Goal: Communication & Community: Answer question/provide support

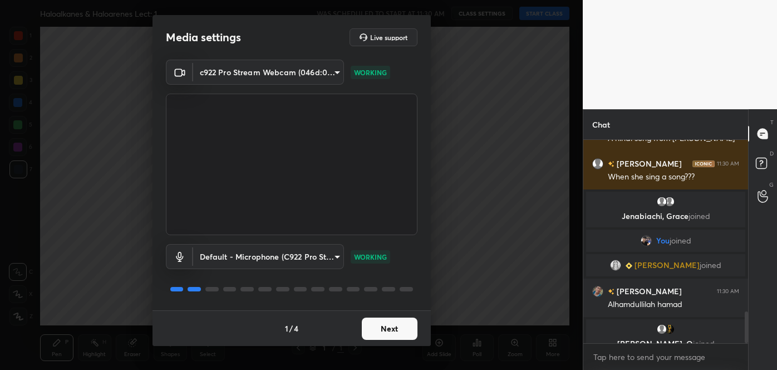
scroll to position [1144, 0]
click at [375, 330] on button "Next" at bounding box center [390, 328] width 56 height 22
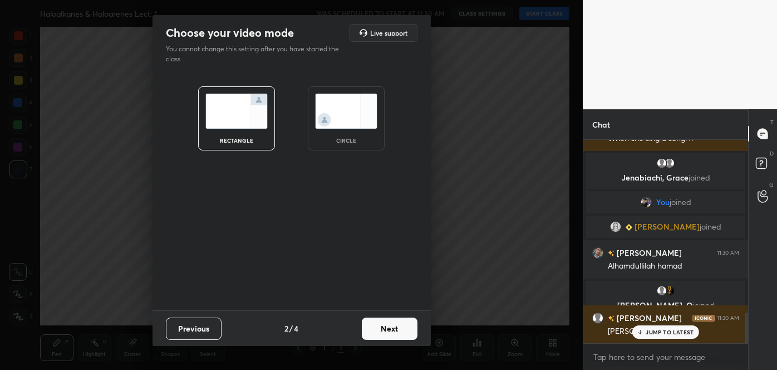
click at [375, 330] on button "Next" at bounding box center [390, 328] width 56 height 22
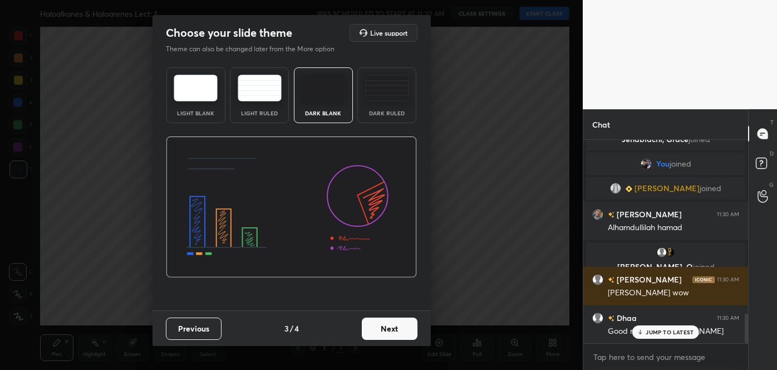
click at [375, 330] on button "Next" at bounding box center [390, 328] width 56 height 22
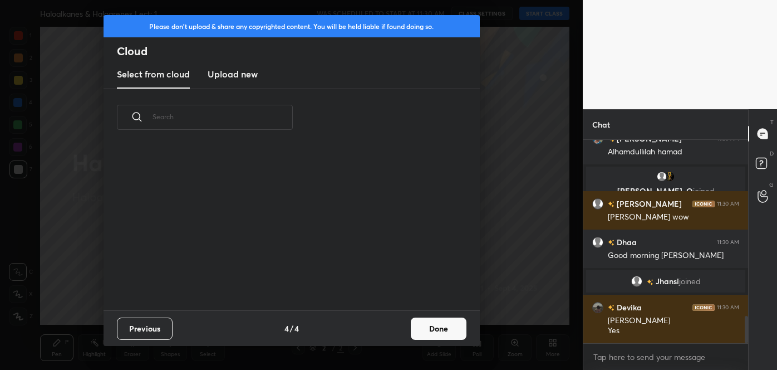
scroll to position [1297, 0]
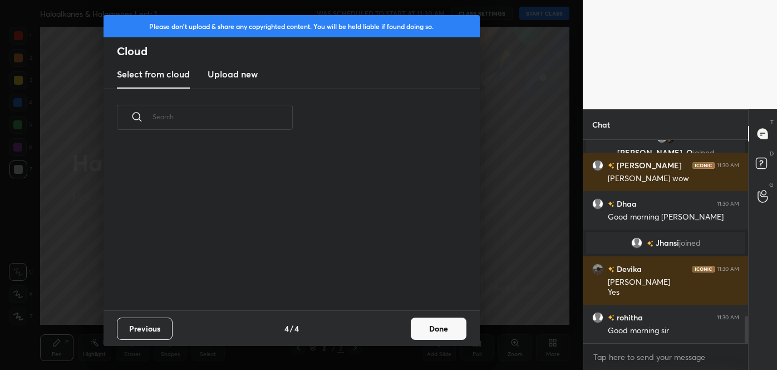
click at [431, 327] on button "Done" at bounding box center [439, 328] width 56 height 22
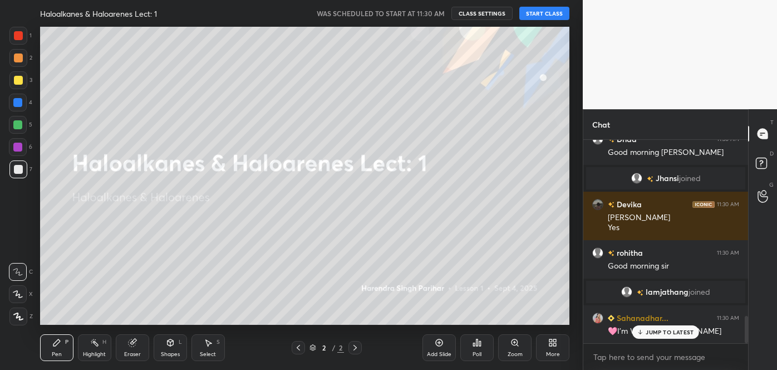
scroll to position [1338, 0]
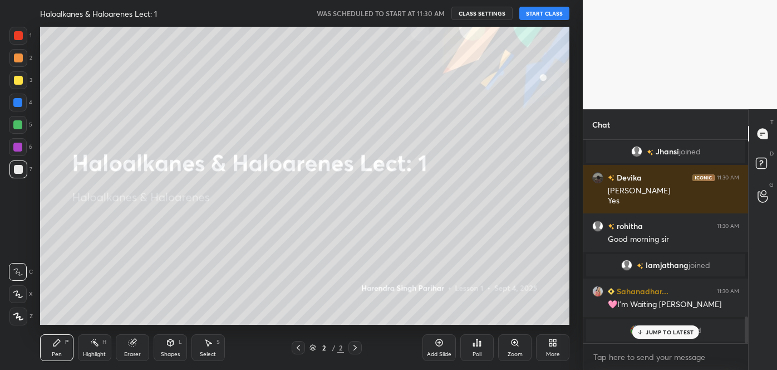
click at [540, 14] on button "START CLASS" at bounding box center [544, 13] width 50 height 13
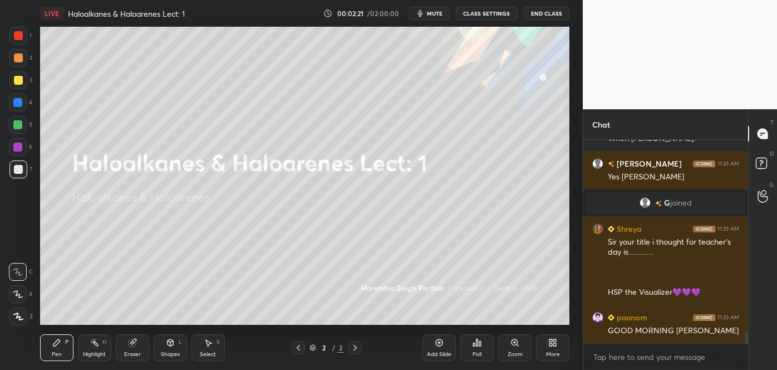
scroll to position [3418, 0]
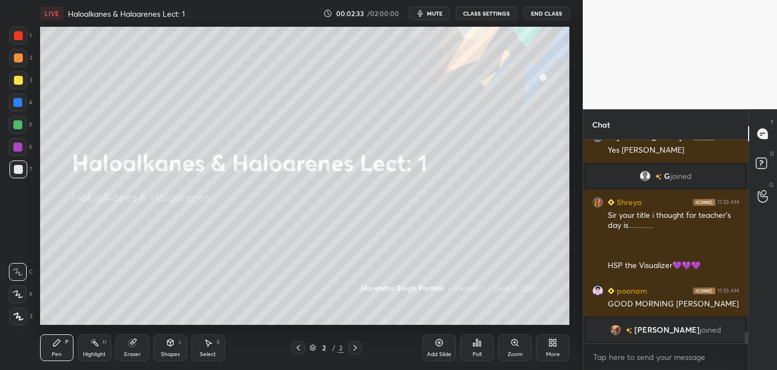
click at [437, 14] on span "mute" at bounding box center [435, 13] width 16 height 8
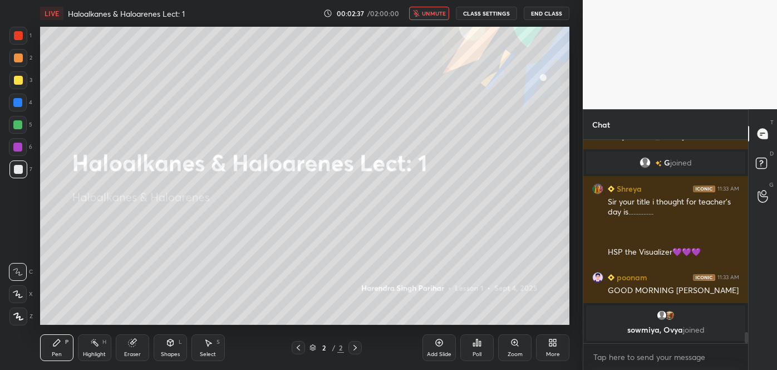
click at [437, 14] on span "unmute" at bounding box center [434, 13] width 24 height 8
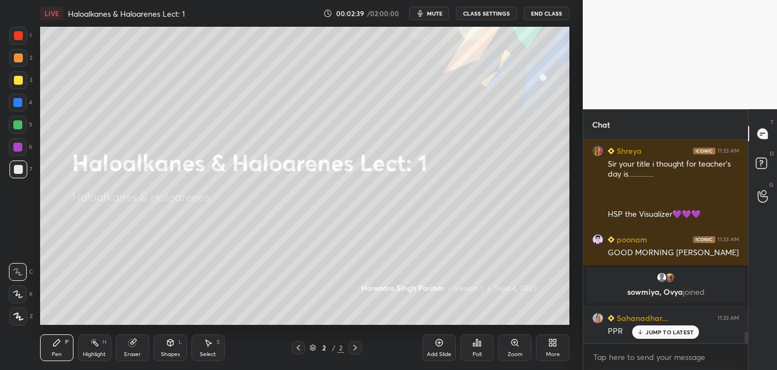
scroll to position [3433, 0]
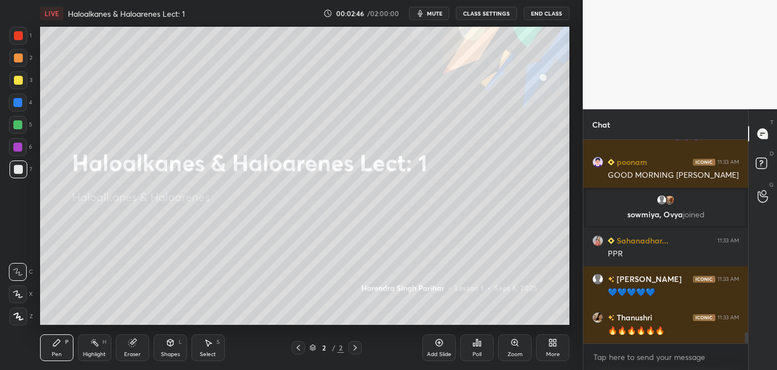
click at [437, 12] on span "mute" at bounding box center [435, 13] width 16 height 8
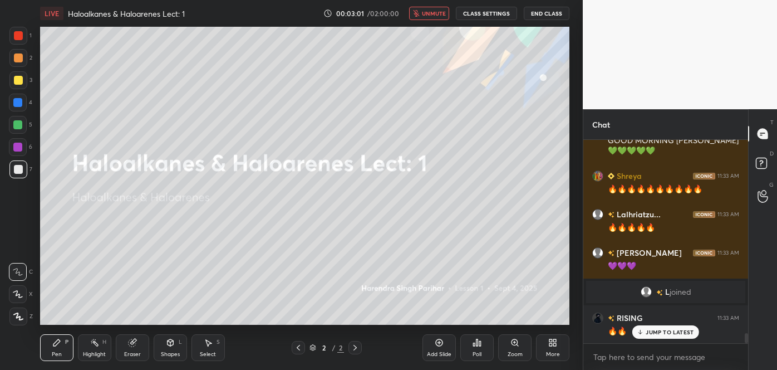
scroll to position [3890, 0]
click at [438, 347] on div "Add Slide" at bounding box center [439, 347] width 33 height 27
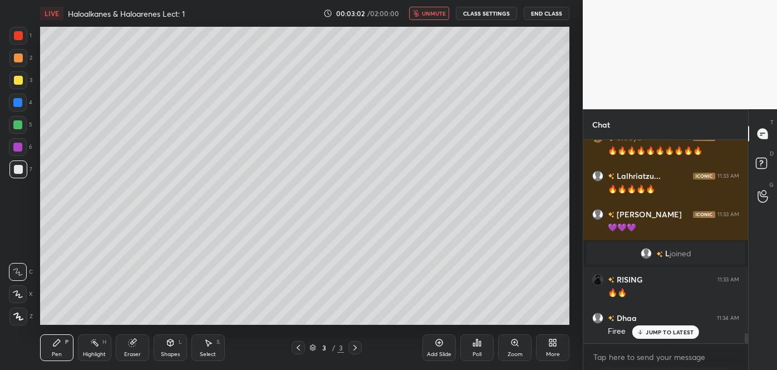
click at [18, 292] on icon at bounding box center [18, 294] width 10 height 8
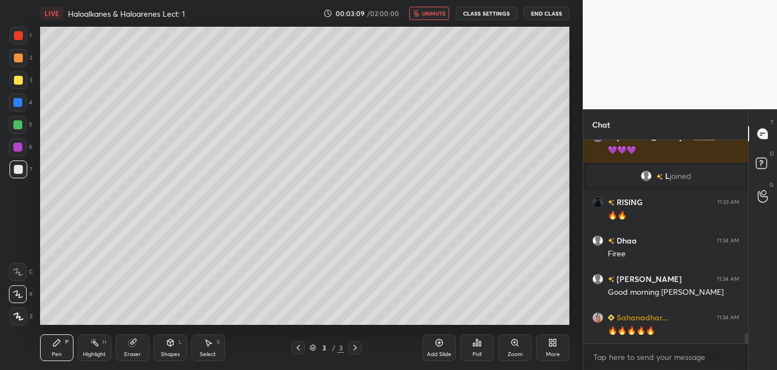
scroll to position [4006, 0]
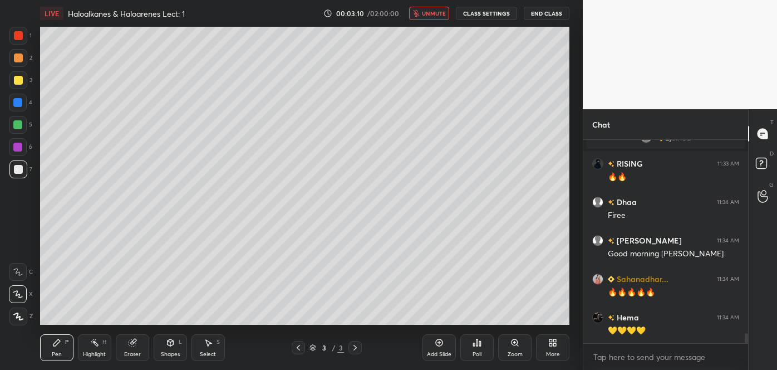
click at [434, 14] on span "unmute" at bounding box center [434, 13] width 24 height 8
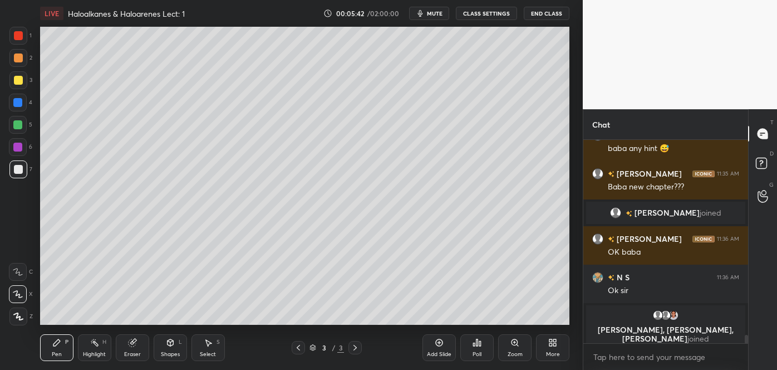
scroll to position [4884, 0]
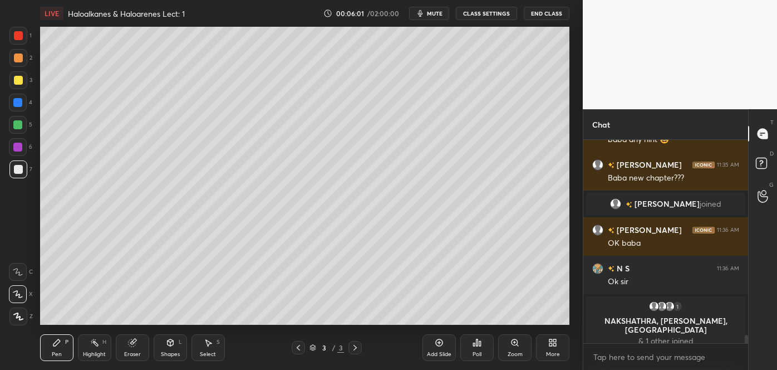
click at [19, 83] on div at bounding box center [18, 80] width 9 height 9
click at [18, 164] on div at bounding box center [18, 169] width 18 height 18
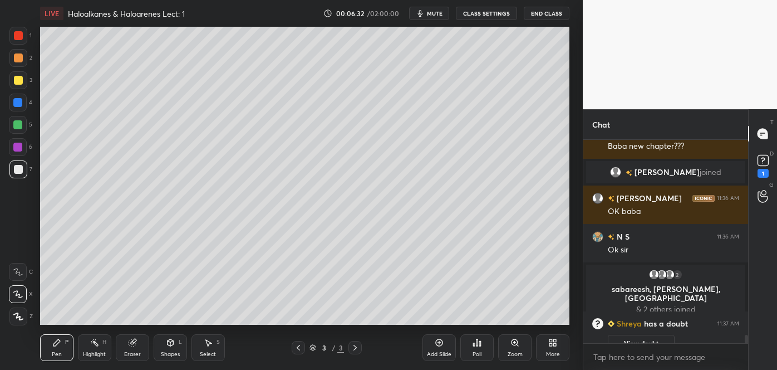
scroll to position [4900, 0]
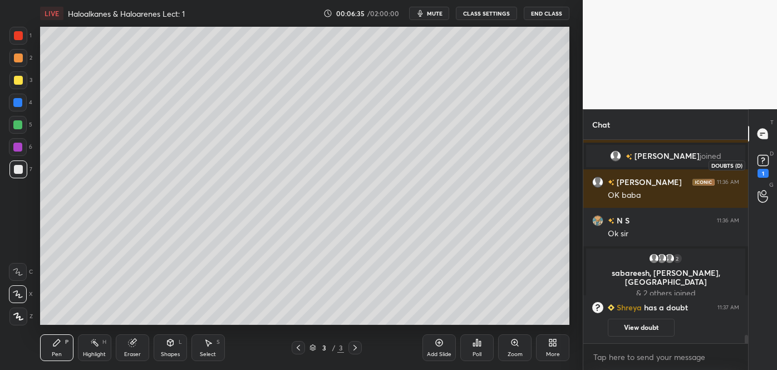
click at [759, 163] on rect at bounding box center [763, 160] width 11 height 11
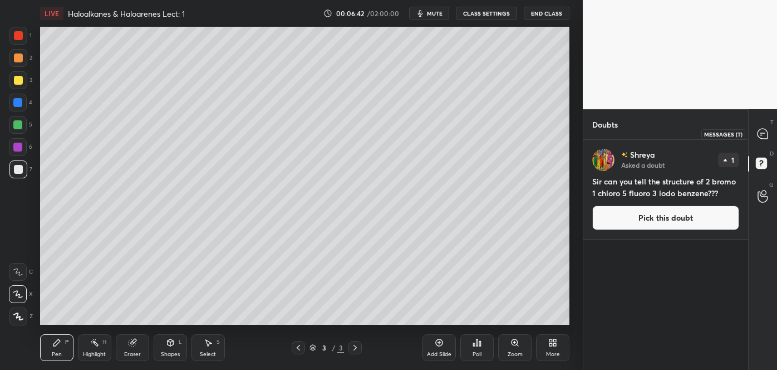
click at [761, 135] on icon at bounding box center [761, 135] width 2 height 0
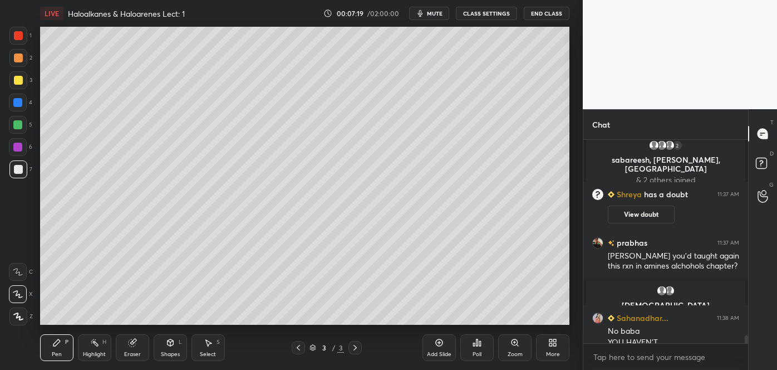
scroll to position [5014, 0]
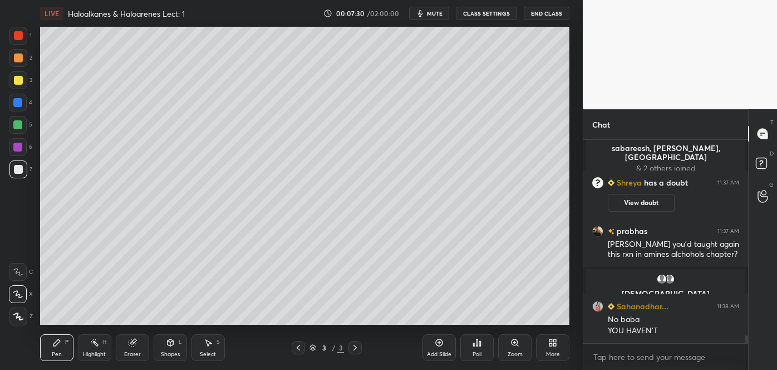
click at [431, 12] on span "mute" at bounding box center [435, 13] width 16 height 8
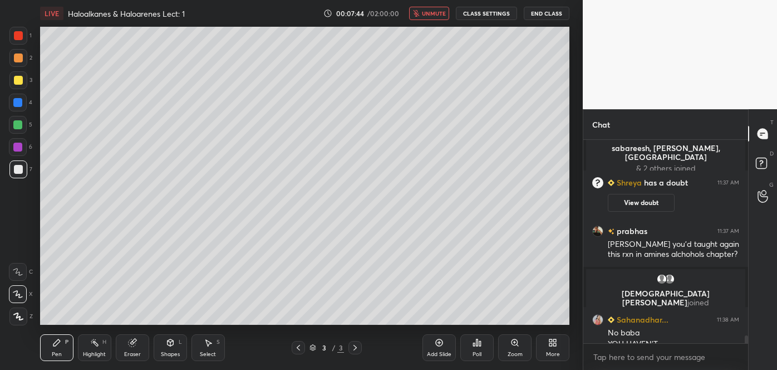
scroll to position [5054, 0]
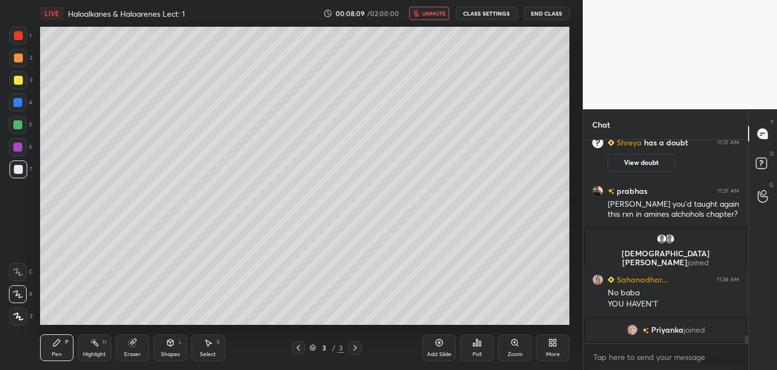
click at [19, 82] on div at bounding box center [18, 80] width 9 height 9
click at [441, 344] on icon at bounding box center [439, 342] width 9 height 9
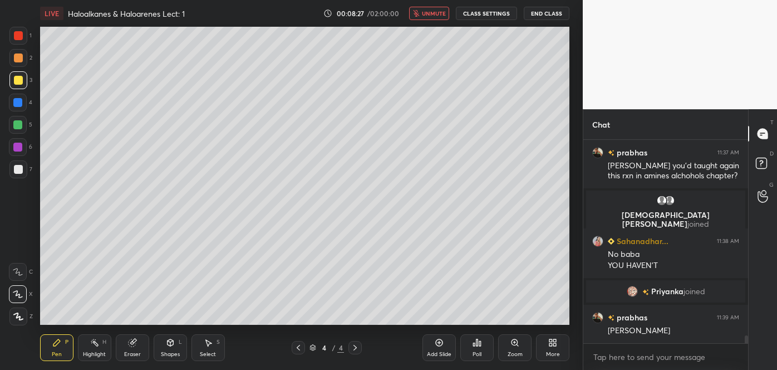
scroll to position [5050, 0]
click at [18, 58] on div at bounding box center [18, 57] width 9 height 9
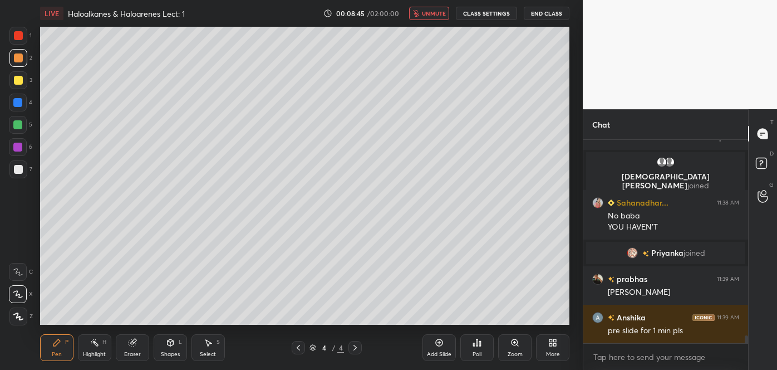
click at [298, 347] on icon at bounding box center [298, 347] width 9 height 9
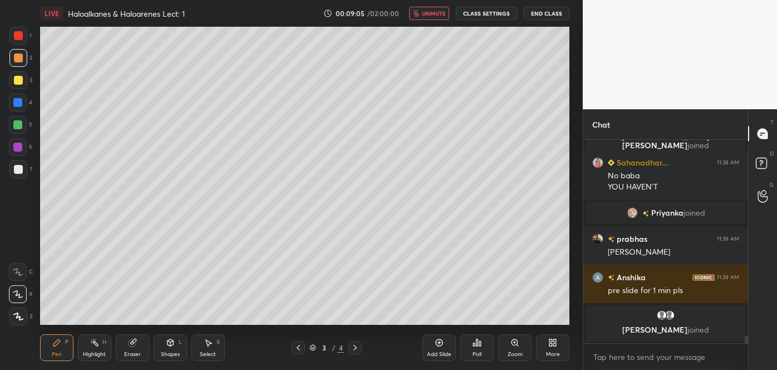
scroll to position [5145, 0]
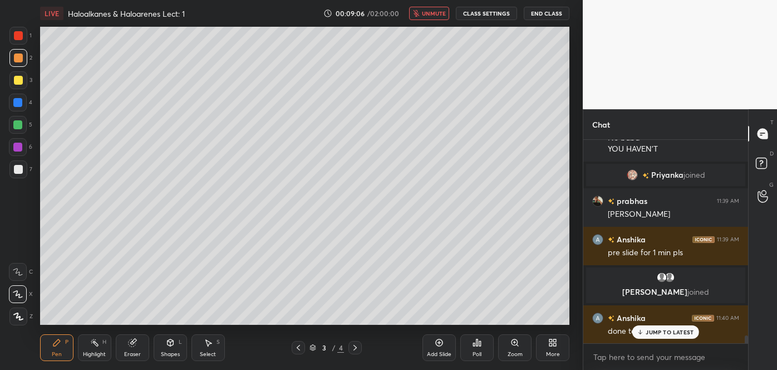
click at [355, 347] on icon at bounding box center [355, 347] width 9 height 9
click at [16, 169] on div at bounding box center [18, 169] width 9 height 9
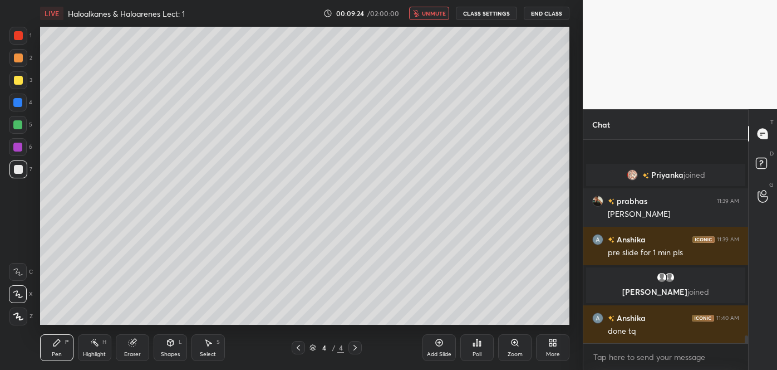
scroll to position [5204, 0]
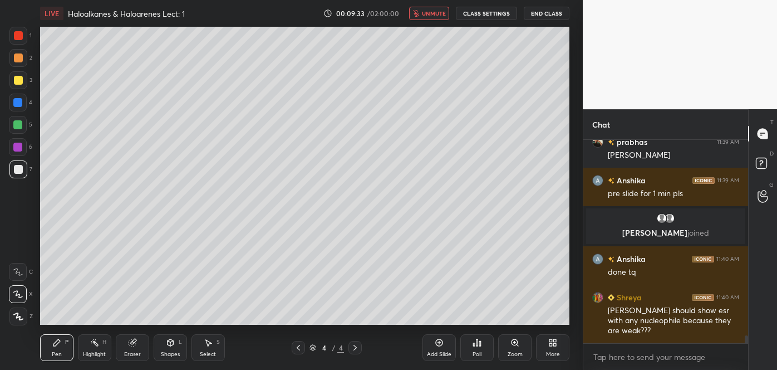
click at [428, 11] on span "unmute" at bounding box center [434, 13] width 24 height 8
click at [435, 12] on span "mute" at bounding box center [435, 13] width 16 height 8
click at [432, 12] on span "unmute" at bounding box center [434, 13] width 24 height 8
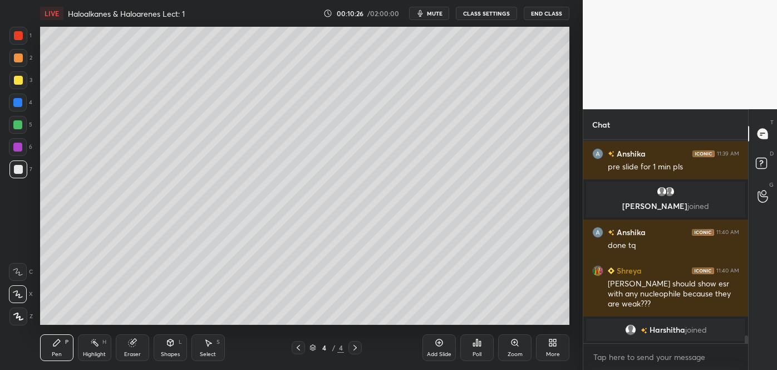
scroll to position [5244, 0]
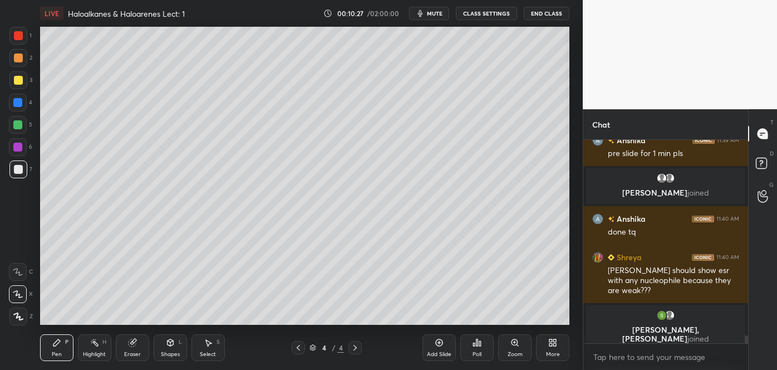
click at [441, 14] on span "mute" at bounding box center [435, 13] width 16 height 8
click at [166, 347] on div "Shapes L" at bounding box center [170, 347] width 33 height 27
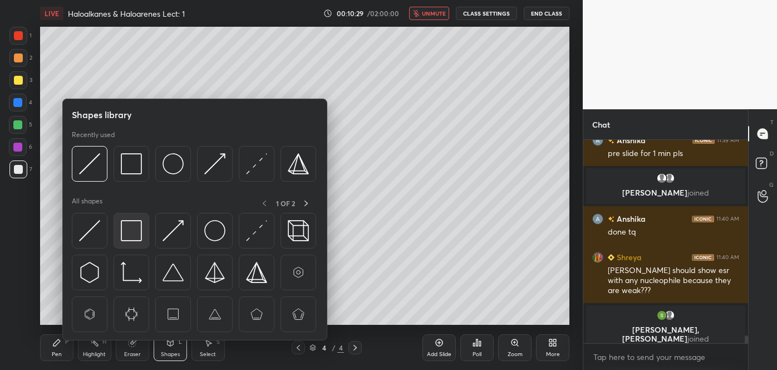
click at [131, 235] on img at bounding box center [131, 230] width 21 height 21
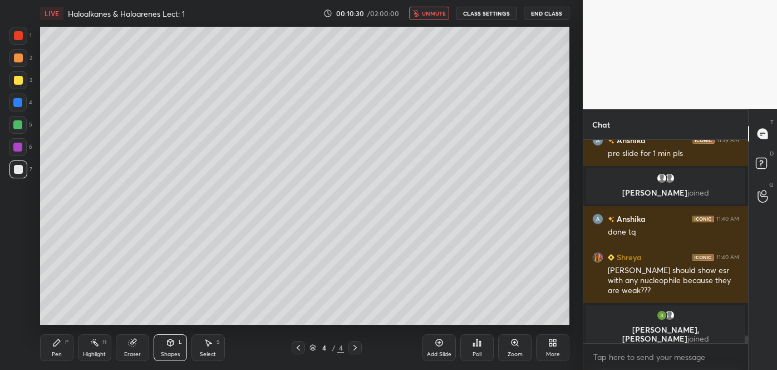
click at [15, 124] on div at bounding box center [17, 124] width 9 height 9
click at [176, 352] on div "Shapes" at bounding box center [170, 354] width 19 height 6
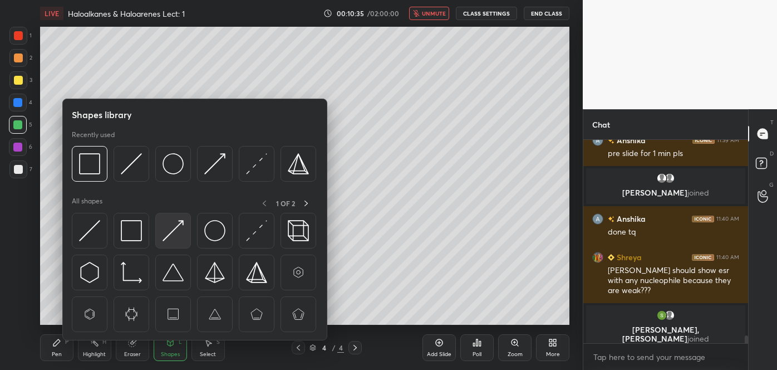
click at [174, 229] on img at bounding box center [173, 230] width 21 height 21
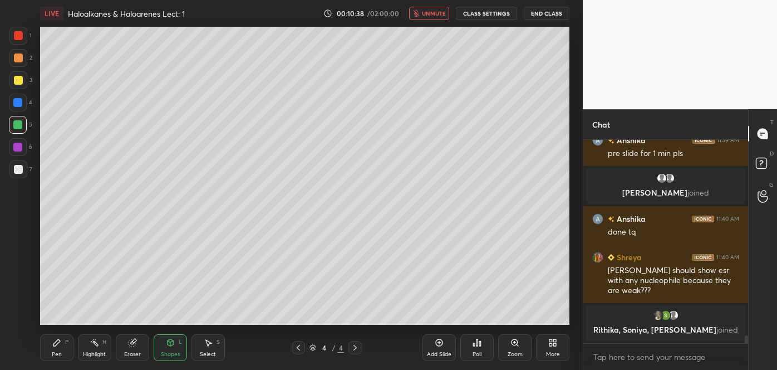
click at [22, 168] on div at bounding box center [18, 169] width 9 height 9
click at [19, 58] on div at bounding box center [18, 57] width 9 height 9
click at [59, 343] on icon at bounding box center [56, 342] width 9 height 9
click at [16, 55] on div at bounding box center [18, 57] width 9 height 9
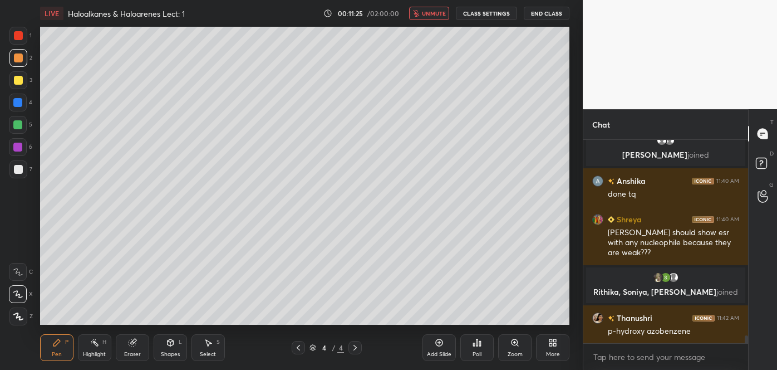
scroll to position [5299, 0]
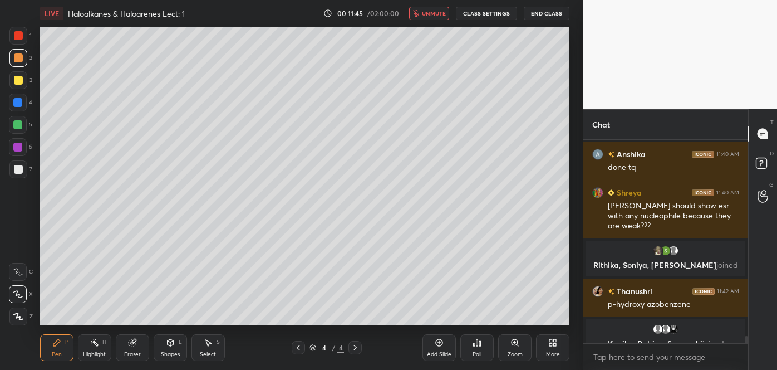
click at [441, 11] on span "unmute" at bounding box center [434, 13] width 24 height 8
click at [21, 126] on div at bounding box center [17, 124] width 9 height 9
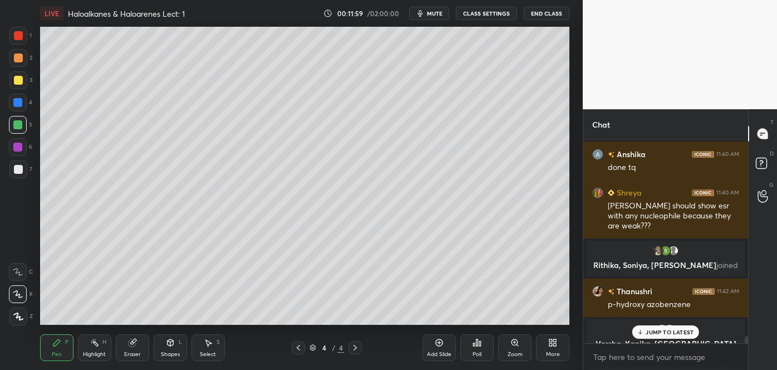
scroll to position [5322, 0]
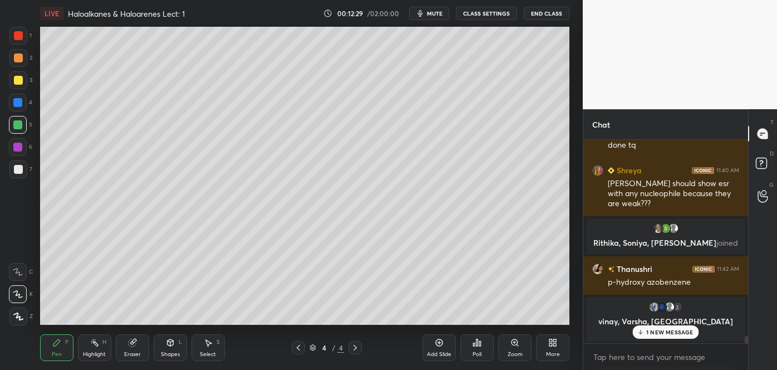
click at [22, 169] on div at bounding box center [18, 169] width 9 height 9
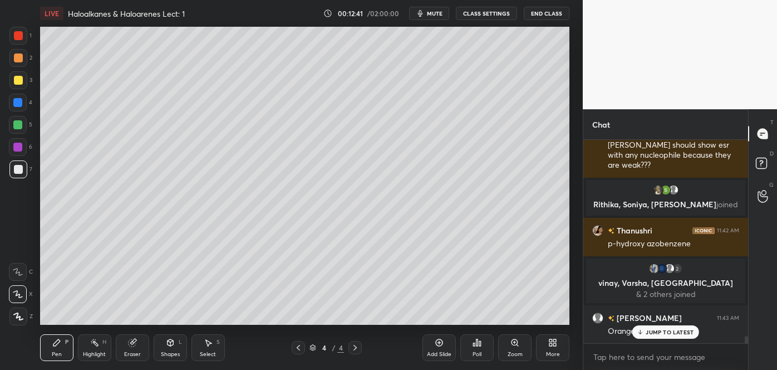
scroll to position [5357, 0]
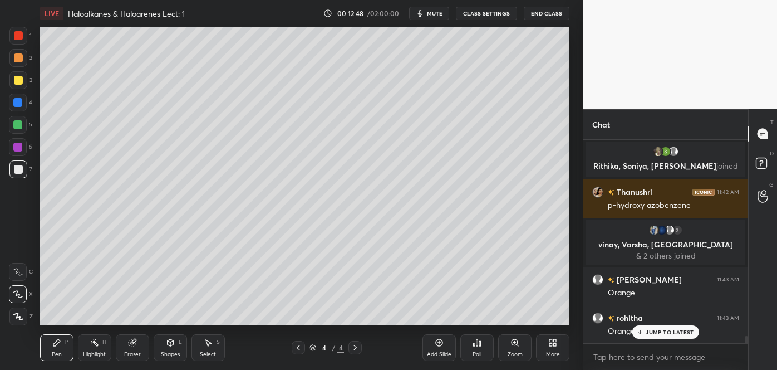
click at [436, 15] on span "mute" at bounding box center [435, 13] width 16 height 8
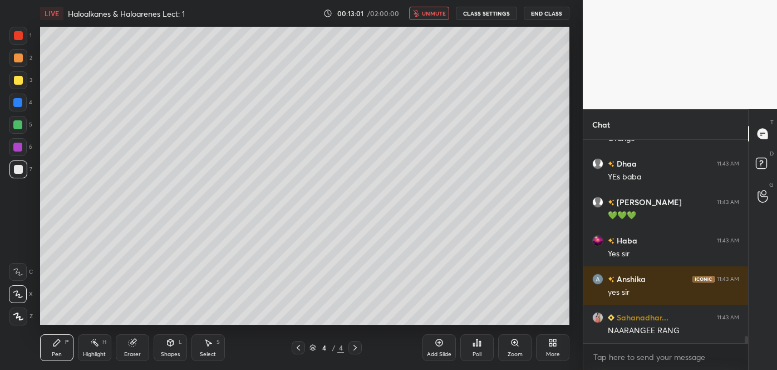
scroll to position [5588, 0]
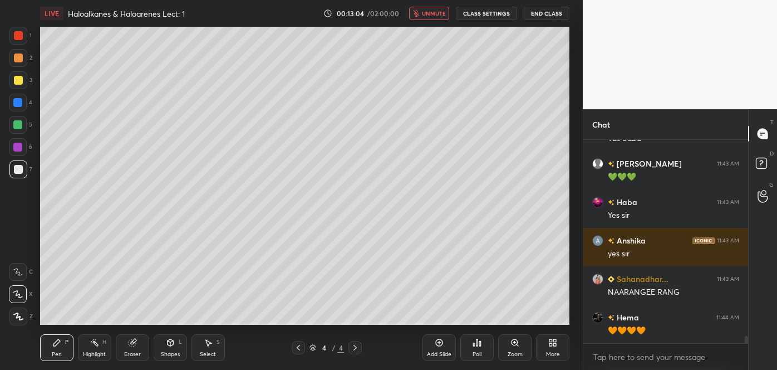
click at [436, 17] on span "unmute" at bounding box center [434, 13] width 24 height 8
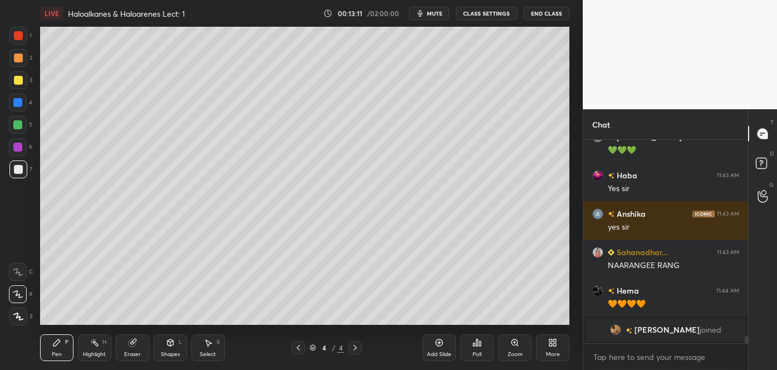
click at [437, 14] on span "mute" at bounding box center [435, 13] width 16 height 8
click at [442, 347] on div "Add Slide" at bounding box center [439, 347] width 33 height 27
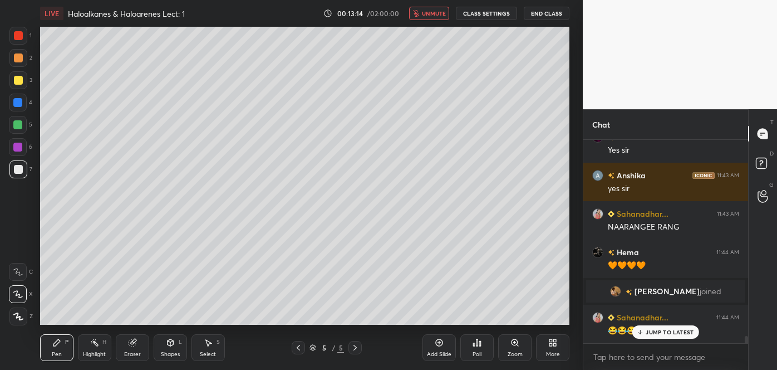
scroll to position [5568, 0]
click at [19, 80] on div at bounding box center [18, 80] width 9 height 9
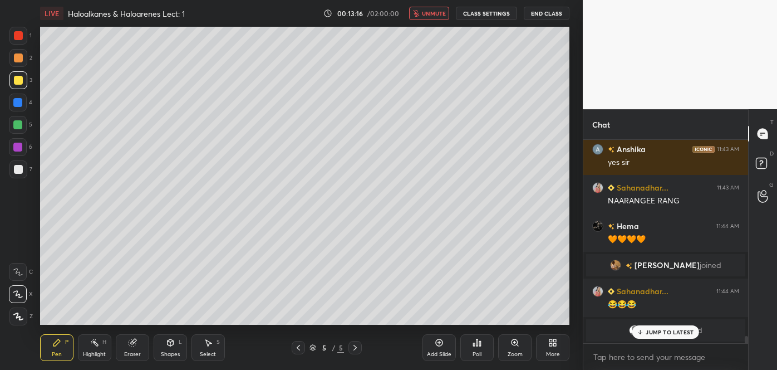
click at [18, 38] on div at bounding box center [18, 35] width 9 height 9
click at [19, 169] on div at bounding box center [18, 169] width 9 height 9
click at [20, 81] on div at bounding box center [18, 80] width 9 height 9
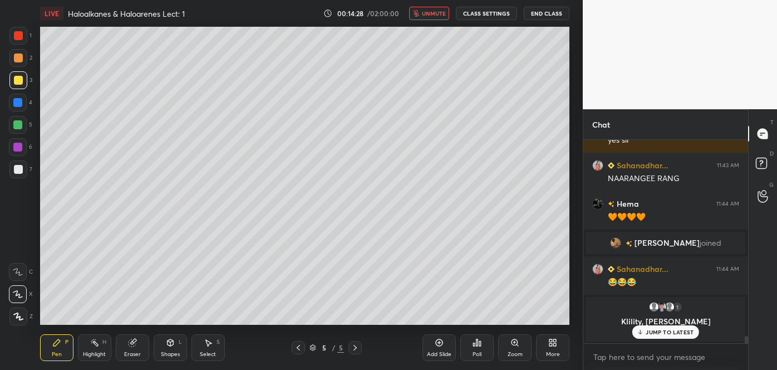
click at [22, 36] on div at bounding box center [18, 35] width 9 height 9
click at [19, 76] on div at bounding box center [18, 80] width 9 height 9
click at [24, 165] on div at bounding box center [18, 169] width 18 height 18
click at [19, 121] on div at bounding box center [17, 124] width 9 height 9
click at [21, 37] on div at bounding box center [18, 35] width 9 height 9
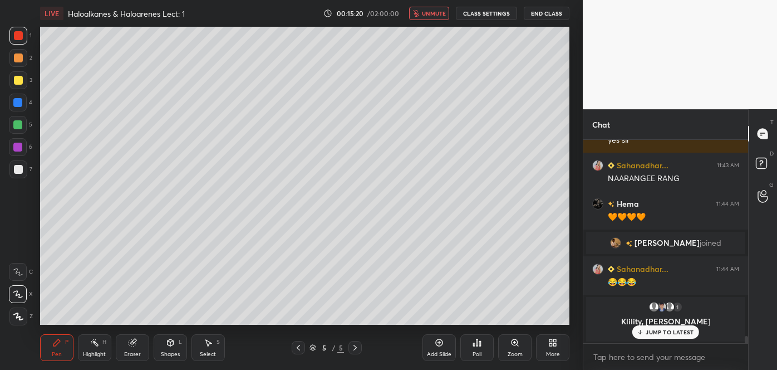
click at [21, 167] on div at bounding box center [18, 169] width 9 height 9
click at [17, 53] on div at bounding box center [18, 58] width 18 height 18
click at [436, 17] on span "unmute" at bounding box center [434, 13] width 24 height 8
click at [441, 15] on span "mute" at bounding box center [435, 13] width 16 height 8
click at [18, 168] on div at bounding box center [18, 169] width 9 height 9
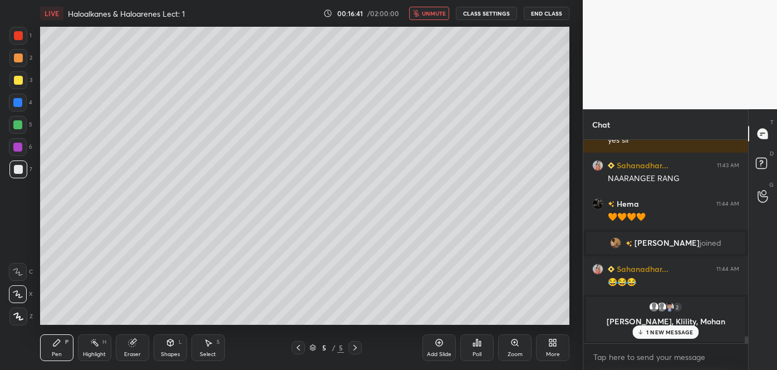
click at [14, 122] on div at bounding box center [17, 124] width 9 height 9
click at [19, 81] on div at bounding box center [18, 80] width 9 height 9
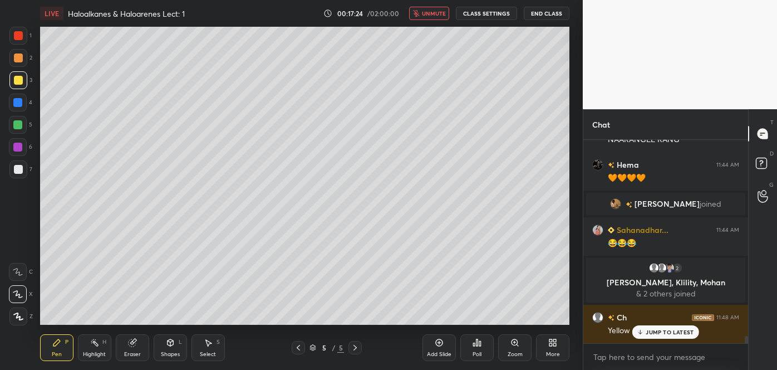
scroll to position [5670, 0]
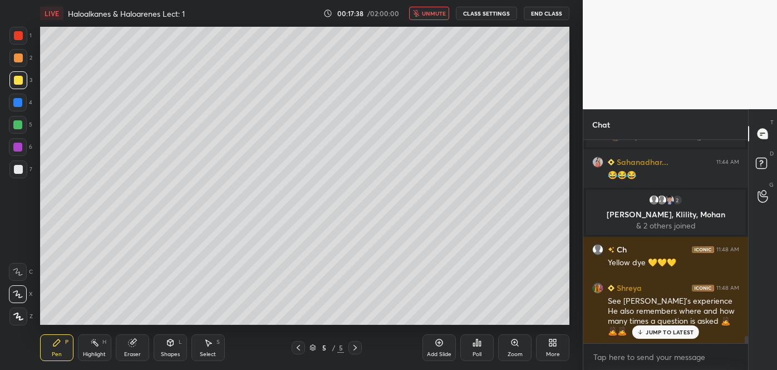
click at [439, 345] on icon at bounding box center [439, 342] width 9 height 9
click at [14, 169] on div at bounding box center [18, 169] width 9 height 9
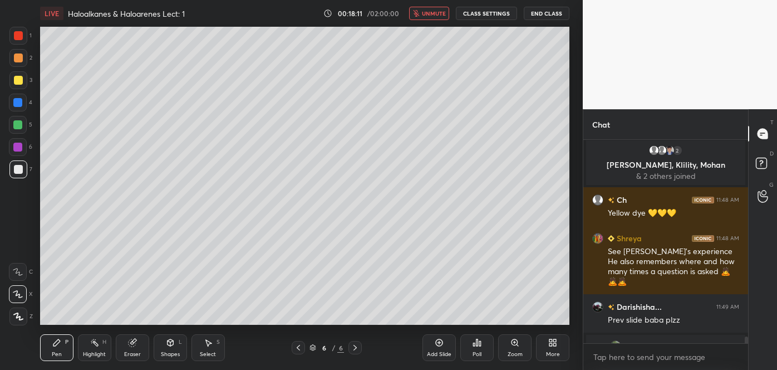
scroll to position [5725, 0]
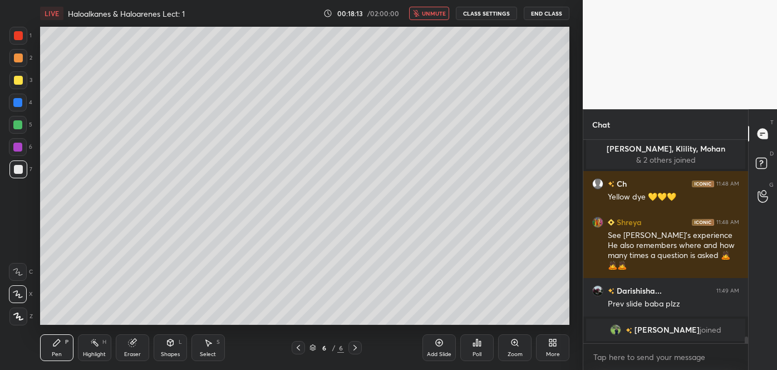
click at [301, 346] on icon at bounding box center [298, 347] width 9 height 9
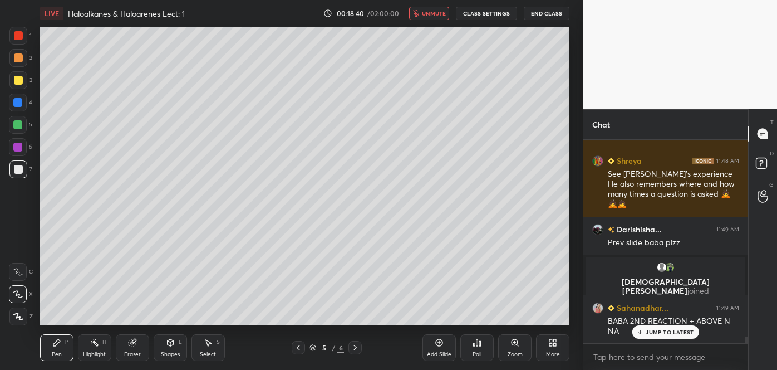
scroll to position [5771, 0]
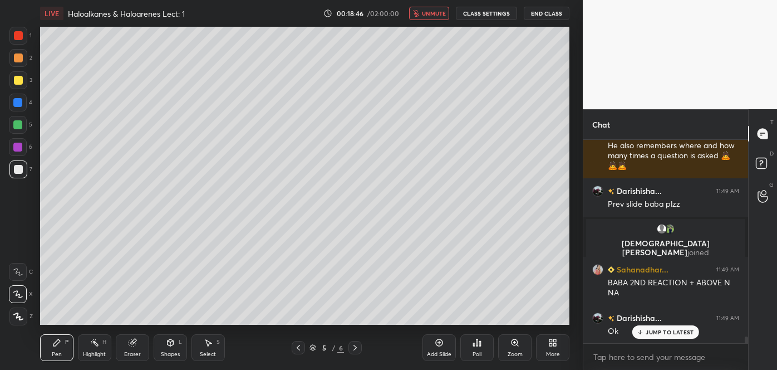
click at [18, 144] on div at bounding box center [17, 147] width 9 height 9
click at [17, 81] on div at bounding box center [18, 80] width 9 height 9
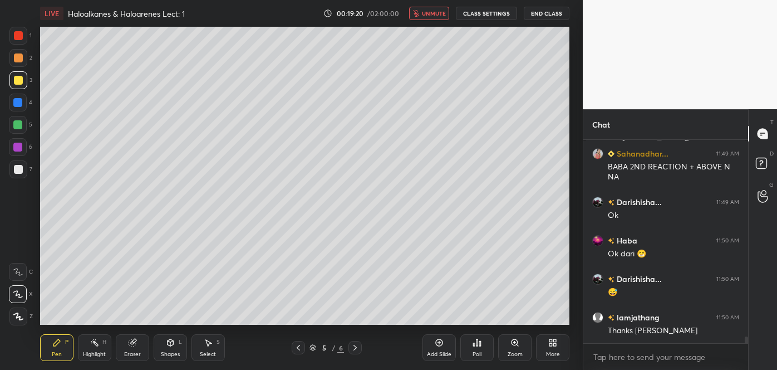
scroll to position [5926, 0]
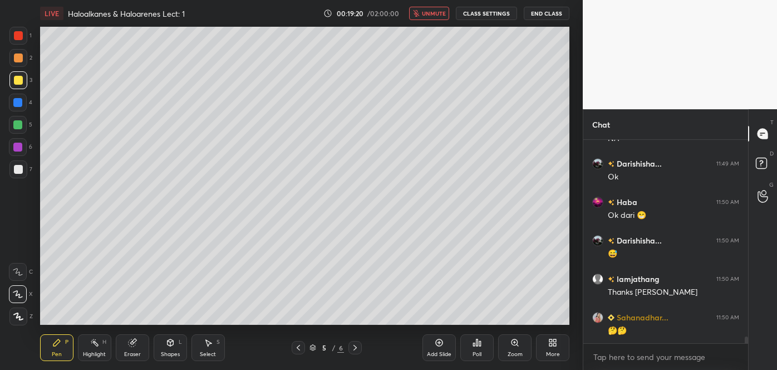
click at [419, 16] on icon "button" at bounding box center [416, 13] width 6 height 7
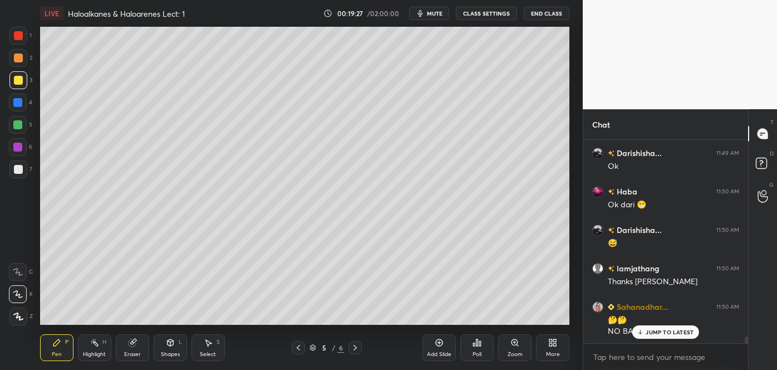
click at [434, 13] on span "mute" at bounding box center [435, 13] width 16 height 8
click at [356, 347] on icon at bounding box center [354, 348] width 3 height 6
click at [18, 171] on div at bounding box center [18, 169] width 9 height 9
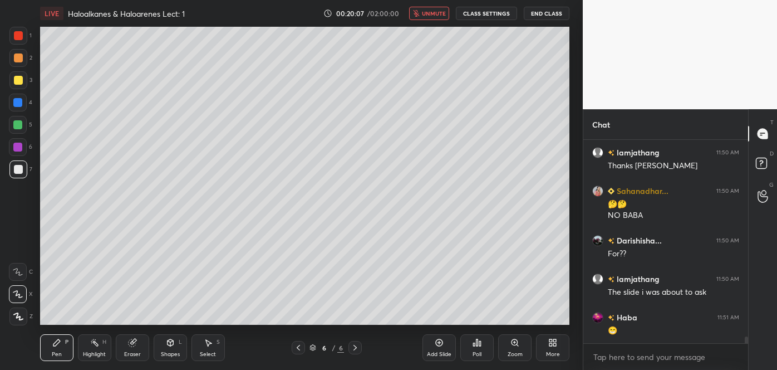
scroll to position [6090, 0]
click at [16, 79] on div at bounding box center [18, 80] width 9 height 9
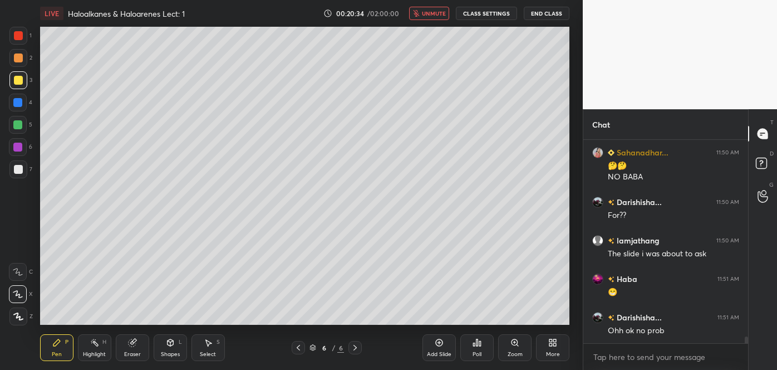
click at [19, 168] on div at bounding box center [18, 169] width 9 height 9
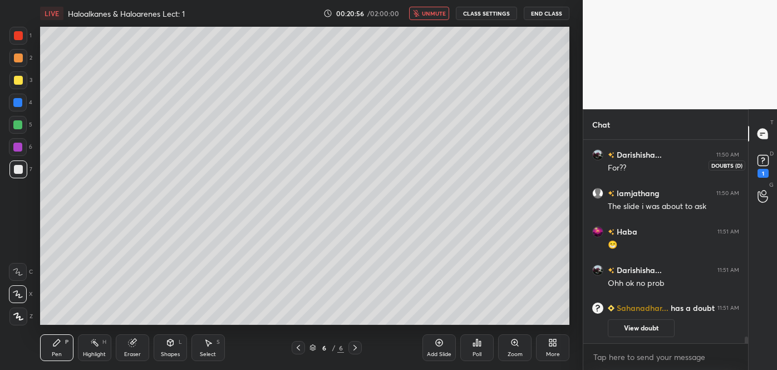
click at [764, 161] on rect at bounding box center [763, 160] width 11 height 11
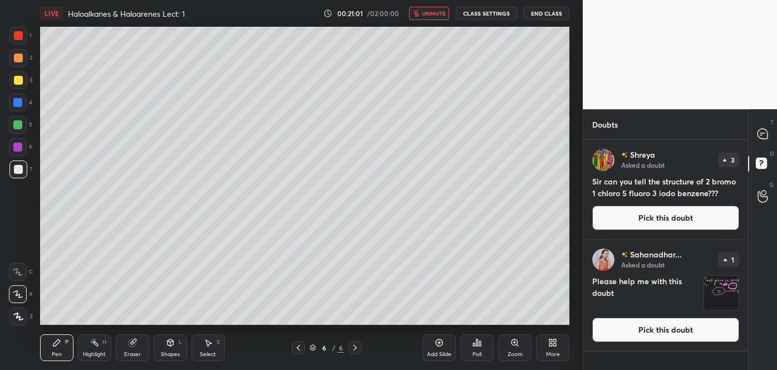
click at [629, 331] on button "Pick this doubt" at bounding box center [665, 329] width 147 height 24
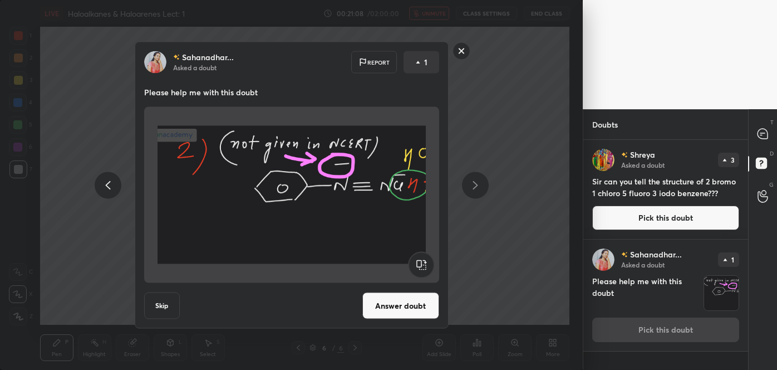
click at [396, 306] on button "Answer doubt" at bounding box center [400, 305] width 77 height 27
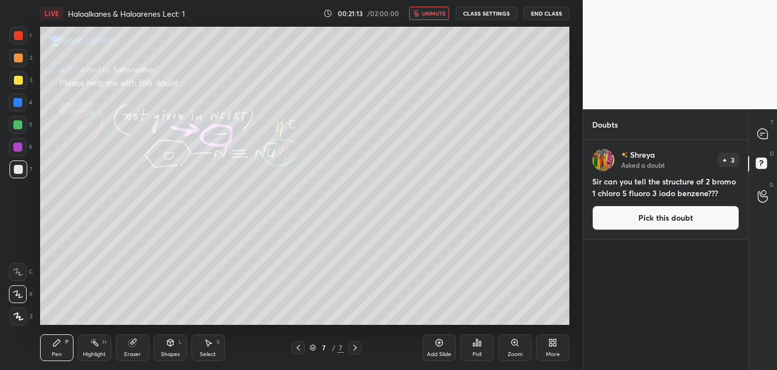
click at [439, 12] on span "unmute" at bounding box center [434, 13] width 24 height 8
click at [760, 135] on icon at bounding box center [761, 135] width 2 height 0
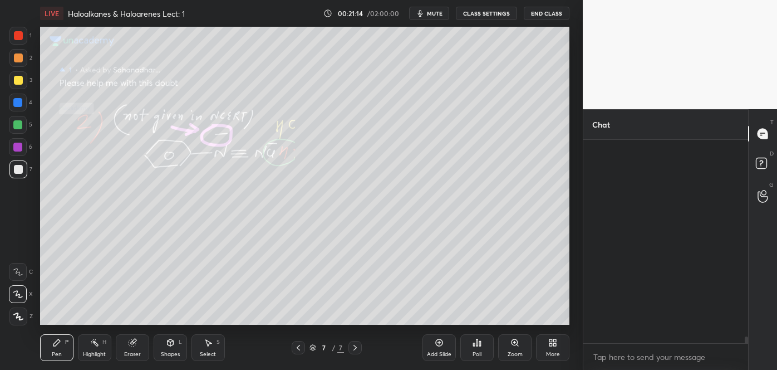
scroll to position [200, 161]
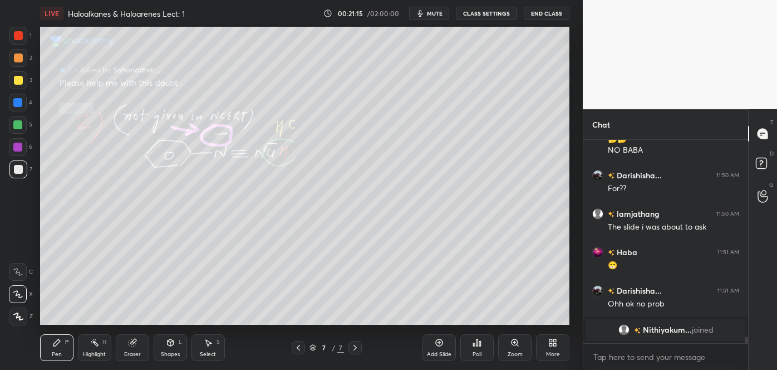
click at [300, 347] on icon at bounding box center [298, 347] width 9 height 9
click at [299, 347] on icon at bounding box center [298, 347] width 9 height 9
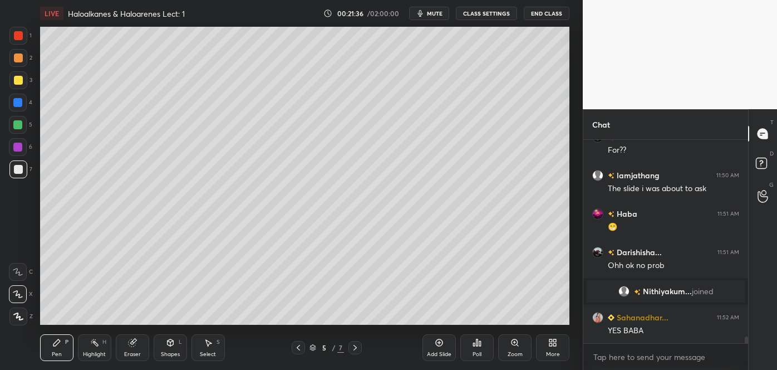
click at [355, 347] on icon at bounding box center [355, 347] width 9 height 9
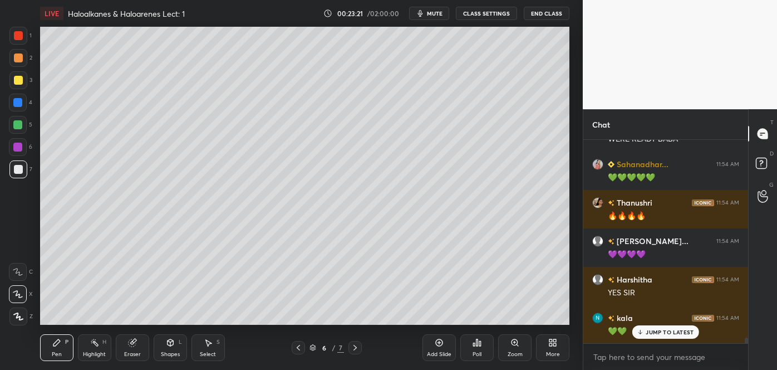
scroll to position [7019, 0]
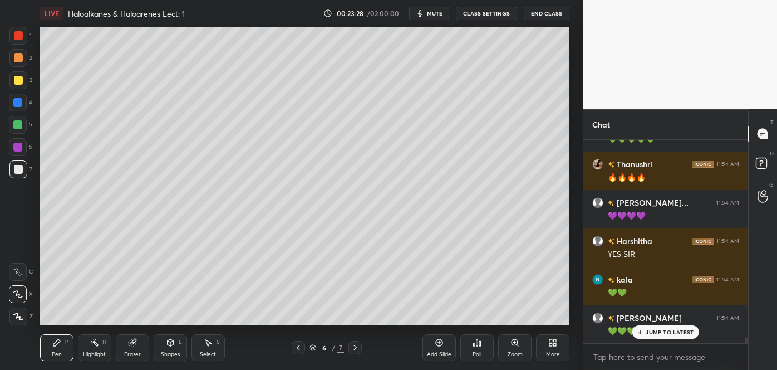
click at [441, 342] on icon at bounding box center [439, 342] width 3 height 3
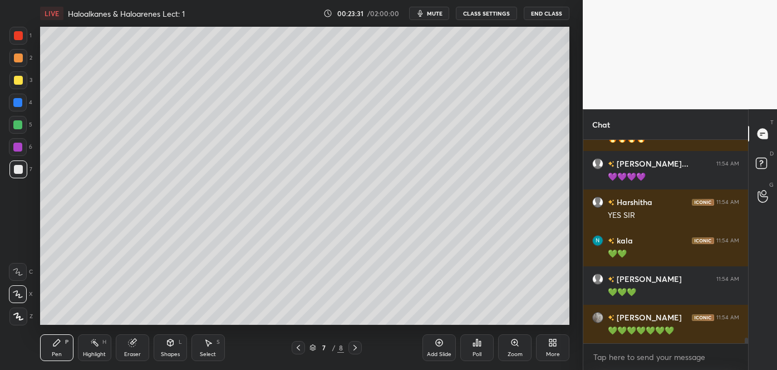
click at [21, 81] on div at bounding box center [18, 80] width 9 height 9
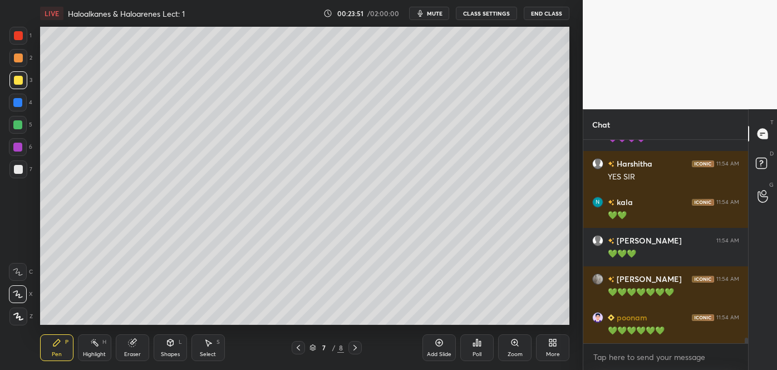
click at [19, 166] on div at bounding box center [18, 169] width 9 height 9
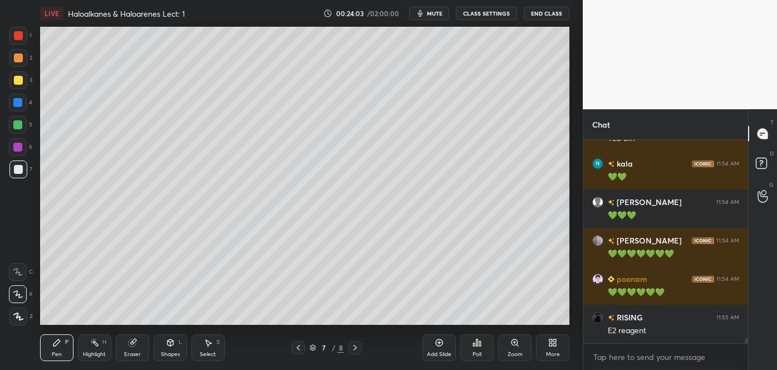
click at [13, 81] on div at bounding box center [18, 80] width 18 height 18
click at [23, 165] on div at bounding box center [18, 169] width 18 height 18
click at [91, 342] on circle at bounding box center [91, 341] width 1 height 1
click at [21, 312] on icon at bounding box center [17, 316] width 9 height 9
click at [66, 343] on div "P" at bounding box center [66, 342] width 3 height 6
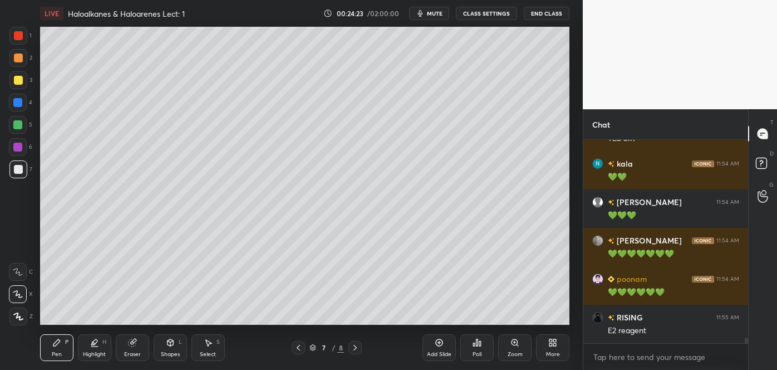
click at [18, 80] on div at bounding box center [18, 80] width 9 height 9
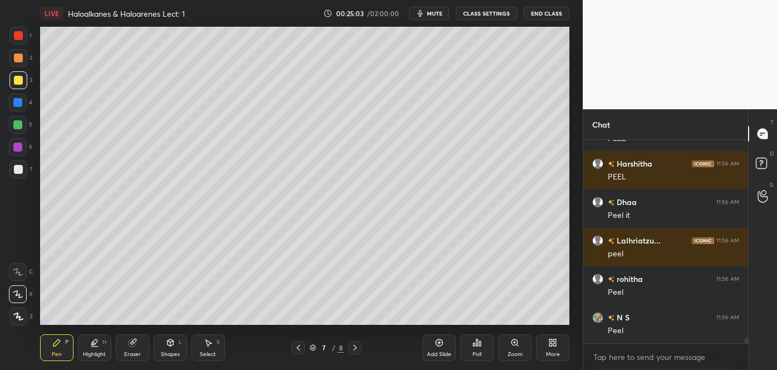
scroll to position [7481, 0]
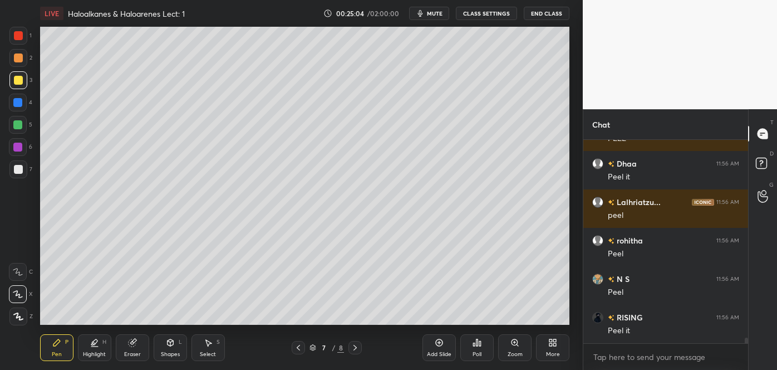
click at [18, 169] on div at bounding box center [18, 169] width 9 height 9
click at [165, 353] on div "Shapes" at bounding box center [170, 354] width 19 height 6
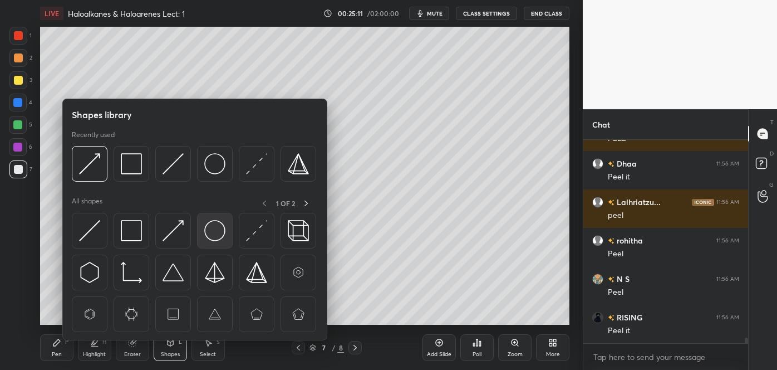
click at [216, 229] on img at bounding box center [214, 230] width 21 height 21
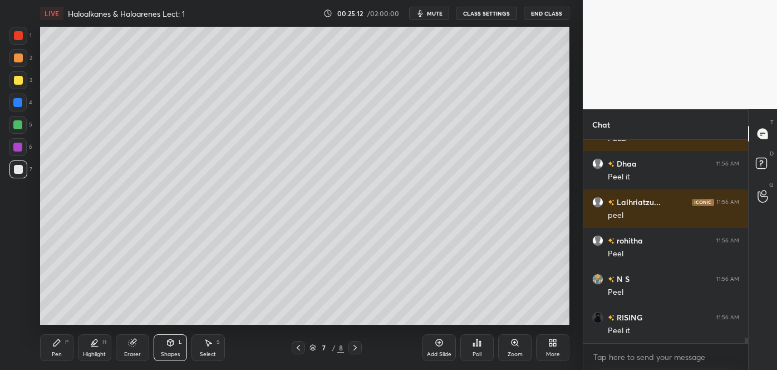
click at [16, 143] on div at bounding box center [17, 147] width 9 height 9
click at [23, 166] on div at bounding box center [18, 169] width 18 height 18
click at [63, 346] on div "Pen P" at bounding box center [56, 347] width 33 height 27
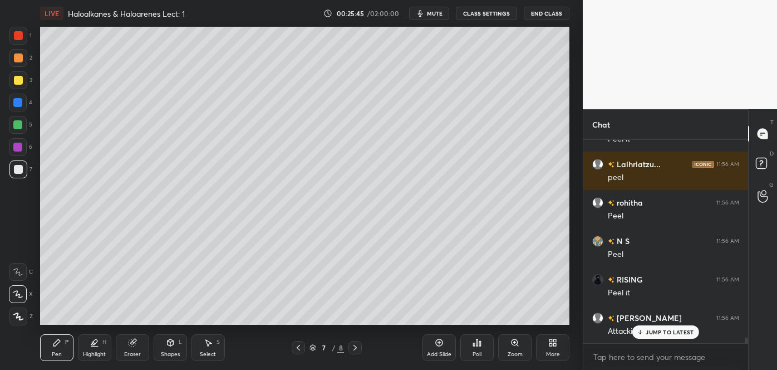
scroll to position [7557, 0]
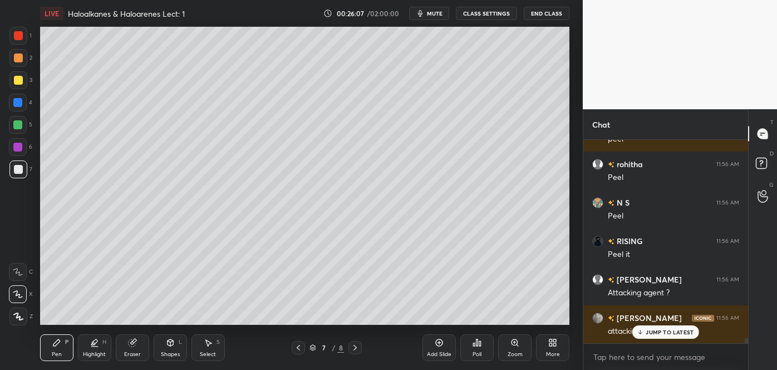
click at [21, 101] on div at bounding box center [17, 102] width 9 height 9
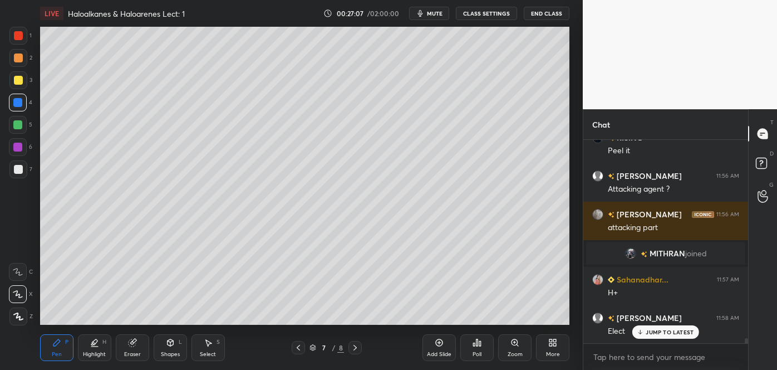
scroll to position [7700, 0]
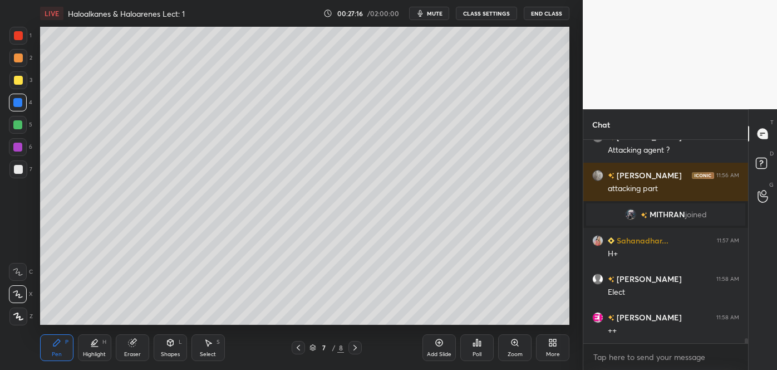
click at [21, 150] on div at bounding box center [17, 147] width 9 height 9
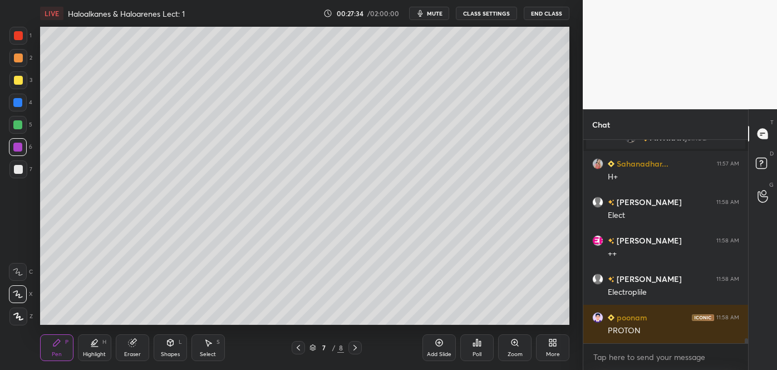
scroll to position [7815, 0]
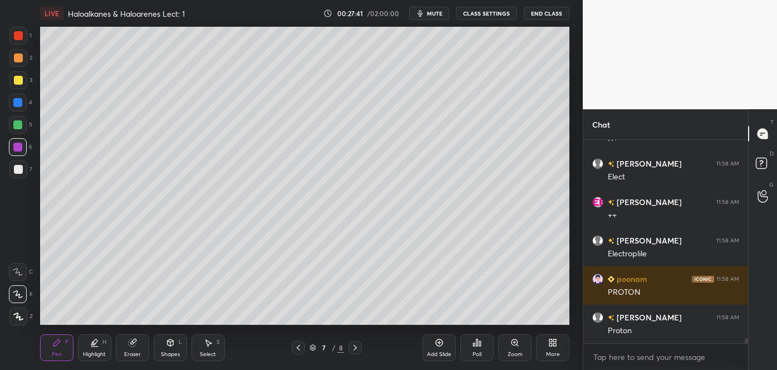
click at [442, 340] on icon at bounding box center [439, 342] width 9 height 9
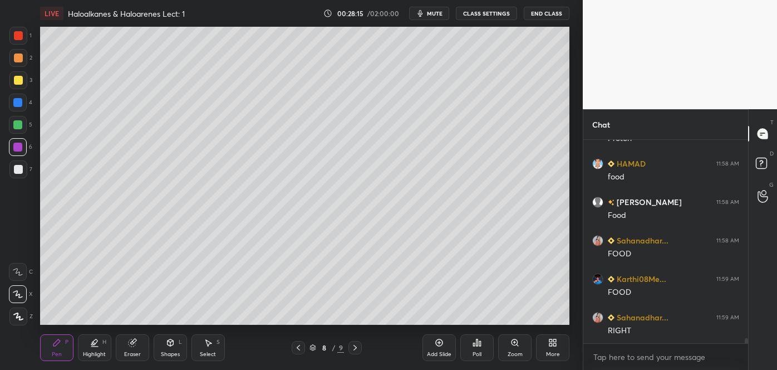
scroll to position [8045, 0]
click at [299, 346] on icon at bounding box center [298, 347] width 9 height 9
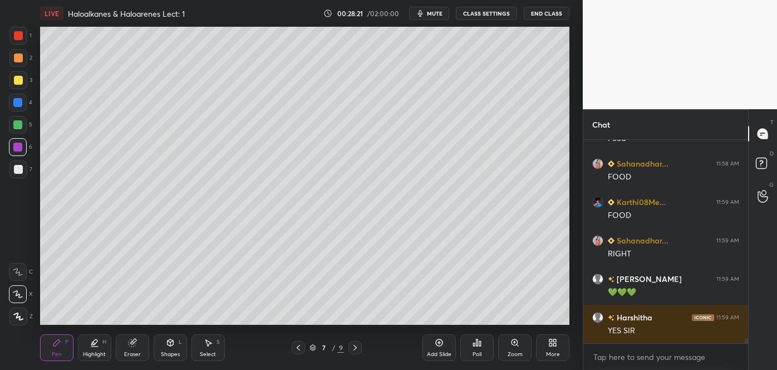
scroll to position [8122, 0]
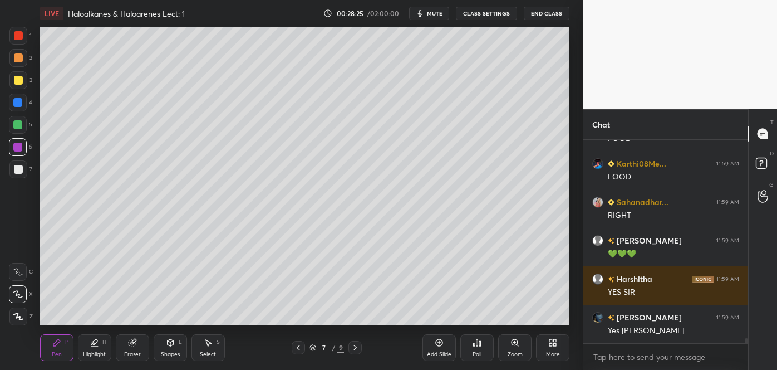
click at [21, 57] on div at bounding box center [18, 57] width 9 height 9
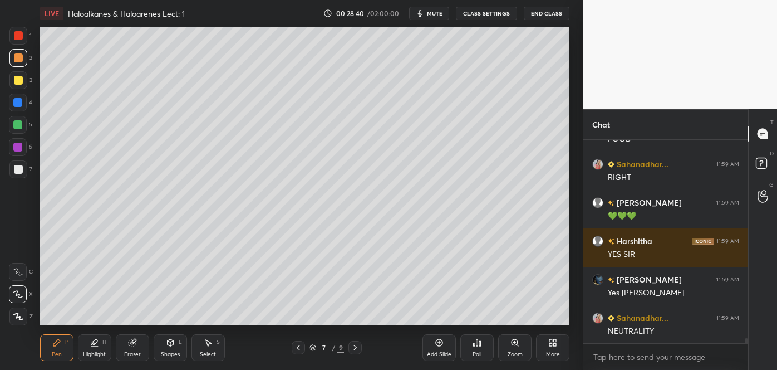
click at [444, 349] on div "Add Slide" at bounding box center [439, 347] width 33 height 27
click at [21, 169] on div at bounding box center [18, 169] width 9 height 9
click at [16, 78] on div at bounding box center [18, 80] width 9 height 9
click at [19, 123] on div at bounding box center [17, 124] width 9 height 9
click at [18, 56] on div at bounding box center [18, 57] width 9 height 9
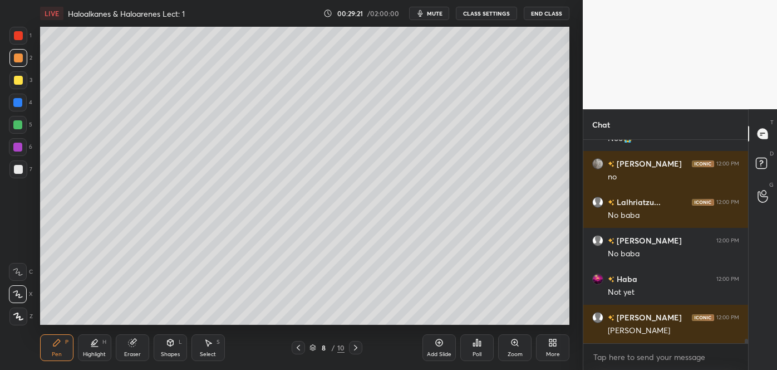
scroll to position [8737, 0]
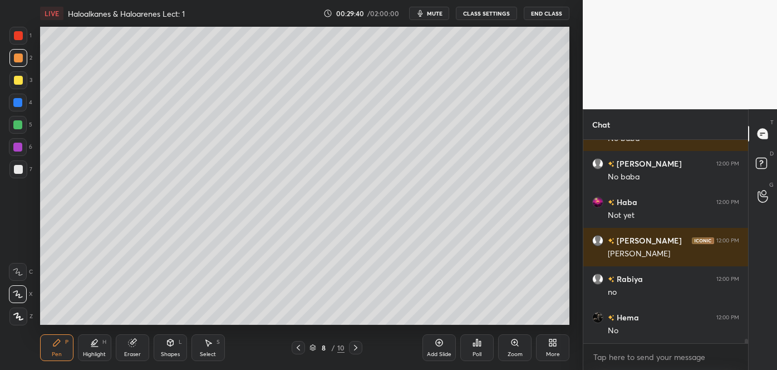
click at [18, 104] on div at bounding box center [17, 102] width 9 height 9
click at [17, 56] on div at bounding box center [18, 57] width 9 height 9
click at [18, 100] on div at bounding box center [17, 102] width 9 height 9
click at [20, 124] on div at bounding box center [17, 124] width 9 height 9
click at [23, 57] on div at bounding box center [18, 58] width 18 height 18
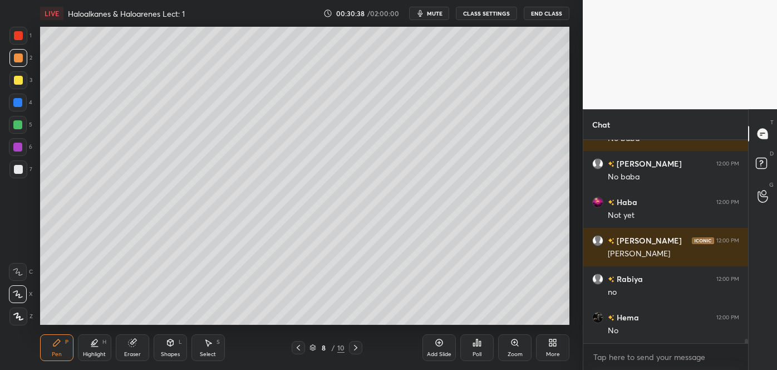
click at [18, 123] on div at bounding box center [17, 124] width 9 height 9
click at [19, 167] on div at bounding box center [18, 169] width 9 height 9
click at [18, 125] on div at bounding box center [17, 124] width 9 height 9
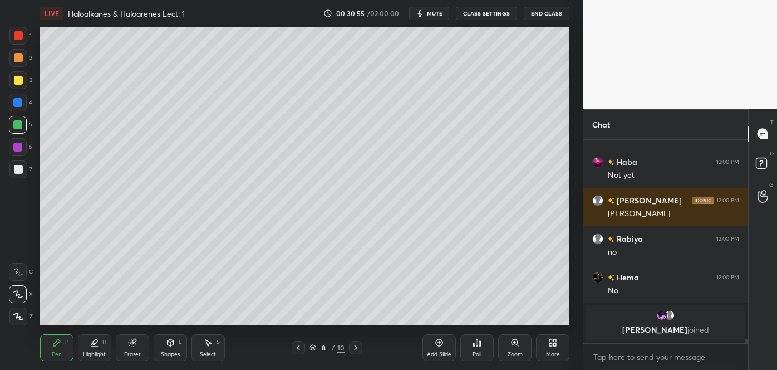
scroll to position [8015, 0]
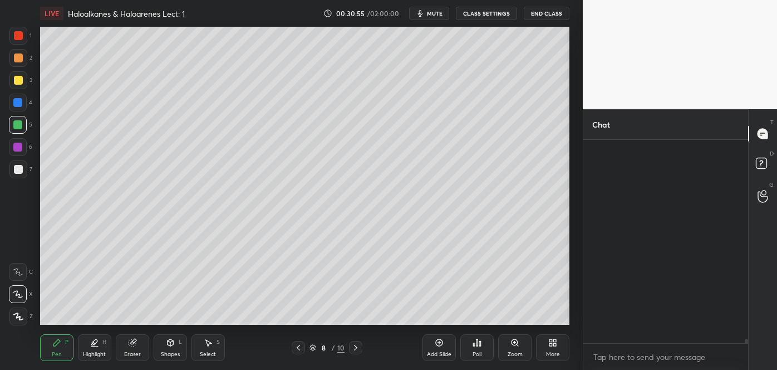
click at [21, 168] on div at bounding box center [18, 169] width 9 height 9
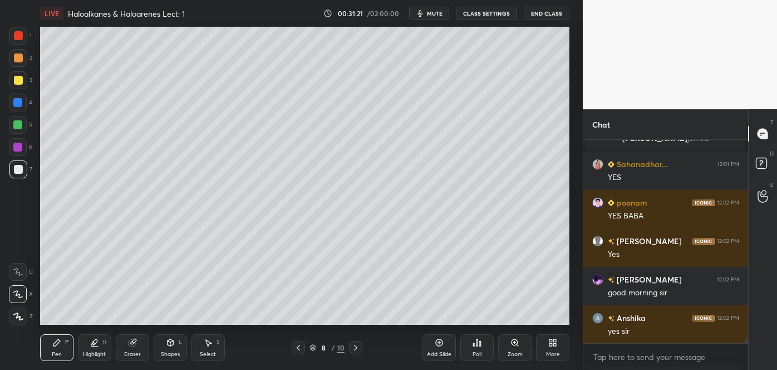
scroll to position [8207, 0]
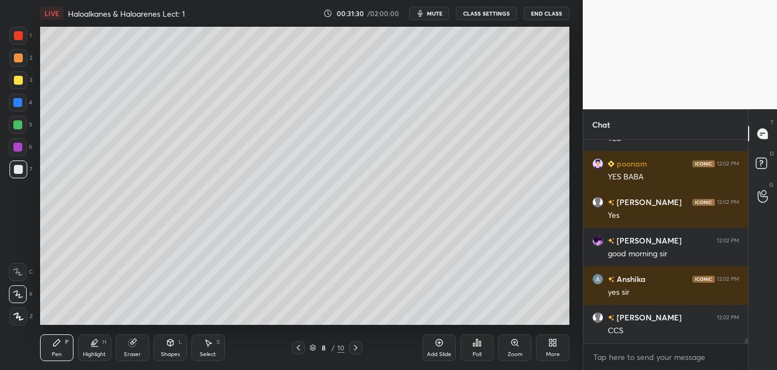
click at [446, 346] on div "Add Slide" at bounding box center [439, 347] width 33 height 27
click at [18, 78] on div at bounding box center [18, 80] width 9 height 9
click at [172, 345] on icon at bounding box center [171, 342] width 6 height 7
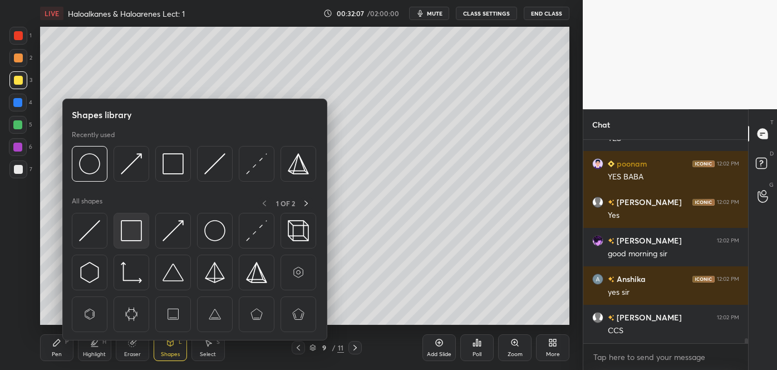
click at [129, 228] on img at bounding box center [131, 230] width 21 height 21
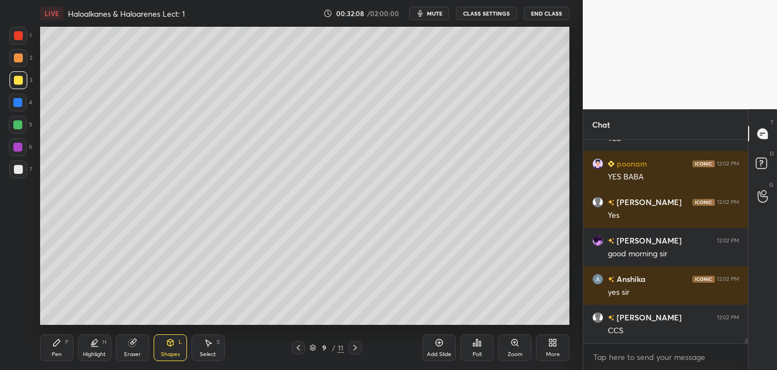
click at [15, 123] on div at bounding box center [17, 124] width 9 height 9
click at [61, 346] on div "Pen P" at bounding box center [56, 347] width 33 height 27
click at [19, 58] on div at bounding box center [18, 57] width 9 height 9
click at [18, 124] on div at bounding box center [17, 124] width 9 height 9
click at [19, 101] on div at bounding box center [17, 102] width 9 height 9
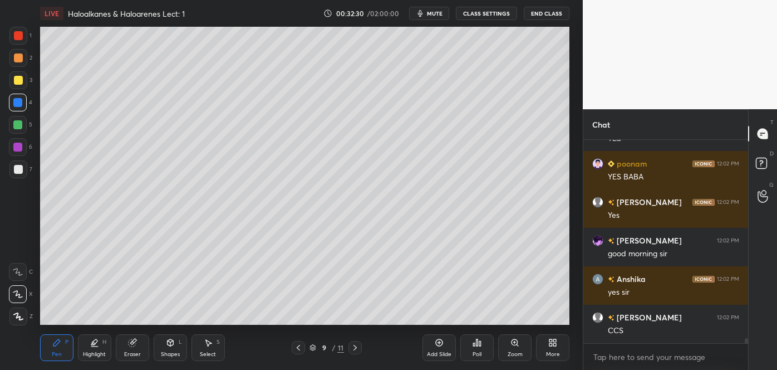
scroll to position [8234, 0]
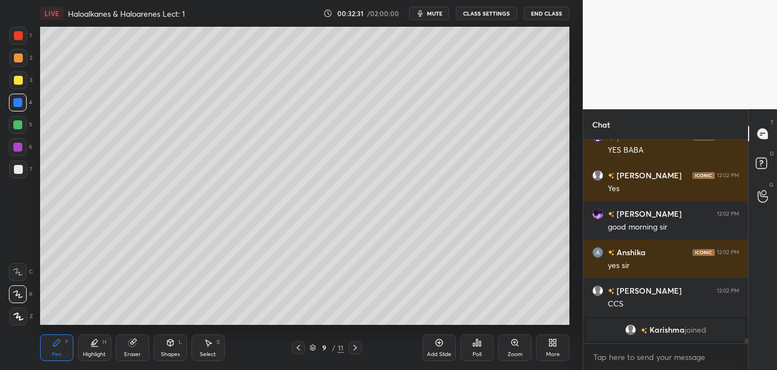
click at [173, 351] on div "Shapes" at bounding box center [170, 354] width 19 height 6
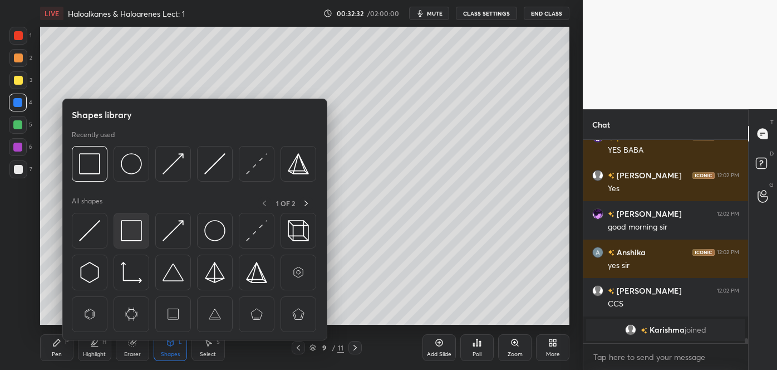
click at [136, 230] on img at bounding box center [131, 230] width 21 height 21
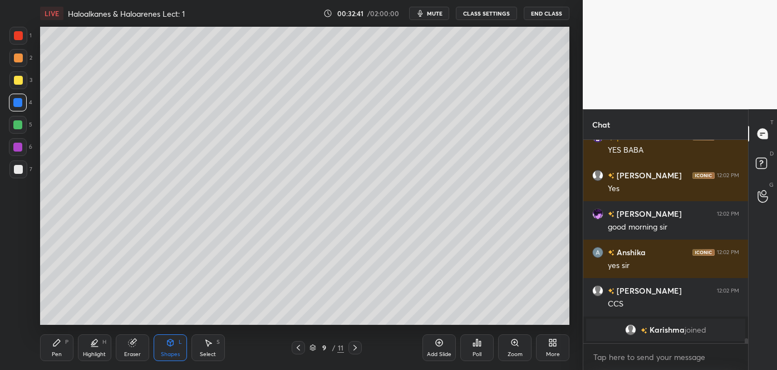
click at [58, 343] on icon at bounding box center [56, 342] width 9 height 9
click at [16, 77] on div at bounding box center [18, 80] width 9 height 9
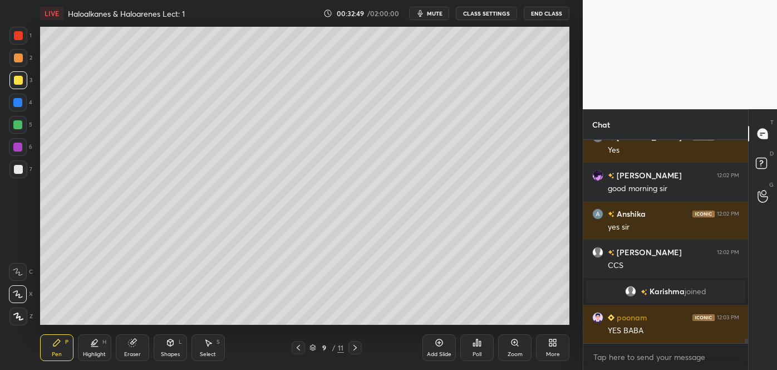
click at [18, 169] on div at bounding box center [18, 169] width 9 height 9
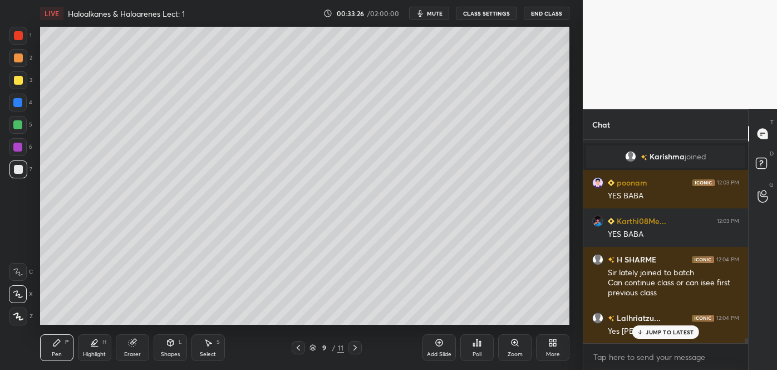
scroll to position [8372, 0]
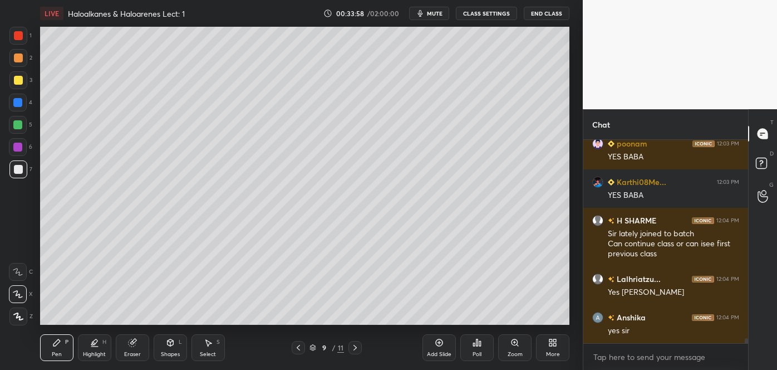
click at [298, 347] on icon at bounding box center [298, 347] width 9 height 9
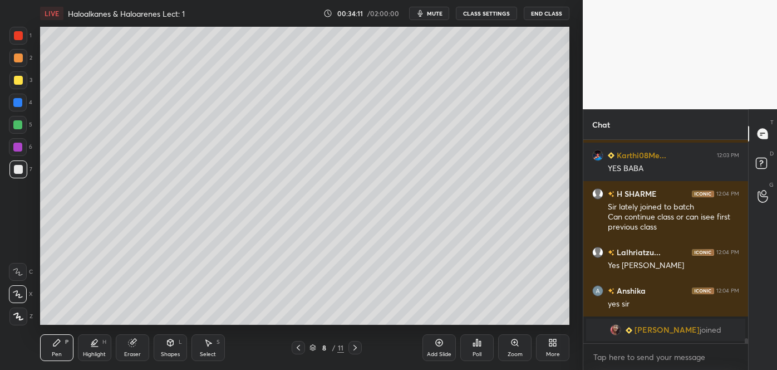
scroll to position [8373, 0]
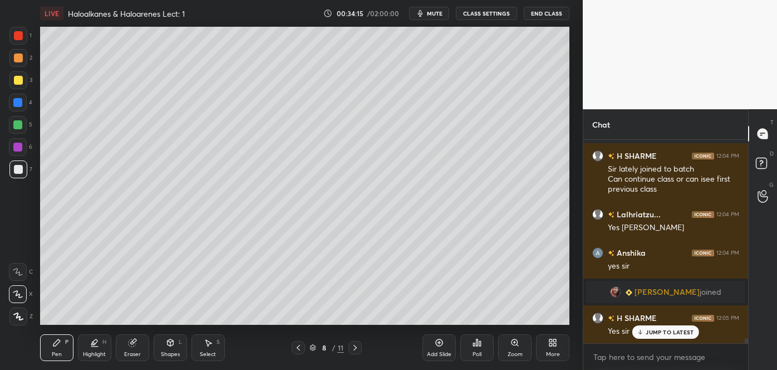
click at [18, 127] on div at bounding box center [17, 124] width 9 height 9
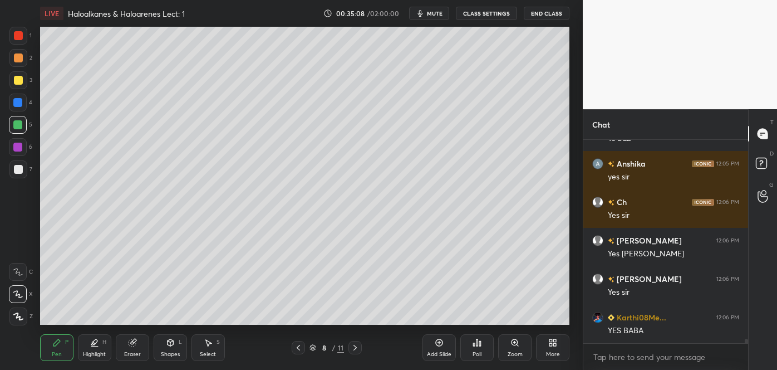
scroll to position [8835, 0]
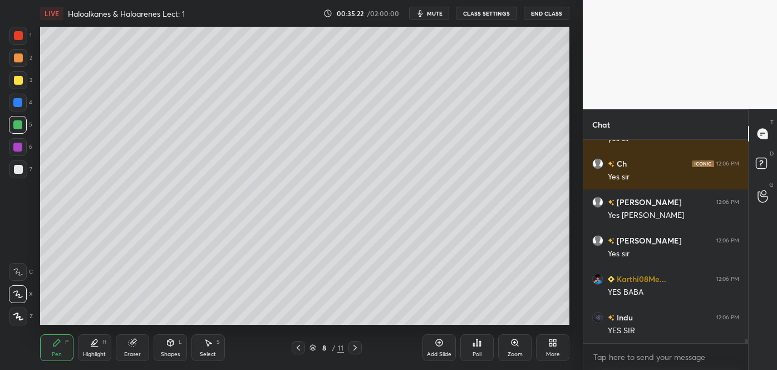
click at [19, 55] on div at bounding box center [18, 57] width 9 height 9
click at [172, 349] on div "Shapes L" at bounding box center [170, 347] width 33 height 27
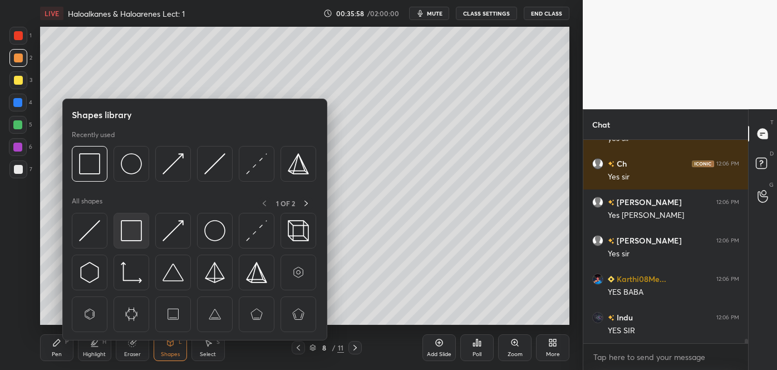
click at [132, 234] on img at bounding box center [131, 230] width 21 height 21
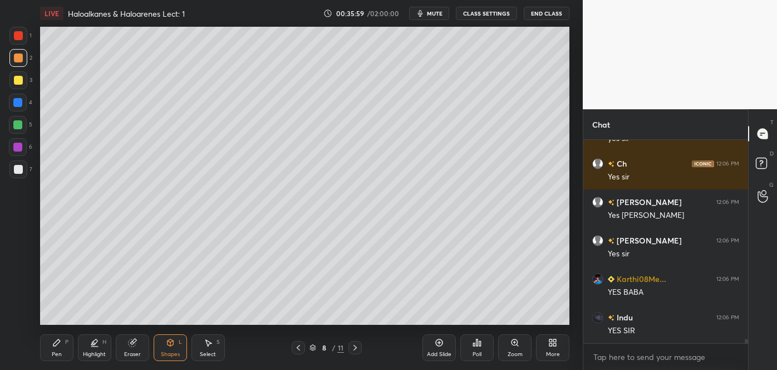
click at [16, 148] on div at bounding box center [17, 147] width 9 height 9
click at [355, 346] on icon at bounding box center [354, 348] width 3 height 6
click at [16, 81] on div at bounding box center [18, 80] width 9 height 9
click at [60, 351] on div "Pen" at bounding box center [57, 354] width 10 height 6
click at [170, 351] on div "Shapes" at bounding box center [170, 354] width 19 height 6
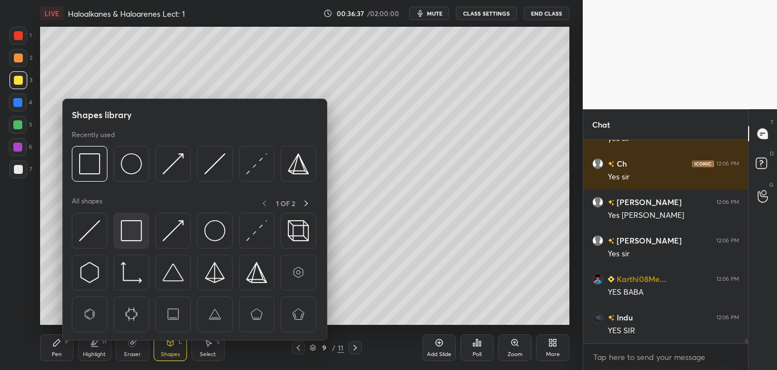
click at [131, 230] on img at bounding box center [131, 230] width 21 height 21
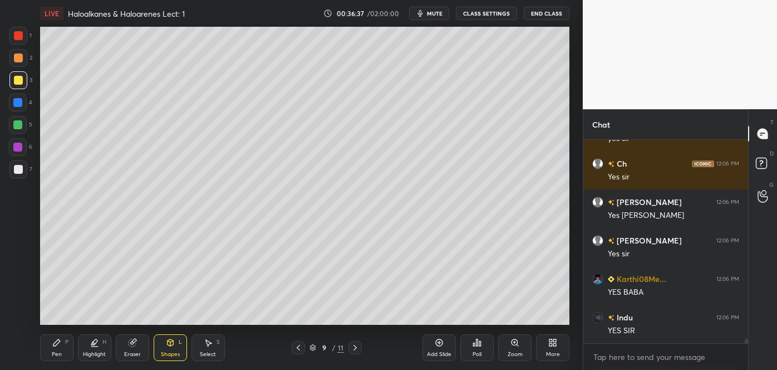
click at [17, 146] on div at bounding box center [17, 147] width 9 height 9
click at [298, 347] on icon at bounding box center [298, 348] width 3 height 6
click at [18, 163] on div at bounding box center [18, 169] width 18 height 18
click at [65, 347] on div "Pen P" at bounding box center [56, 347] width 33 height 27
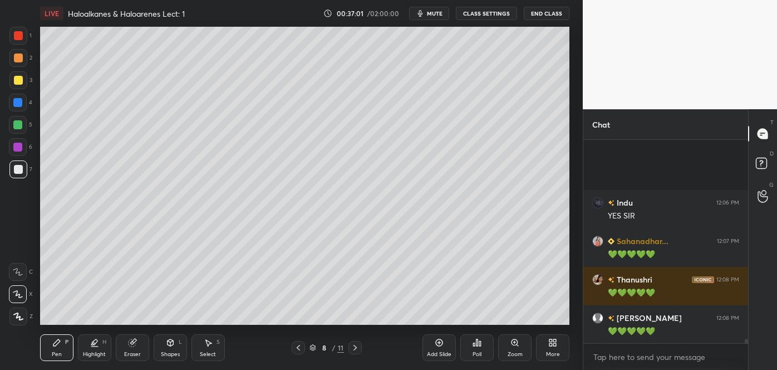
scroll to position [9065, 0]
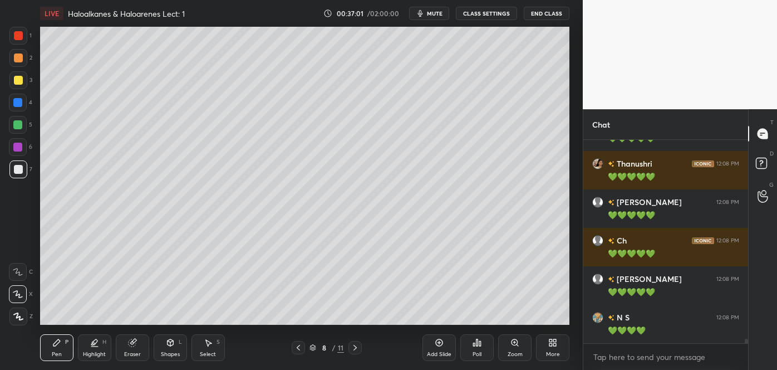
click at [355, 346] on icon at bounding box center [354, 348] width 3 height 6
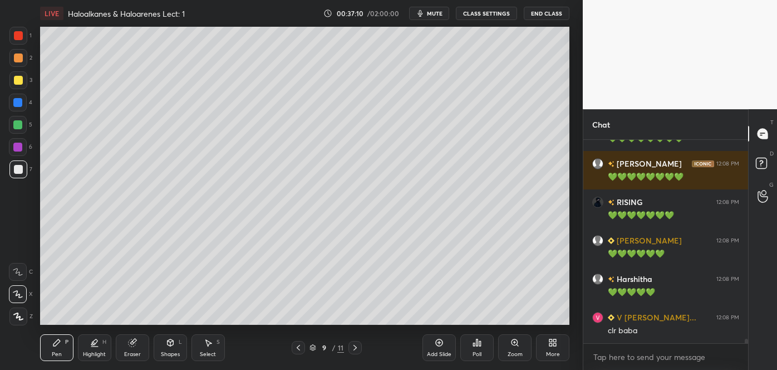
scroll to position [9372, 0]
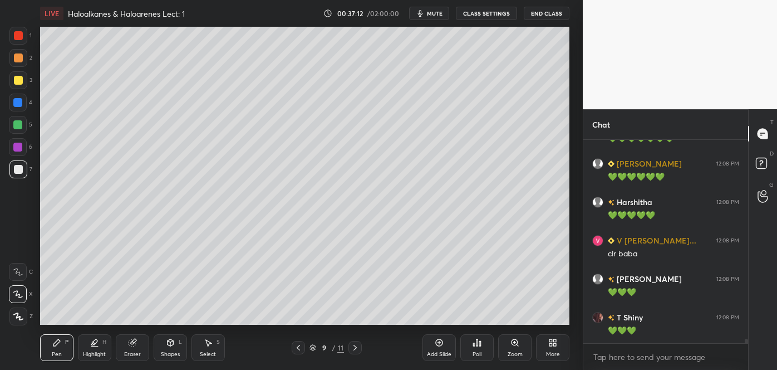
click at [301, 345] on icon at bounding box center [298, 347] width 9 height 9
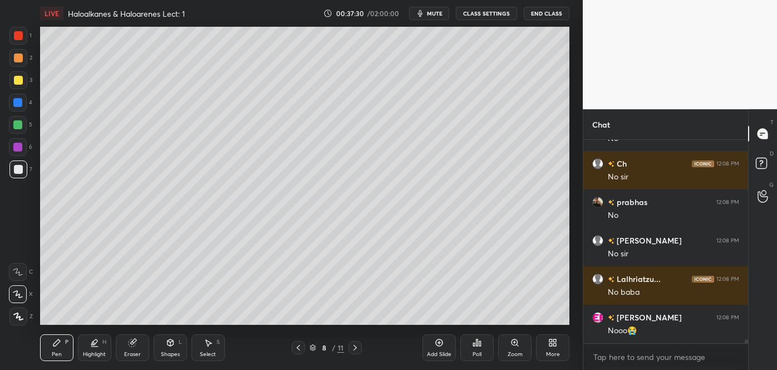
scroll to position [9987, 0]
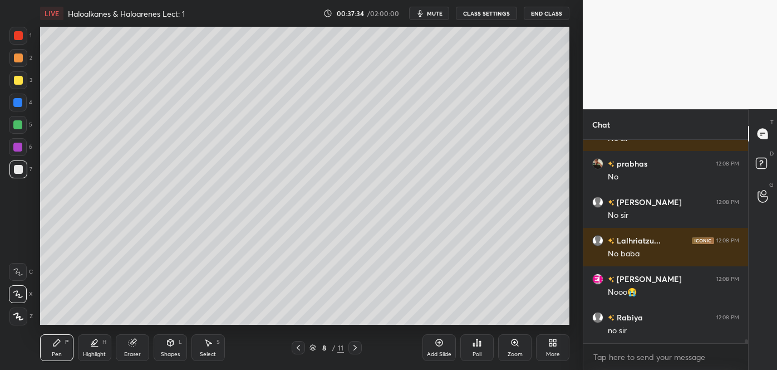
click at [355, 347] on icon at bounding box center [355, 347] width 9 height 9
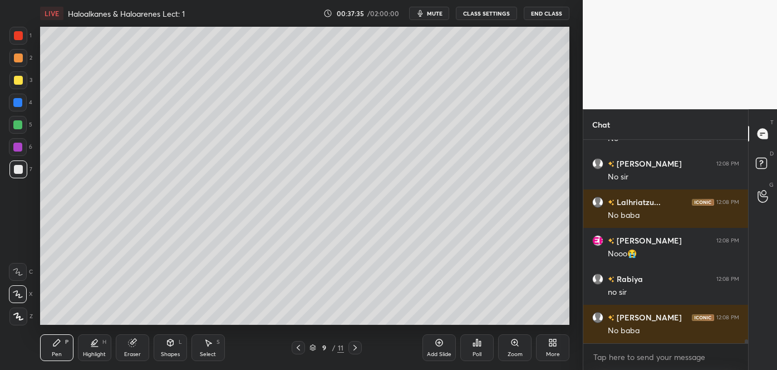
click at [443, 348] on div "Add Slide" at bounding box center [439, 347] width 33 height 27
click at [19, 81] on div at bounding box center [18, 80] width 9 height 9
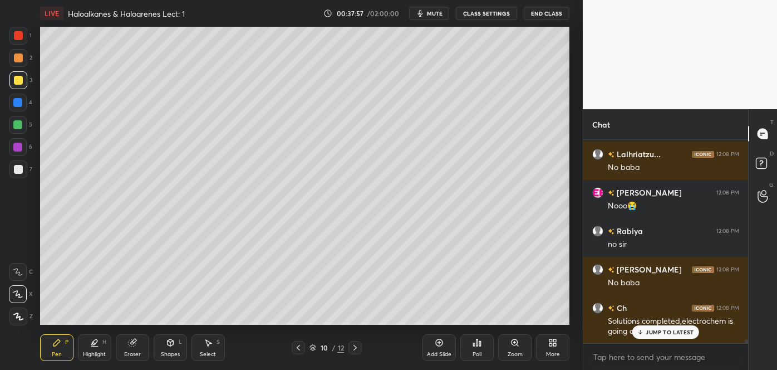
click at [170, 348] on div "Shapes L" at bounding box center [170, 347] width 33 height 27
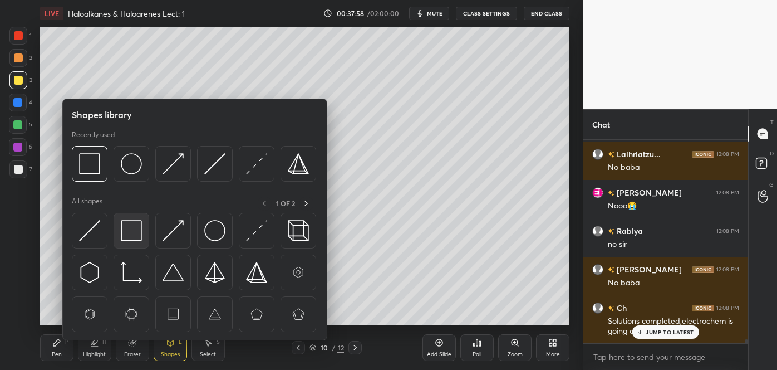
click at [131, 232] on img at bounding box center [131, 230] width 21 height 21
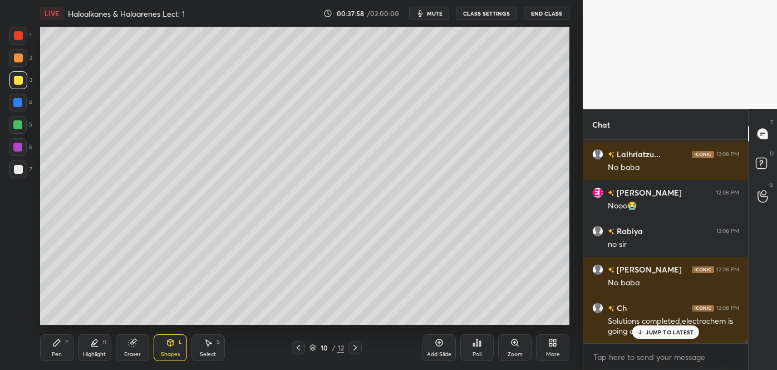
click at [17, 124] on div at bounding box center [17, 124] width 9 height 9
click at [53, 345] on icon at bounding box center [56, 342] width 9 height 9
click at [16, 121] on div at bounding box center [17, 124] width 9 height 9
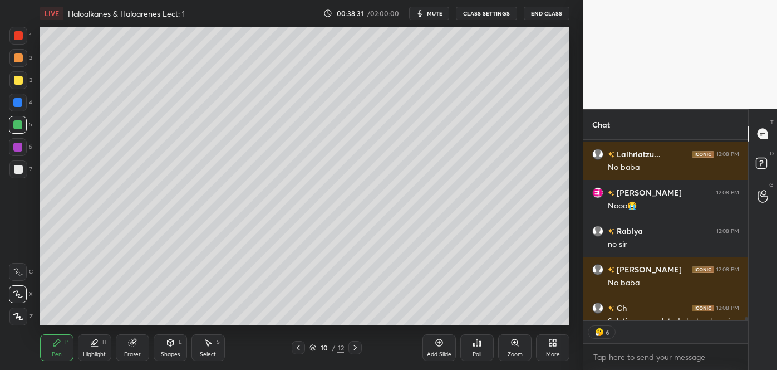
scroll to position [10135, 0]
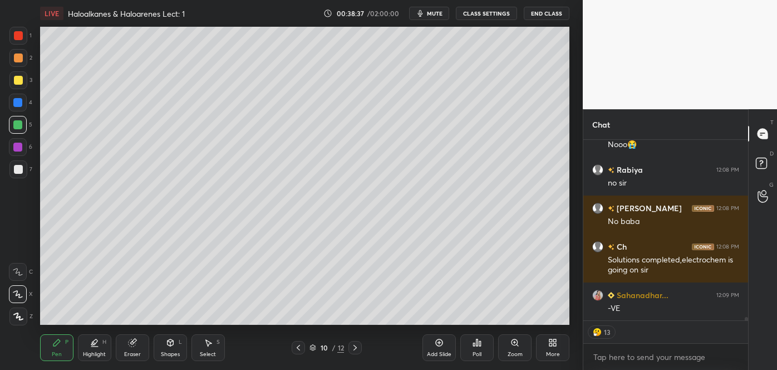
click at [16, 58] on div at bounding box center [18, 57] width 9 height 9
click at [18, 80] on div at bounding box center [18, 80] width 9 height 9
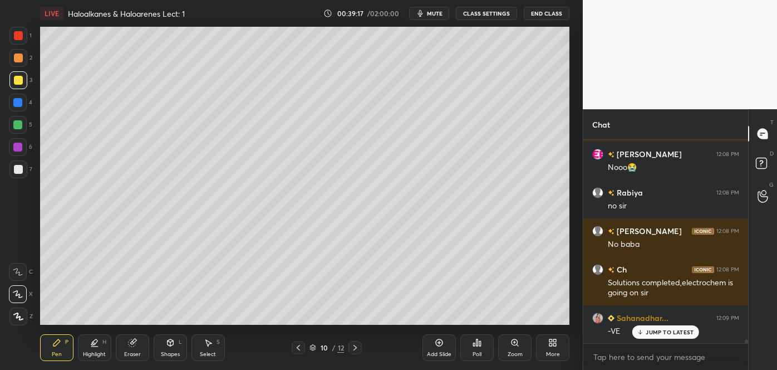
scroll to position [3, 3]
click at [21, 169] on div at bounding box center [18, 169] width 9 height 9
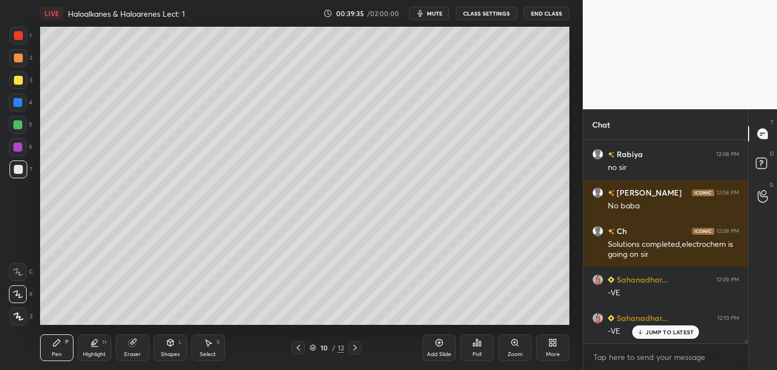
scroll to position [10189, 0]
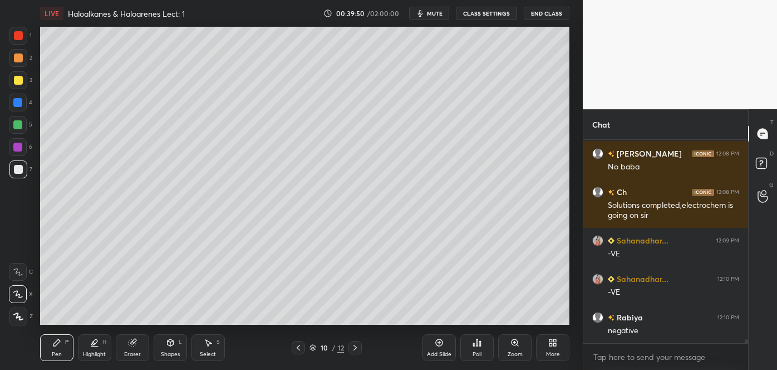
click at [173, 352] on div "Shapes" at bounding box center [170, 354] width 19 height 6
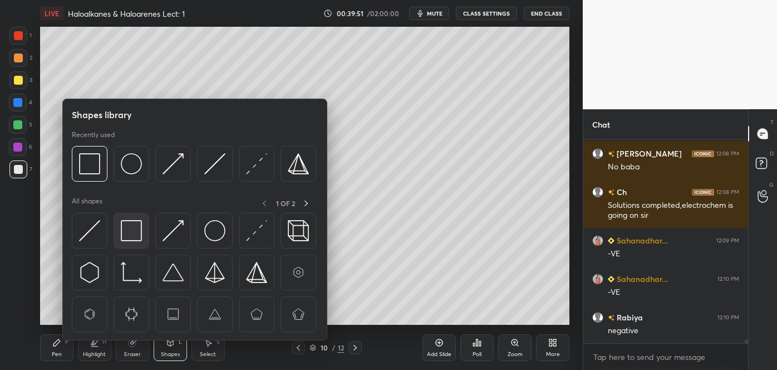
click at [124, 233] on img at bounding box center [131, 230] width 21 height 21
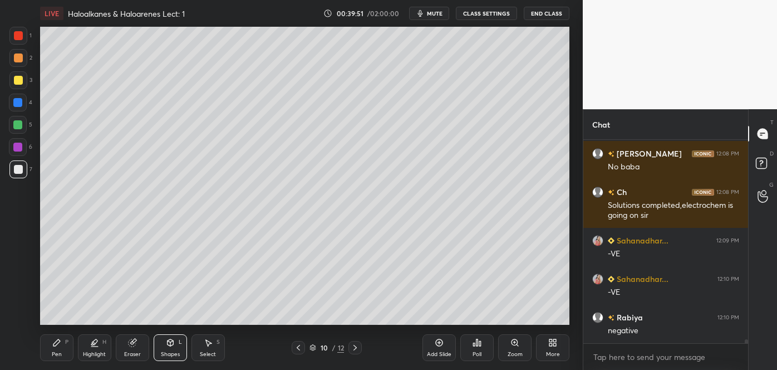
click at [17, 101] on div at bounding box center [17, 102] width 9 height 9
click at [62, 342] on div "Pen P" at bounding box center [56, 347] width 33 height 27
click at [19, 168] on div at bounding box center [18, 169] width 9 height 9
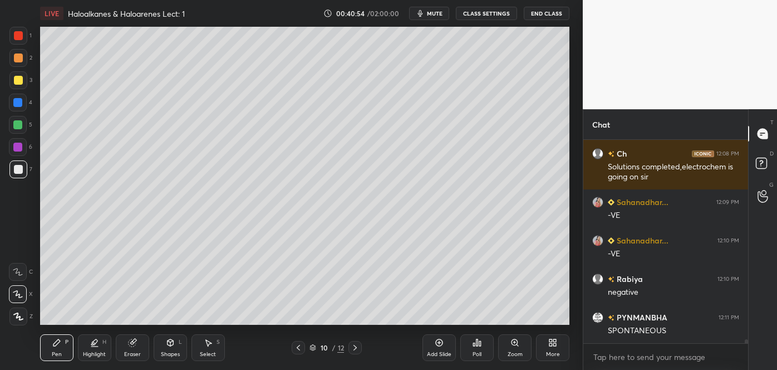
click at [17, 79] on div at bounding box center [18, 80] width 9 height 9
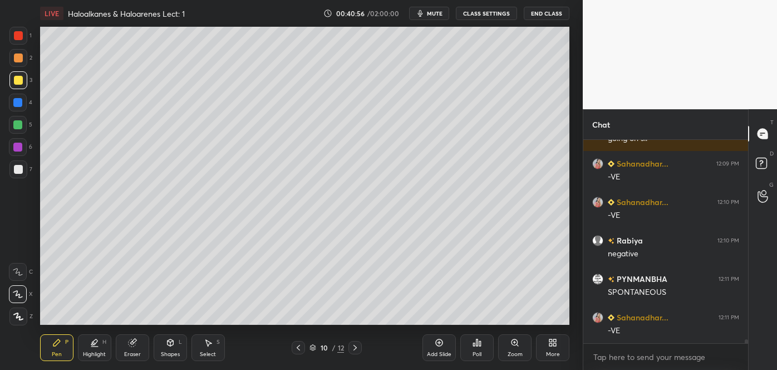
click at [16, 57] on div at bounding box center [18, 57] width 9 height 9
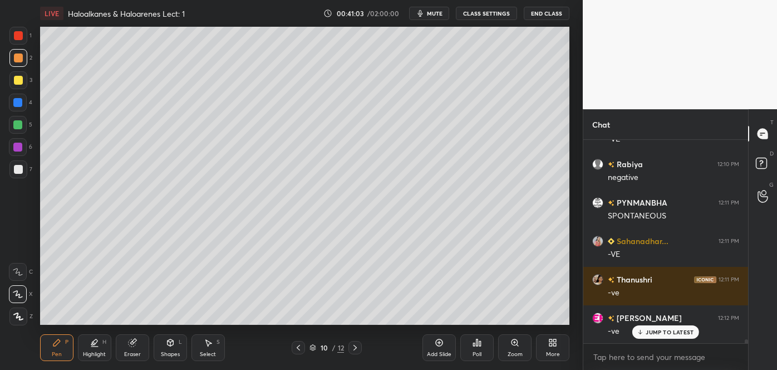
scroll to position [10381, 0]
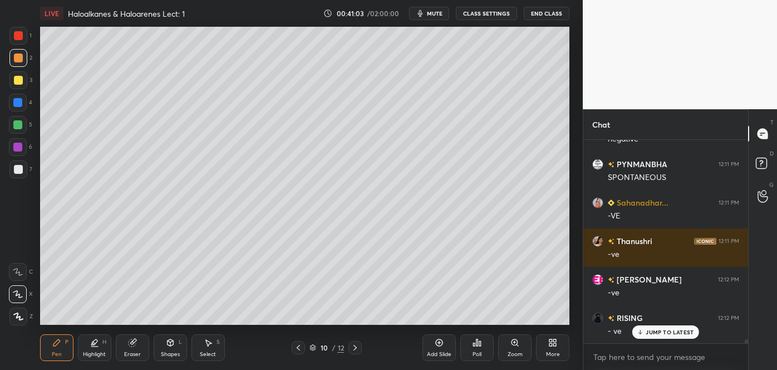
click at [20, 168] on div at bounding box center [18, 169] width 9 height 9
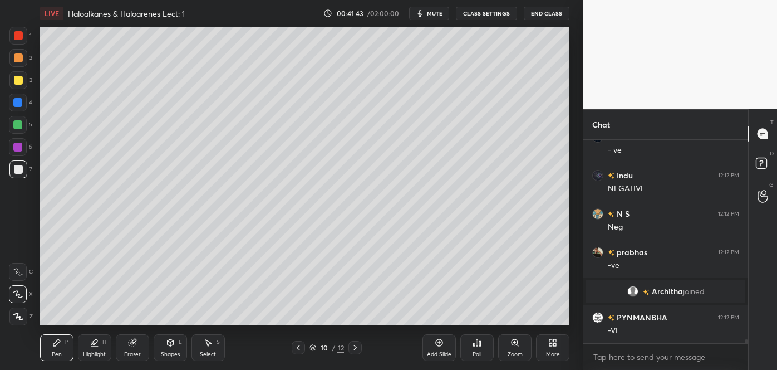
scroll to position [9999, 0]
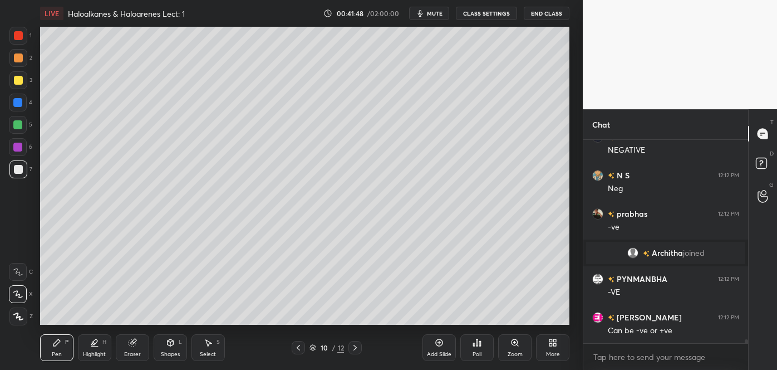
click at [16, 57] on div at bounding box center [18, 57] width 9 height 9
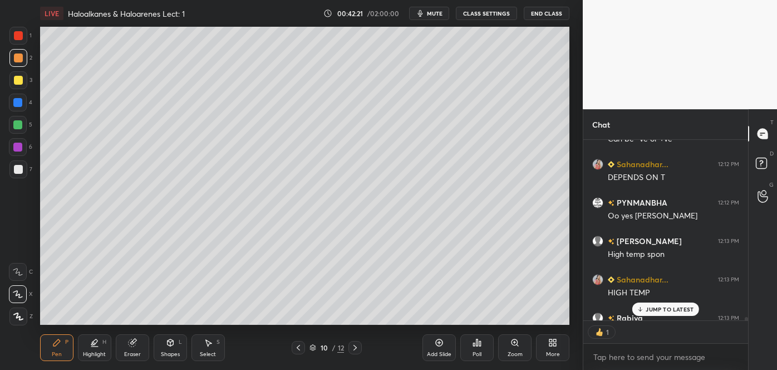
scroll to position [10251, 0]
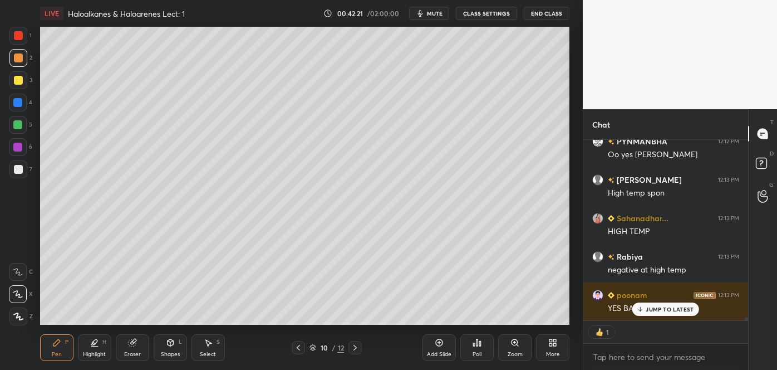
click at [22, 166] on div at bounding box center [18, 169] width 9 height 9
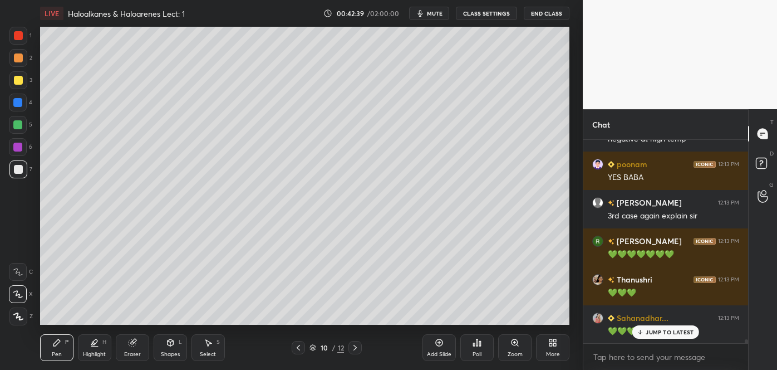
scroll to position [10459, 0]
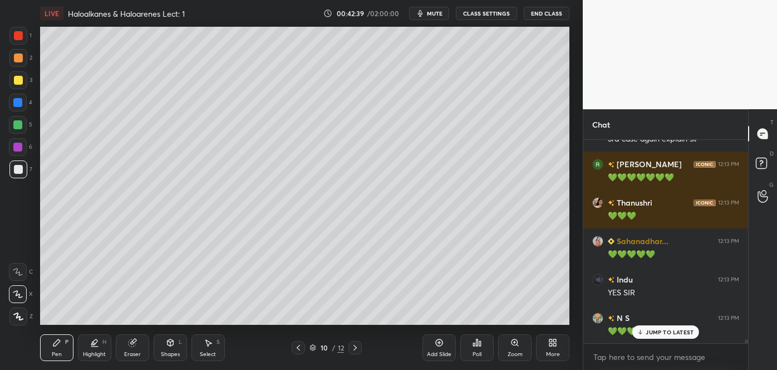
click at [440, 343] on icon at bounding box center [439, 342] width 9 height 9
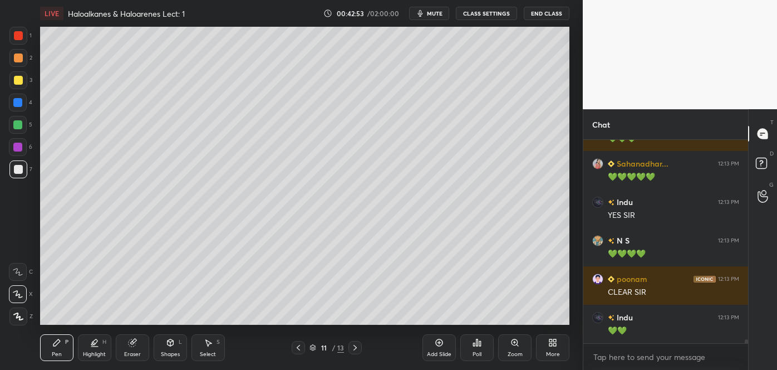
scroll to position [10575, 0]
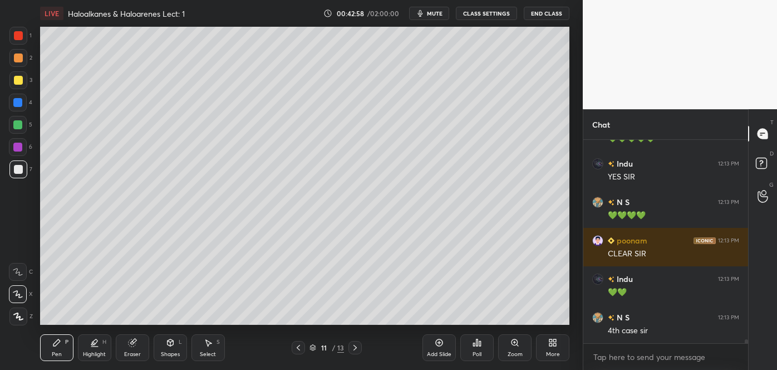
click at [18, 81] on div at bounding box center [18, 80] width 9 height 9
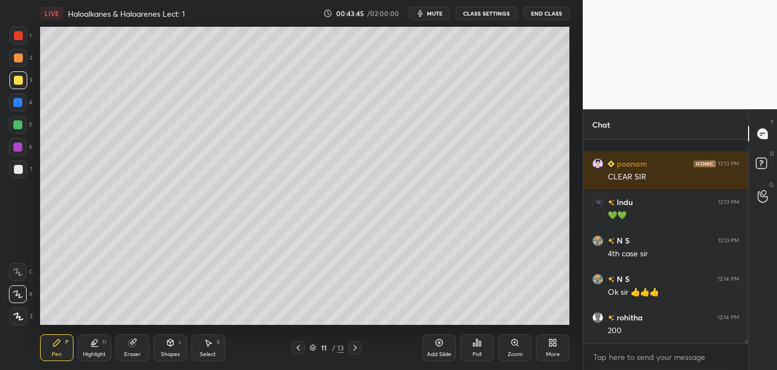
scroll to position [10728, 0]
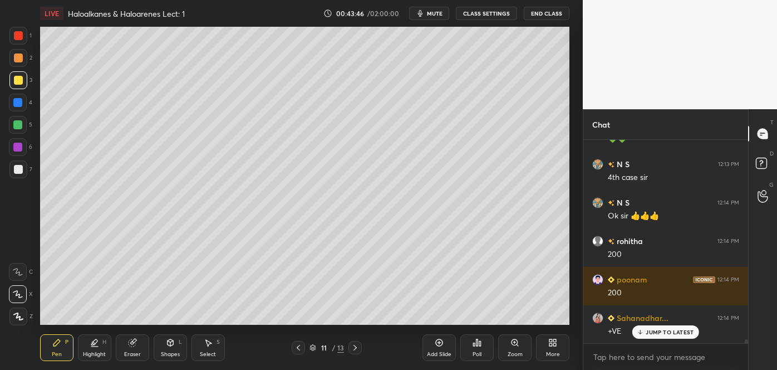
click at [19, 168] on div at bounding box center [18, 169] width 9 height 9
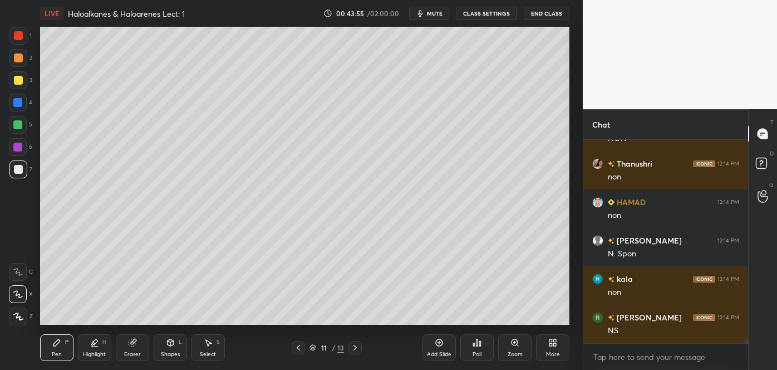
scroll to position [11047, 0]
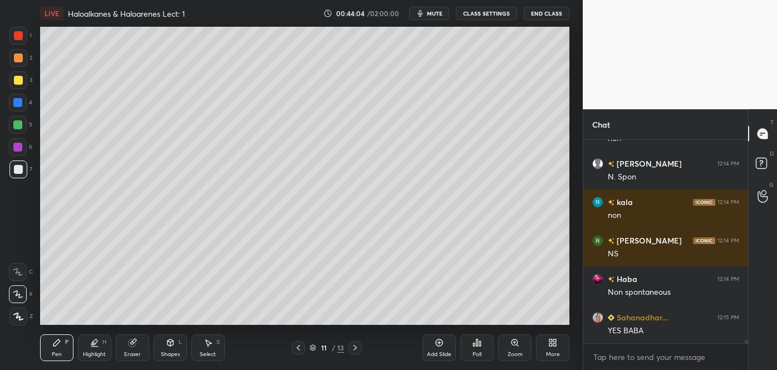
click at [21, 77] on div at bounding box center [18, 80] width 9 height 9
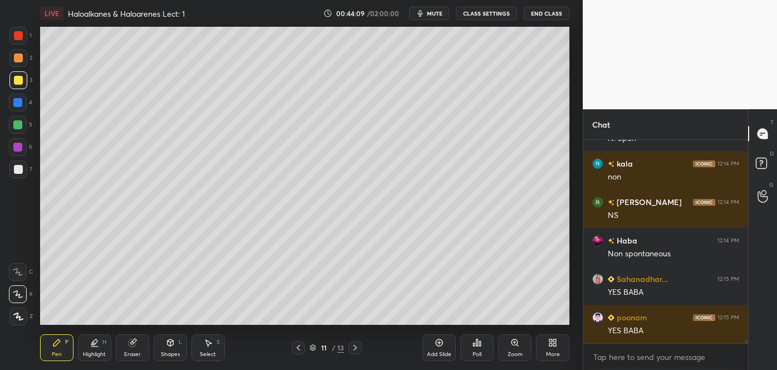
click at [137, 347] on div "Eraser" at bounding box center [132, 347] width 33 height 27
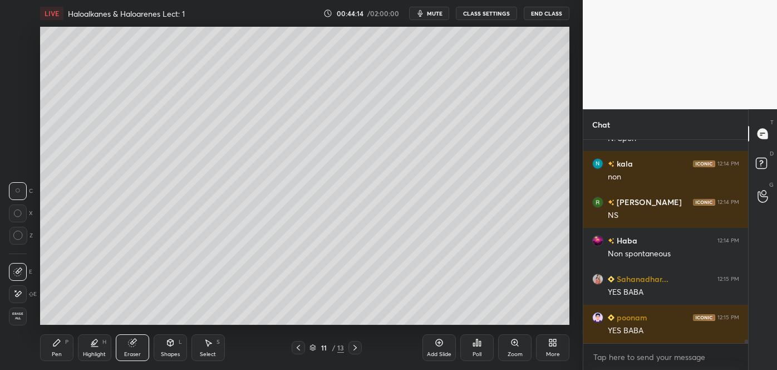
click at [44, 348] on div "Pen P" at bounding box center [56, 347] width 33 height 27
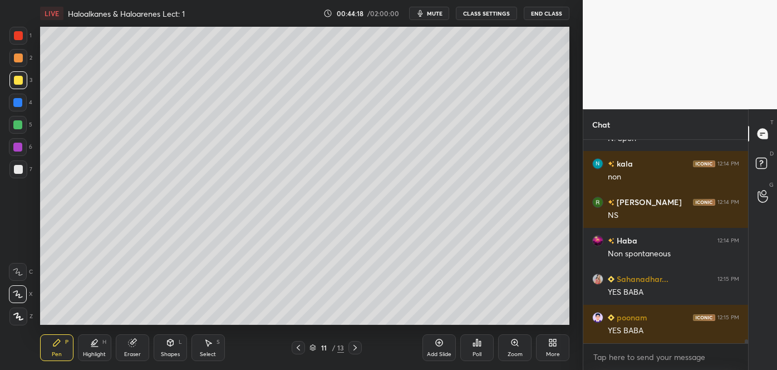
scroll to position [11162, 0]
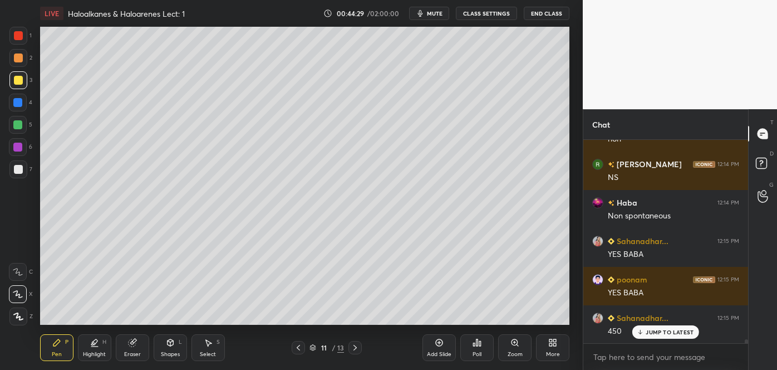
click at [16, 164] on div at bounding box center [18, 169] width 18 height 18
click at [17, 81] on div at bounding box center [18, 80] width 9 height 9
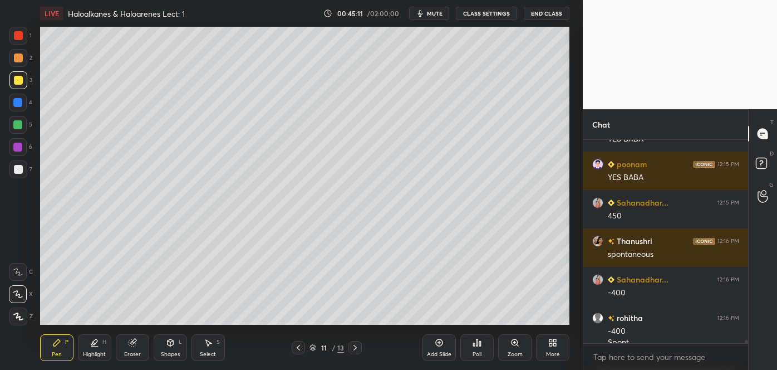
scroll to position [11288, 0]
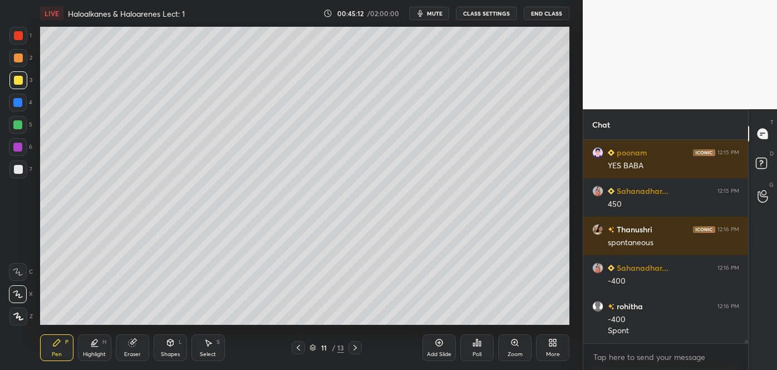
click at [299, 347] on icon at bounding box center [298, 347] width 9 height 9
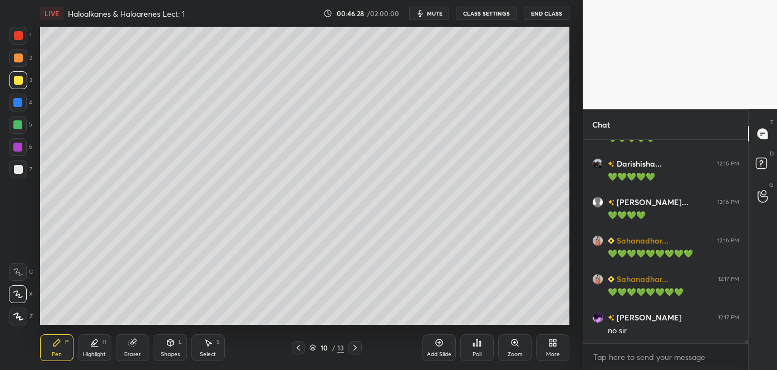
scroll to position [12825, 0]
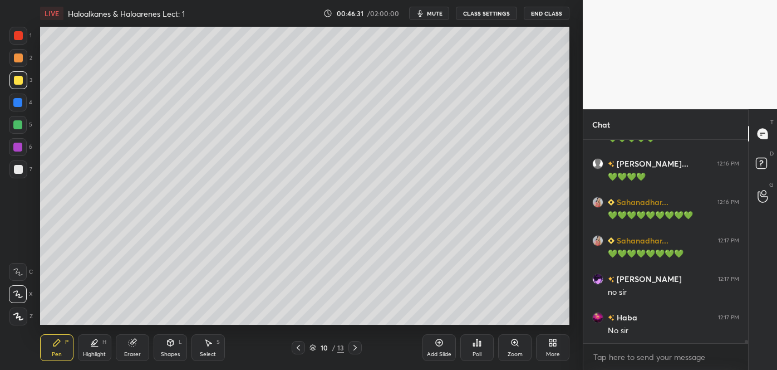
click at [301, 348] on icon at bounding box center [298, 347] width 9 height 9
click at [303, 345] on icon at bounding box center [298, 347] width 9 height 9
click at [18, 57] on div at bounding box center [18, 57] width 9 height 9
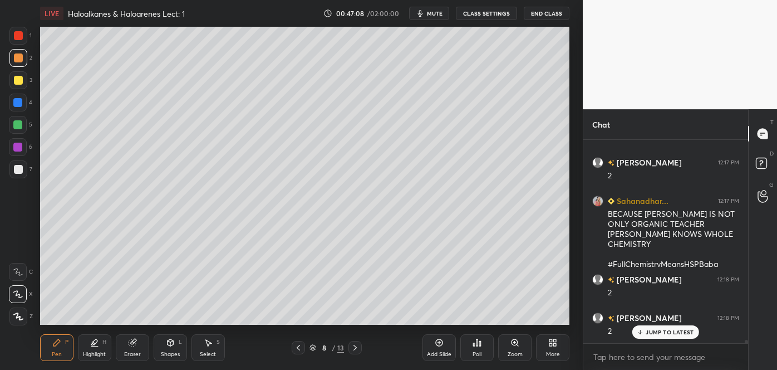
scroll to position [13057, 0]
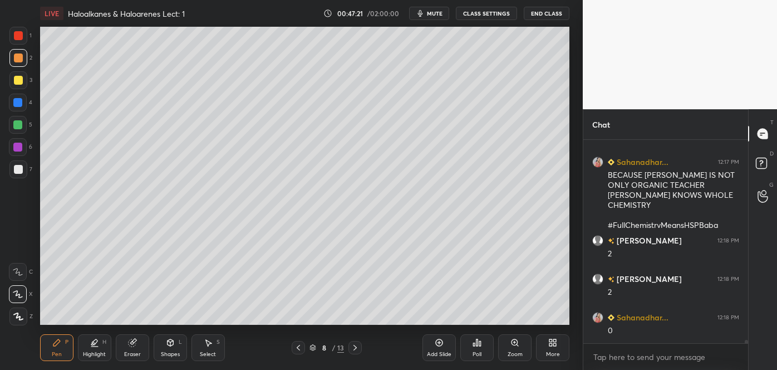
click at [16, 80] on div at bounding box center [18, 80] width 9 height 9
click at [18, 125] on div at bounding box center [17, 124] width 9 height 9
click at [18, 60] on div at bounding box center [18, 57] width 9 height 9
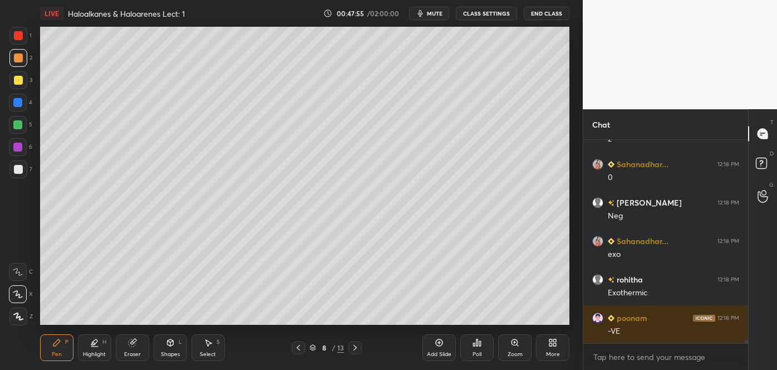
scroll to position [13248, 0]
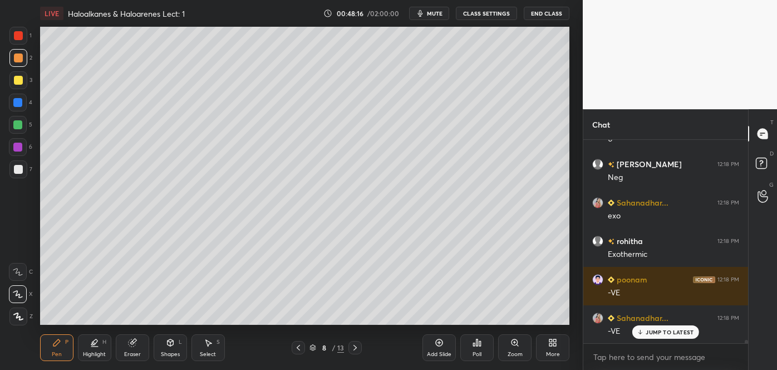
click at [16, 104] on div at bounding box center [17, 102] width 9 height 9
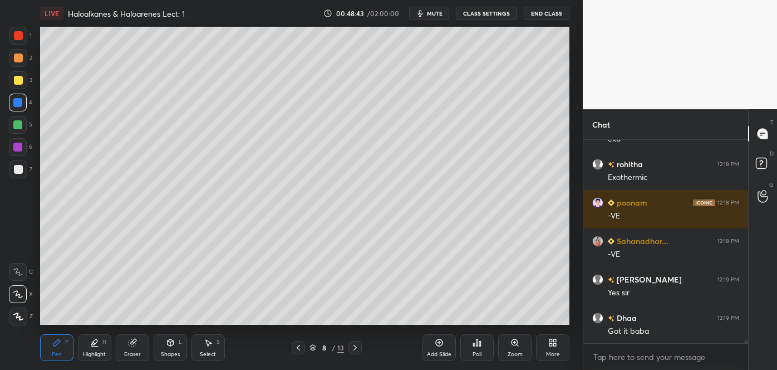
scroll to position [13364, 0]
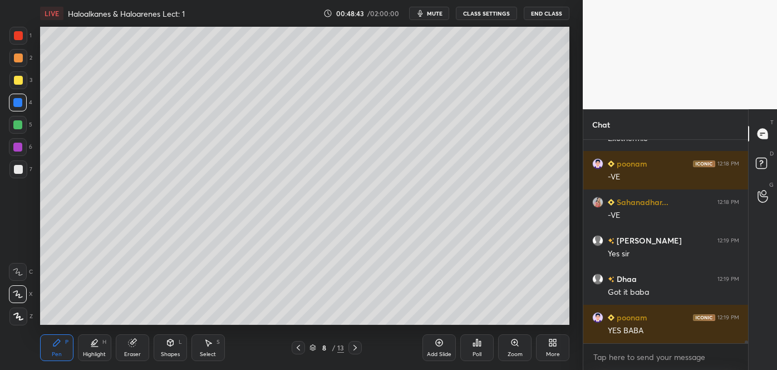
click at [355, 347] on icon at bounding box center [355, 347] width 9 height 9
click at [18, 59] on div at bounding box center [18, 57] width 9 height 9
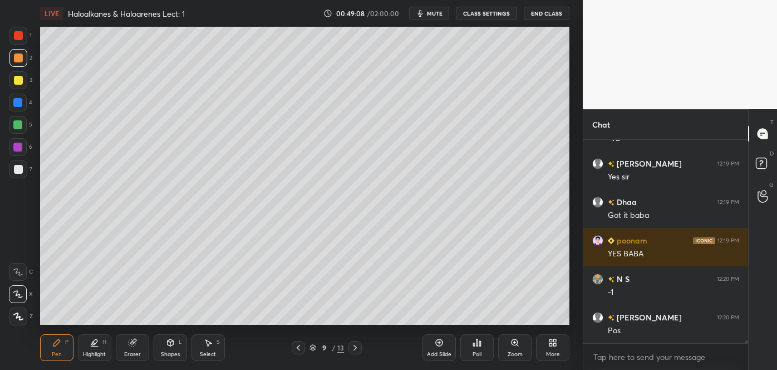
scroll to position [13479, 0]
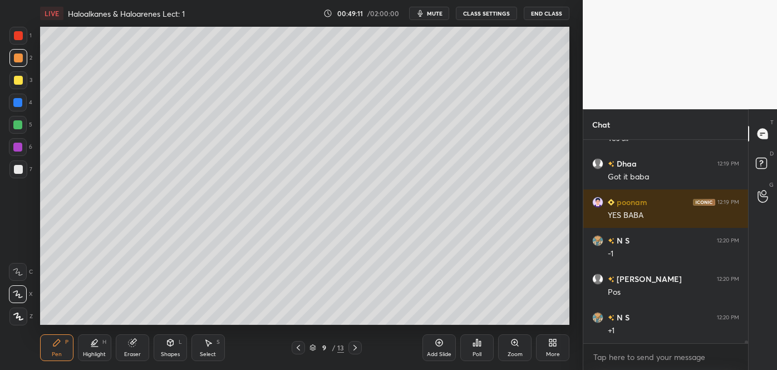
click at [19, 74] on div at bounding box center [18, 80] width 18 height 18
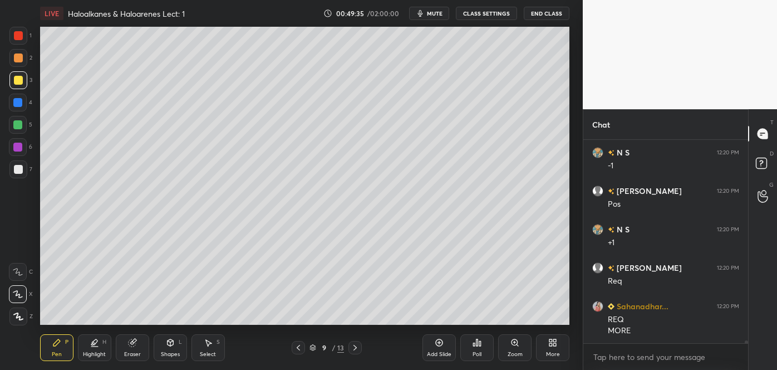
scroll to position [13606, 0]
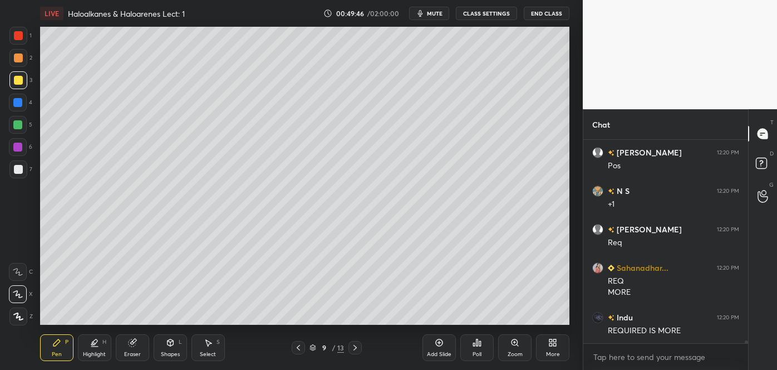
click at [17, 126] on div at bounding box center [17, 124] width 9 height 9
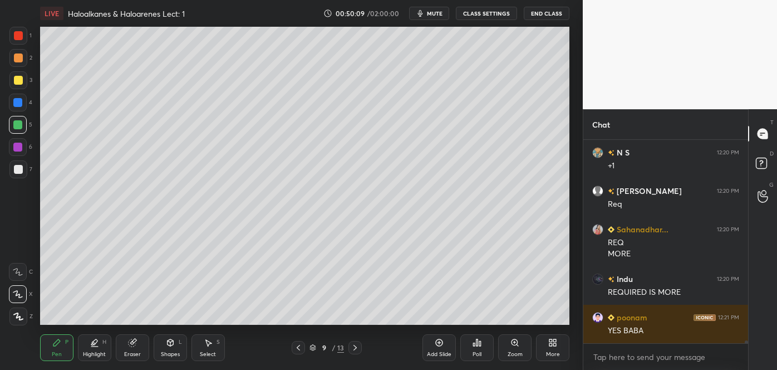
click at [18, 56] on div at bounding box center [18, 57] width 9 height 9
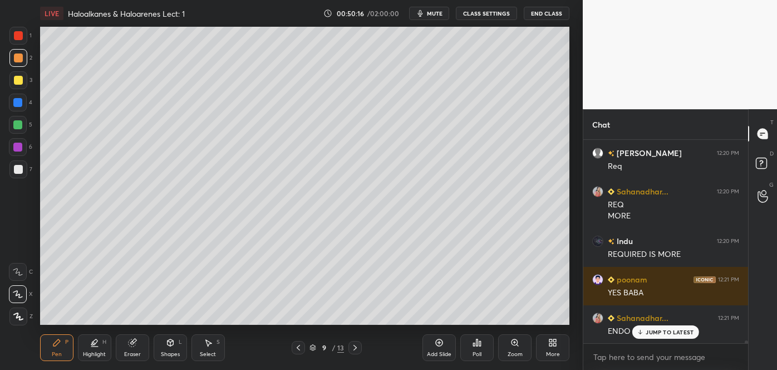
scroll to position [13721, 0]
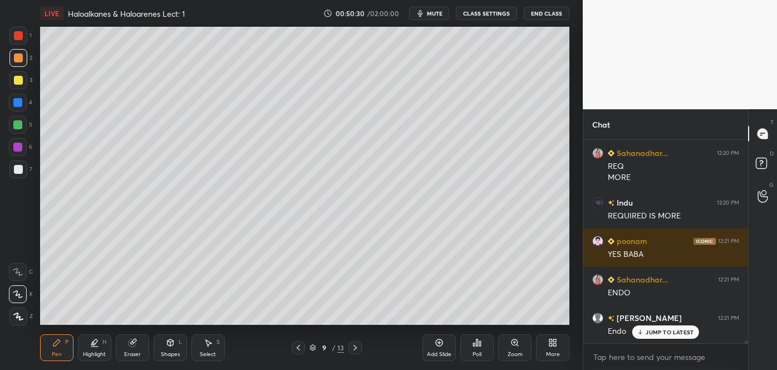
click at [173, 350] on div "Shapes L" at bounding box center [170, 347] width 33 height 27
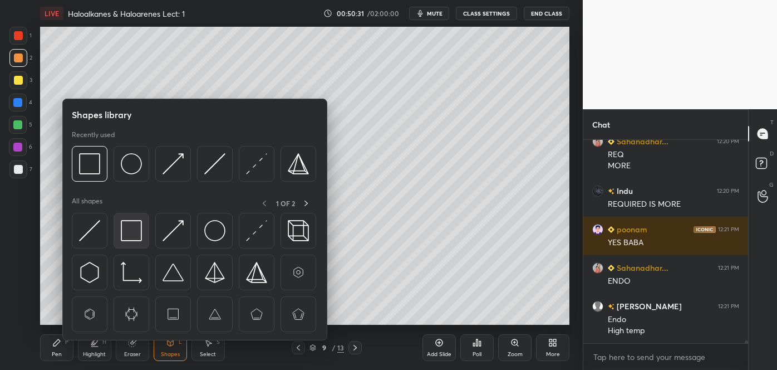
click at [132, 230] on img at bounding box center [131, 230] width 21 height 21
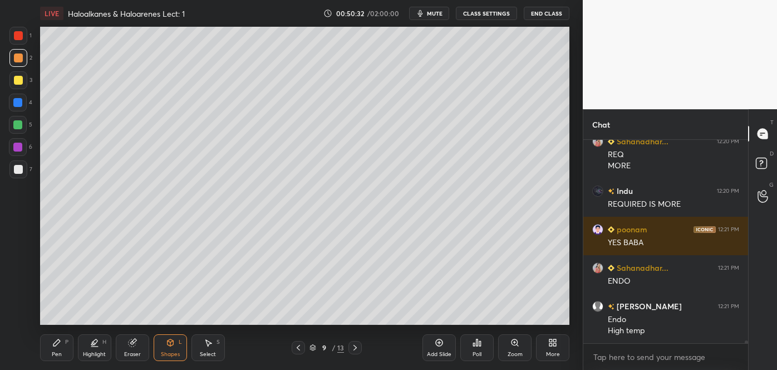
click at [14, 144] on div at bounding box center [17, 147] width 9 height 9
click at [16, 102] on div at bounding box center [17, 102] width 9 height 9
click at [59, 345] on icon at bounding box center [56, 342] width 9 height 9
click at [18, 61] on div at bounding box center [18, 57] width 9 height 9
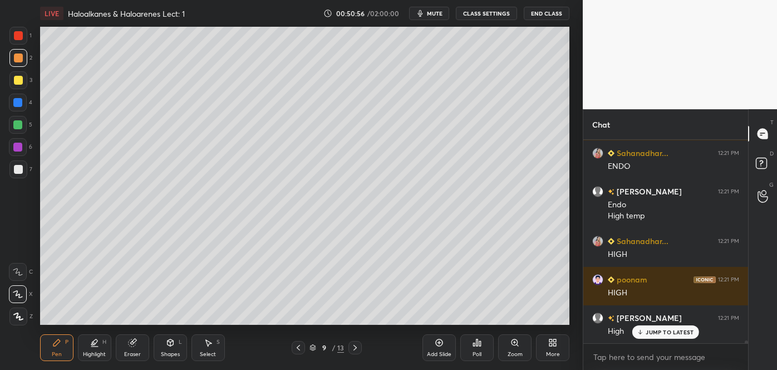
scroll to position [13885, 0]
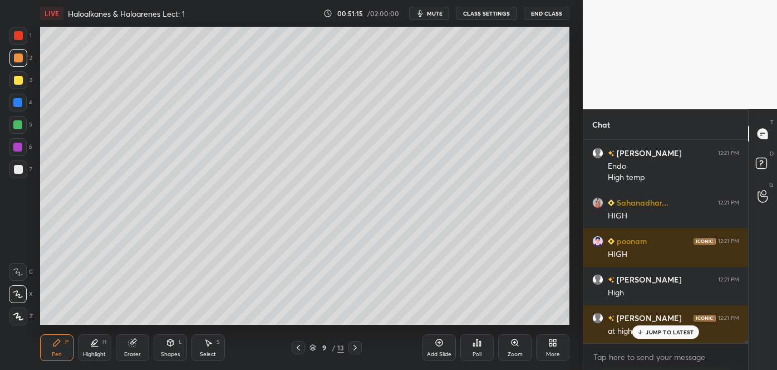
click at [355, 346] on icon at bounding box center [354, 348] width 3 height 6
click at [355, 348] on icon at bounding box center [355, 347] width 9 height 9
click at [355, 347] on icon at bounding box center [355, 347] width 9 height 9
click at [299, 345] on icon at bounding box center [298, 348] width 3 height 6
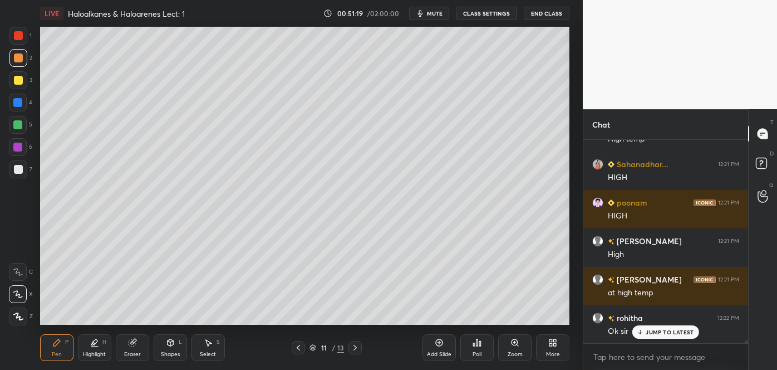
click at [438, 347] on div "Add Slide" at bounding box center [439, 347] width 33 height 27
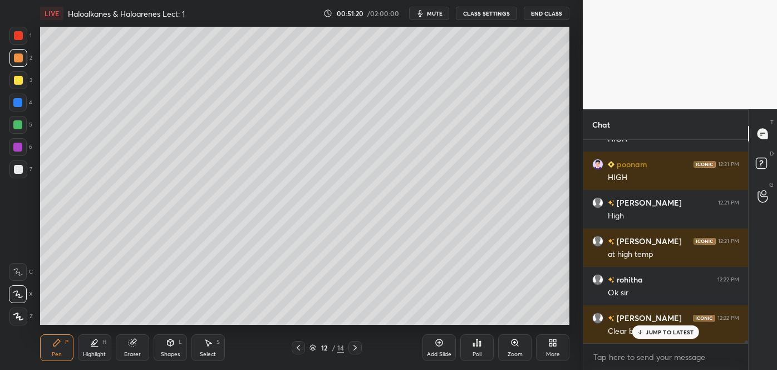
click at [22, 168] on div at bounding box center [18, 169] width 9 height 9
click at [16, 78] on div at bounding box center [18, 80] width 9 height 9
click at [16, 164] on div at bounding box center [18, 169] width 18 height 18
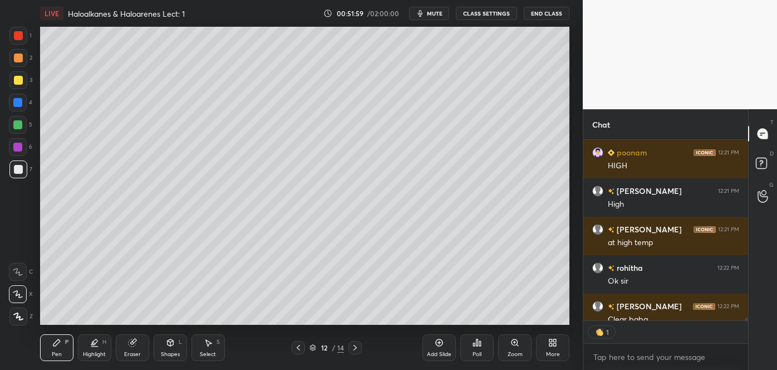
scroll to position [14034, 0]
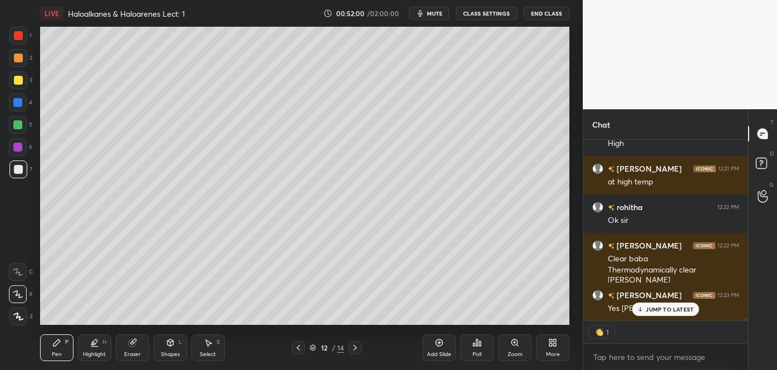
click at [19, 75] on div at bounding box center [18, 80] width 18 height 18
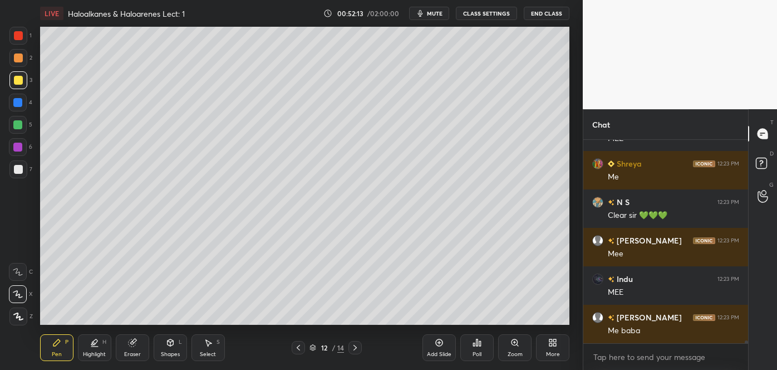
scroll to position [14281, 0]
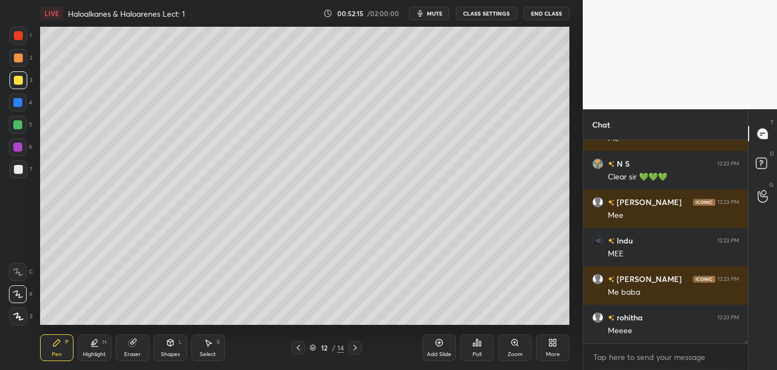
click at [165, 353] on div "Shapes" at bounding box center [170, 354] width 19 height 6
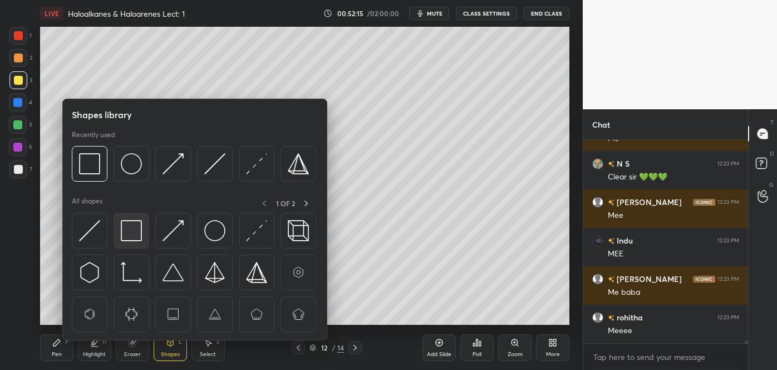
click at [132, 230] on img at bounding box center [131, 230] width 21 height 21
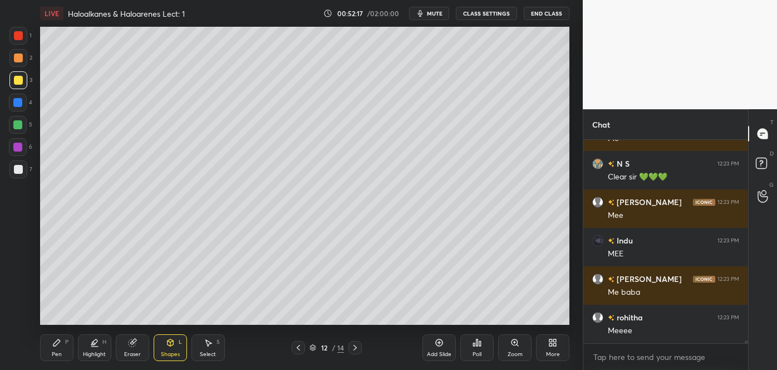
click at [21, 145] on div at bounding box center [17, 147] width 9 height 9
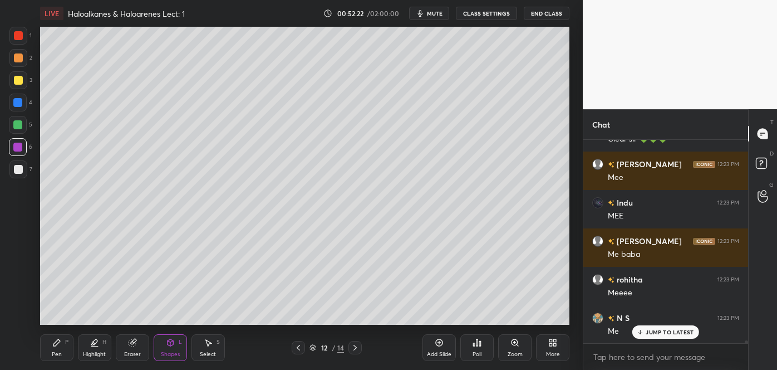
click at [300, 346] on icon at bounding box center [298, 347] width 9 height 9
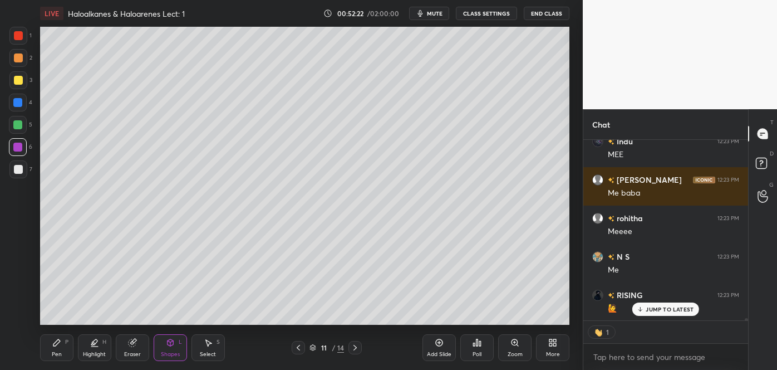
click at [299, 346] on icon at bounding box center [298, 347] width 9 height 9
click at [299, 347] on icon at bounding box center [298, 347] width 9 height 9
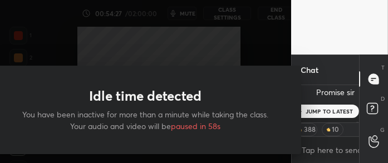
scroll to position [3, 4]
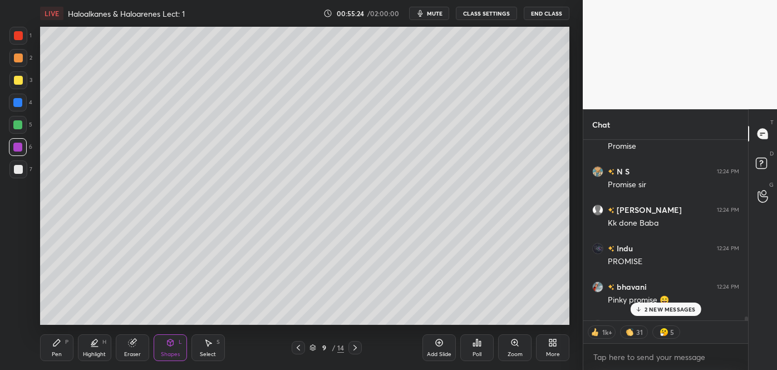
click at [642, 311] on icon at bounding box center [638, 309] width 7 height 7
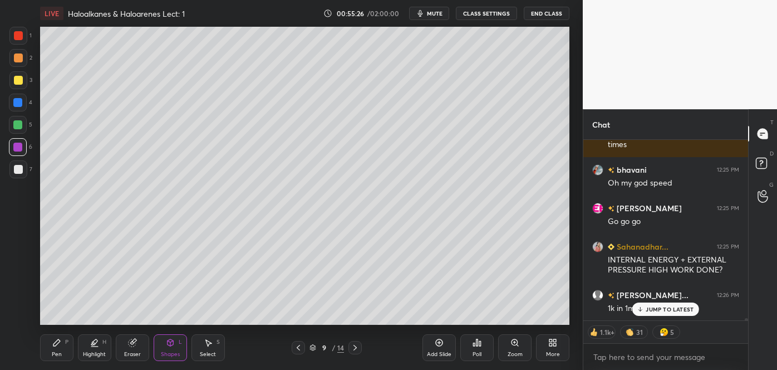
scroll to position [15300, 0]
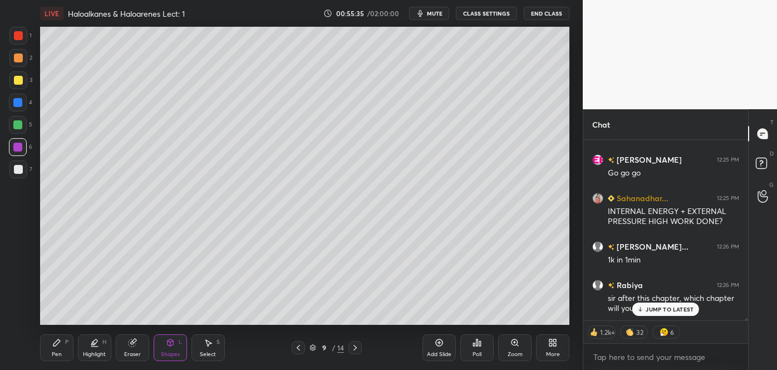
click at [657, 308] on p "JUMP TO LATEST" at bounding box center [670, 309] width 48 height 7
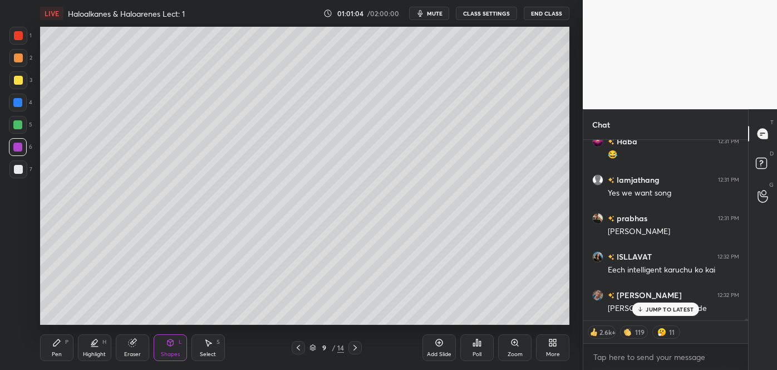
scroll to position [18150, 0]
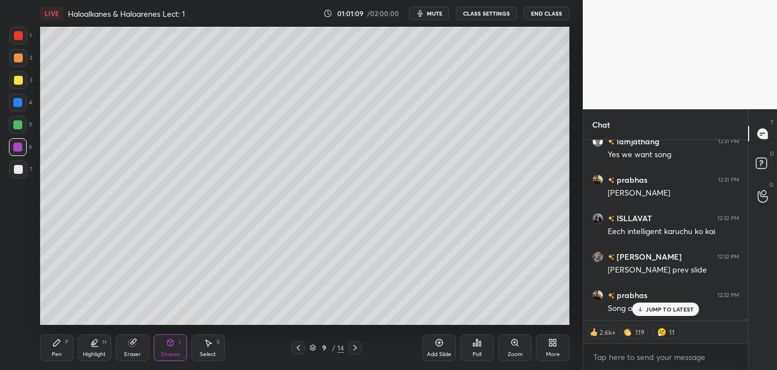
click at [353, 343] on icon at bounding box center [355, 347] width 9 height 9
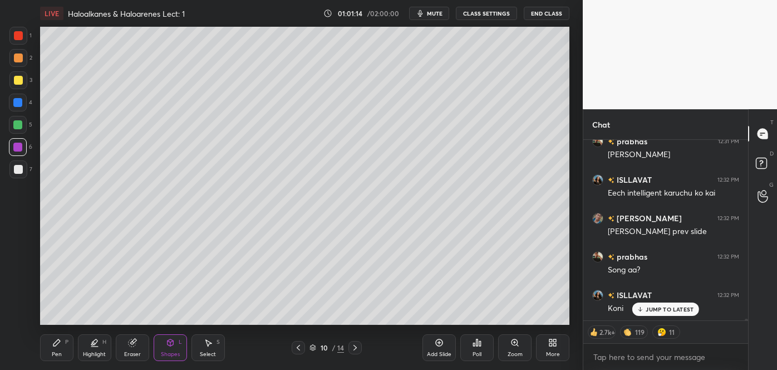
scroll to position [18227, 0]
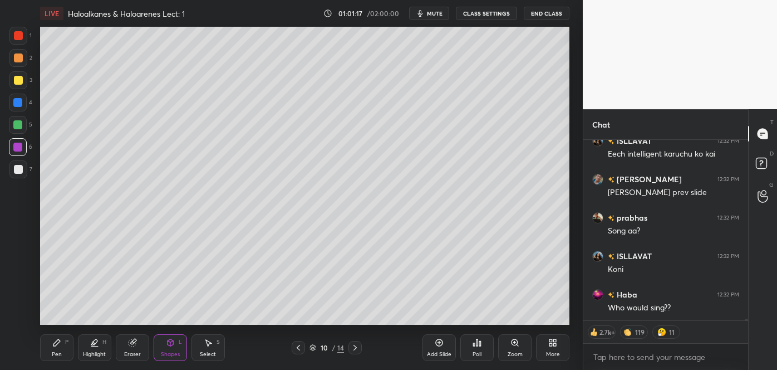
click at [297, 346] on icon at bounding box center [298, 347] width 9 height 9
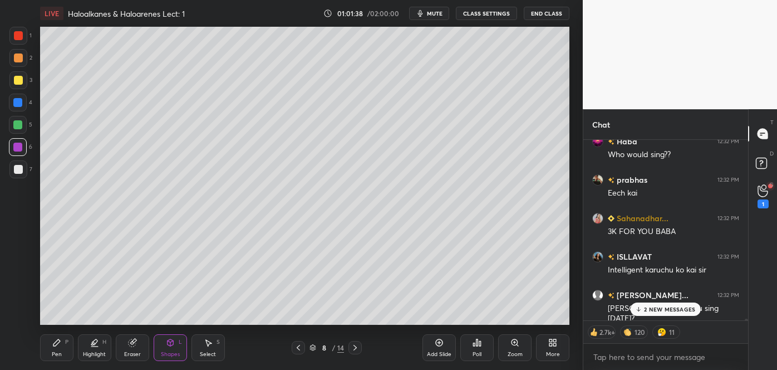
scroll to position [18457, 0]
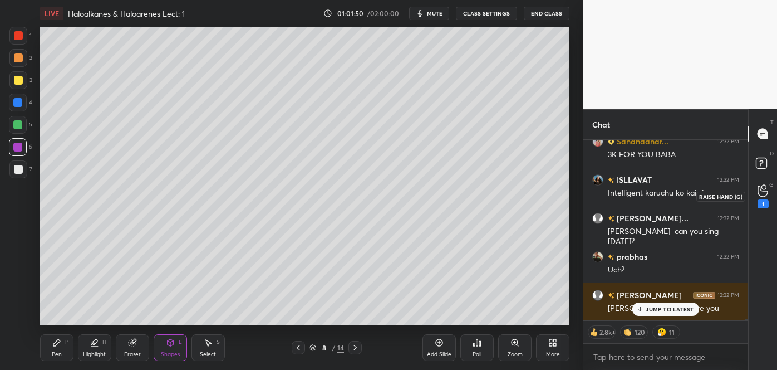
click at [760, 199] on div "1" at bounding box center [763, 203] width 11 height 9
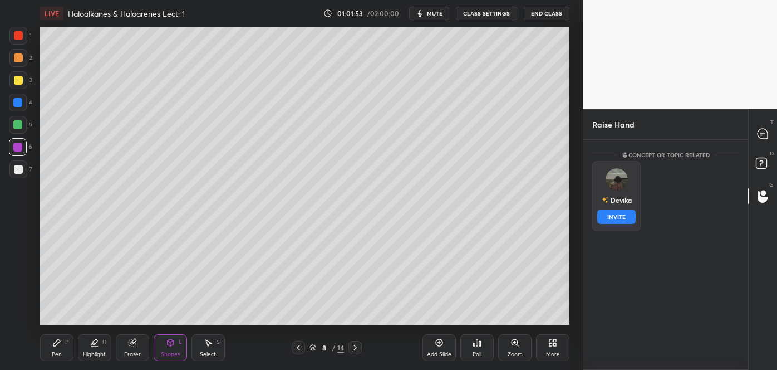
click at [620, 184] on img "grid" at bounding box center [617, 179] width 22 height 22
click at [619, 211] on button "INVITE" at bounding box center [616, 216] width 38 height 14
click at [615, 186] on img "grid" at bounding box center [617, 179] width 22 height 22
click at [616, 217] on button "INVITE" at bounding box center [616, 216] width 38 height 14
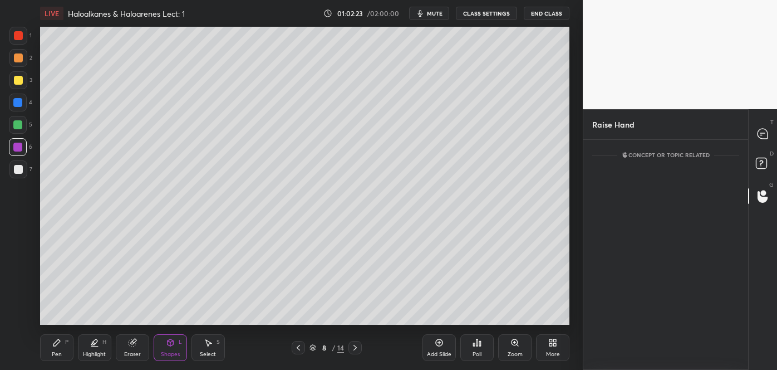
scroll to position [4, 3]
click at [438, 14] on span "mute" at bounding box center [435, 13] width 16 height 8
click at [431, 13] on span "unmute" at bounding box center [434, 13] width 24 height 8
click at [605, 184] on div "[PERSON_NAME] INVITE" at bounding box center [616, 196] width 48 height 70
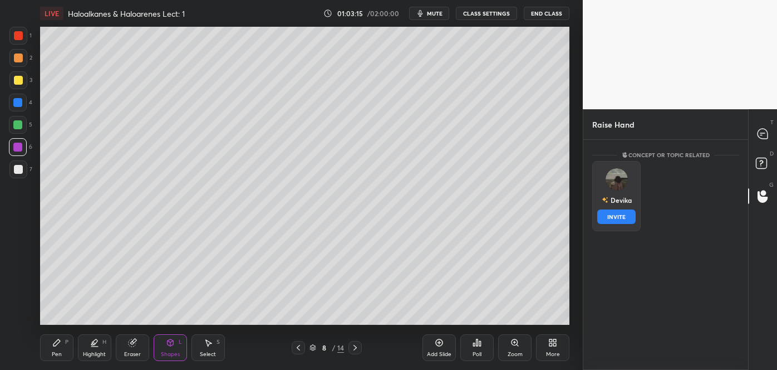
click at [619, 214] on button "INVITE" at bounding box center [616, 216] width 38 height 14
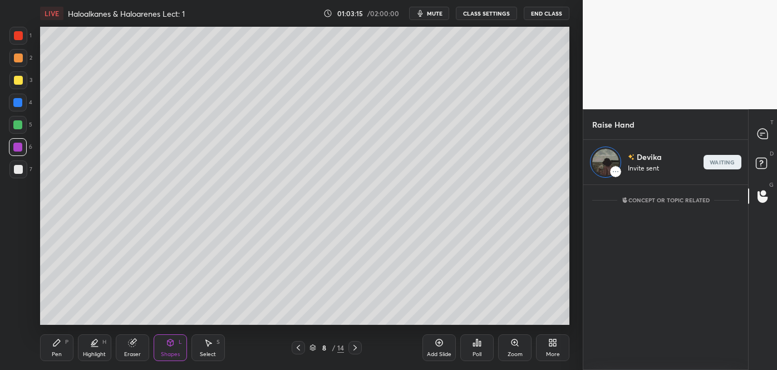
scroll to position [4, 3]
click at [716, 165] on div "end" at bounding box center [723, 162] width 38 height 14
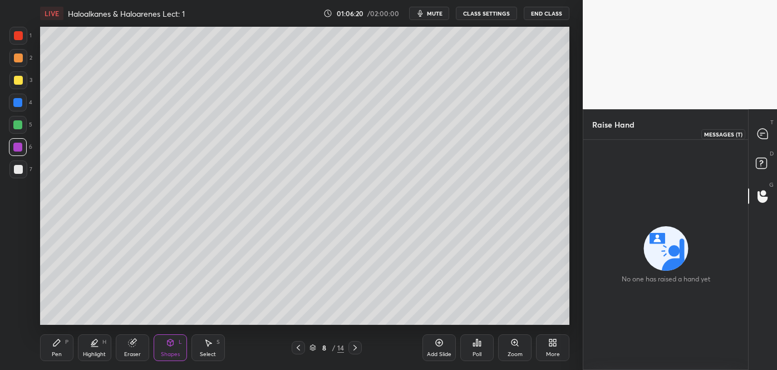
click at [760, 133] on icon at bounding box center [762, 133] width 4 height 0
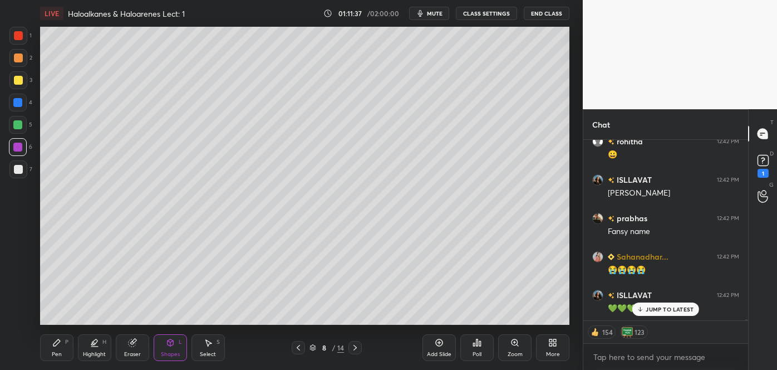
scroll to position [26407, 0]
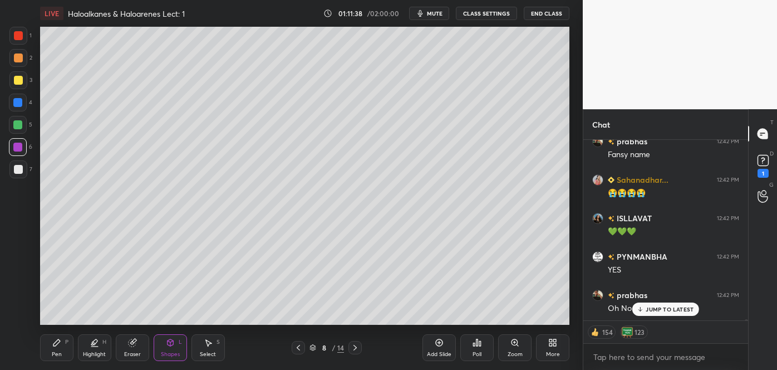
click at [356, 345] on icon at bounding box center [355, 347] width 9 height 9
click at [355, 345] on icon at bounding box center [355, 347] width 9 height 9
click at [356, 345] on icon at bounding box center [355, 347] width 9 height 9
click at [355, 345] on icon at bounding box center [355, 347] width 9 height 9
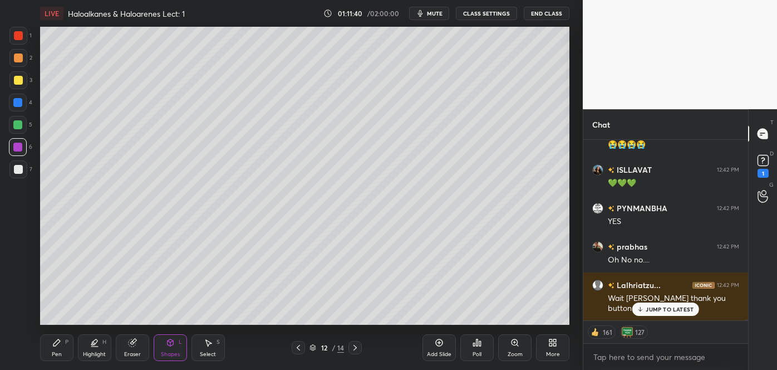
click at [355, 345] on icon at bounding box center [354, 348] width 3 height 6
click at [302, 344] on icon at bounding box center [298, 347] width 9 height 9
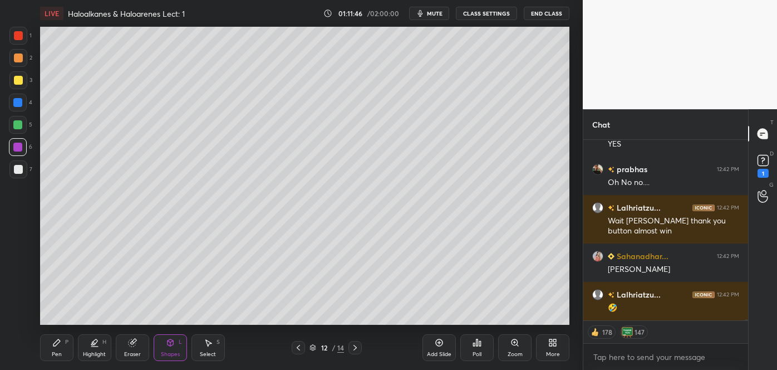
click at [438, 345] on icon at bounding box center [439, 342] width 9 height 9
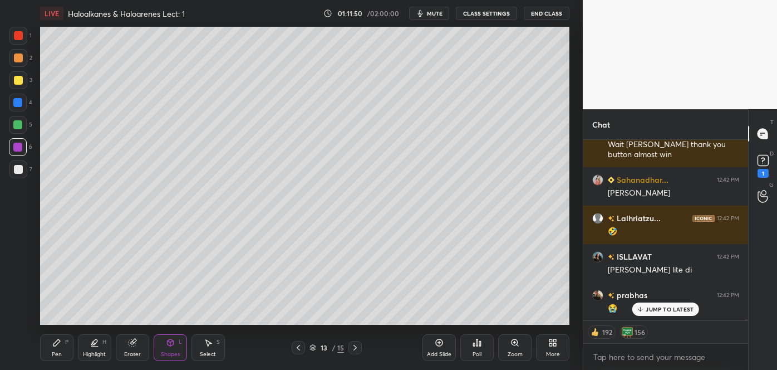
click at [18, 169] on div at bounding box center [18, 169] width 9 height 9
click at [59, 342] on icon at bounding box center [56, 342] width 7 height 7
click at [15, 82] on div at bounding box center [18, 80] width 9 height 9
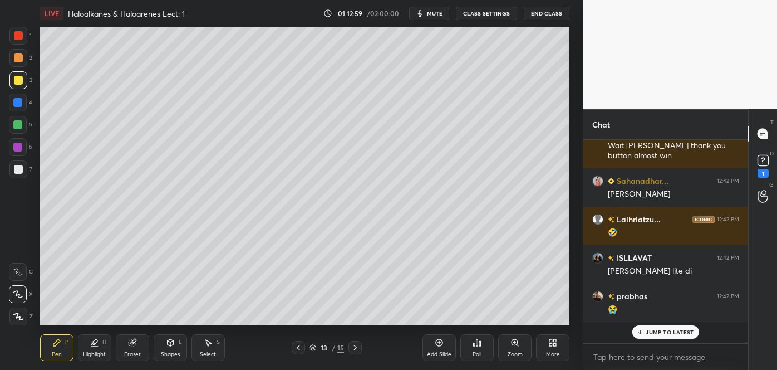
scroll to position [26586, 0]
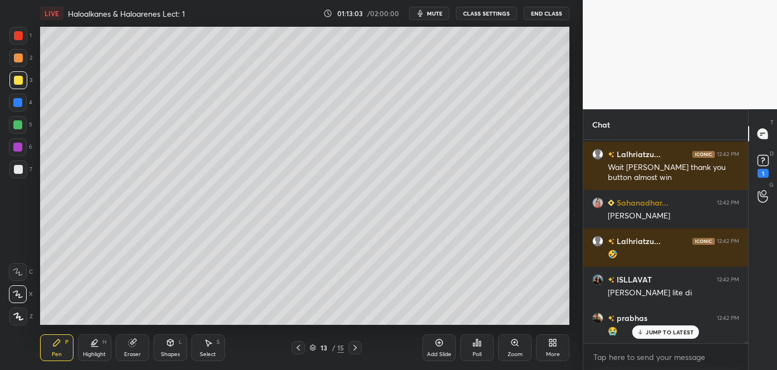
click at [19, 168] on div at bounding box center [18, 169] width 9 height 9
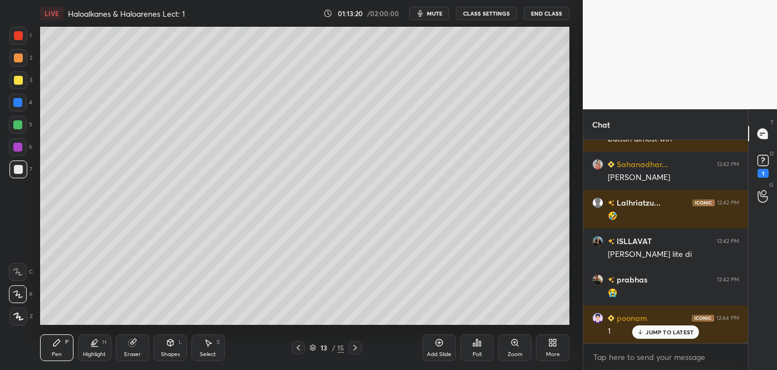
click at [19, 58] on div at bounding box center [18, 57] width 9 height 9
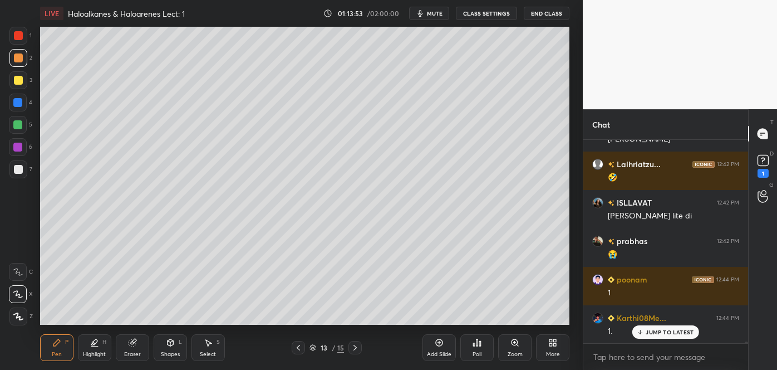
click at [17, 80] on div at bounding box center [18, 80] width 9 height 9
click at [16, 137] on div "5" at bounding box center [20, 127] width 23 height 22
click at [21, 169] on div at bounding box center [18, 169] width 9 height 9
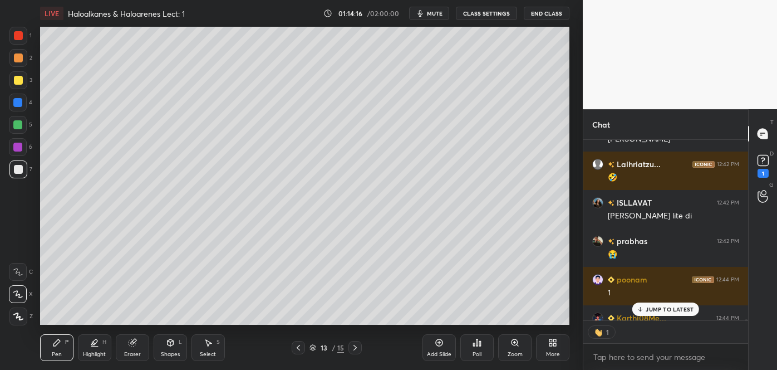
scroll to position [4, 3]
click at [20, 121] on div at bounding box center [17, 124] width 9 height 9
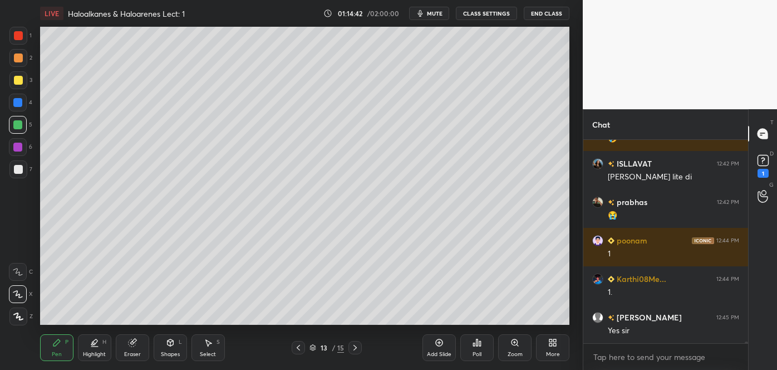
scroll to position [26740, 0]
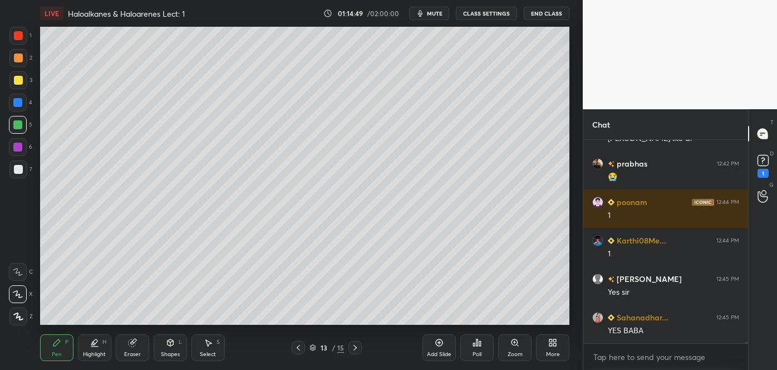
click at [17, 100] on div at bounding box center [17, 102] width 9 height 9
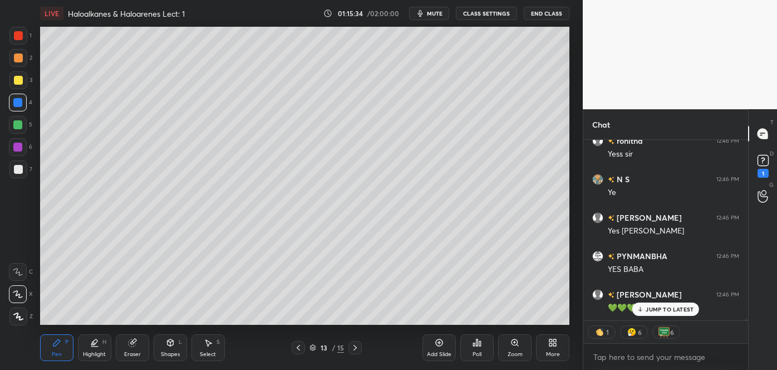
scroll to position [27185, 0]
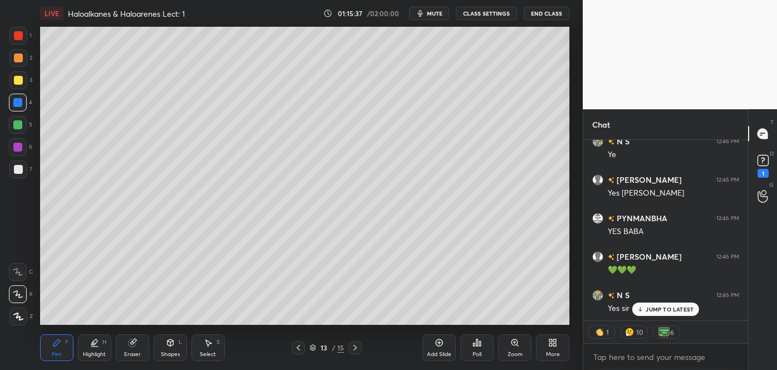
click at [18, 171] on div at bounding box center [18, 169] width 9 height 9
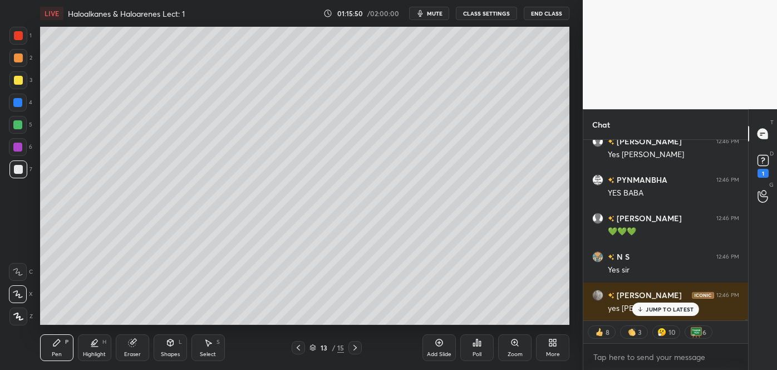
click at [178, 349] on div "Shapes L" at bounding box center [170, 347] width 33 height 27
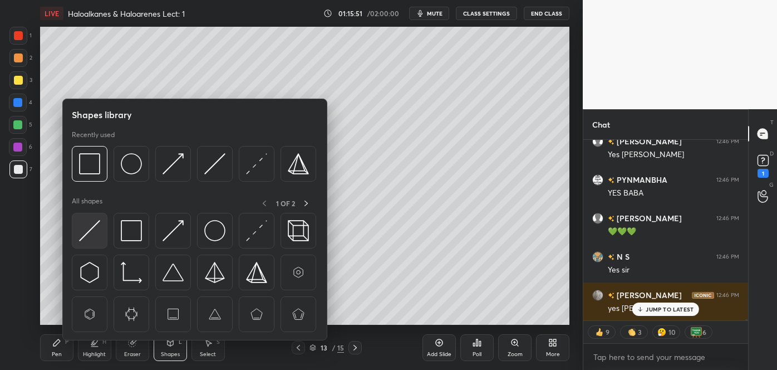
click at [87, 226] on img at bounding box center [89, 230] width 21 height 21
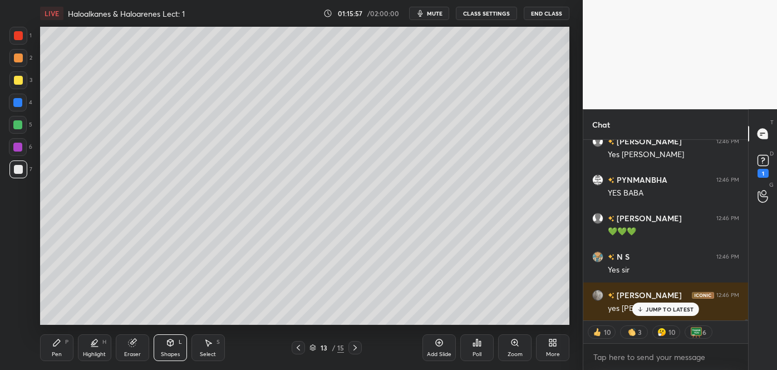
click at [56, 345] on icon at bounding box center [56, 342] width 7 height 7
click at [17, 171] on div at bounding box center [18, 169] width 9 height 9
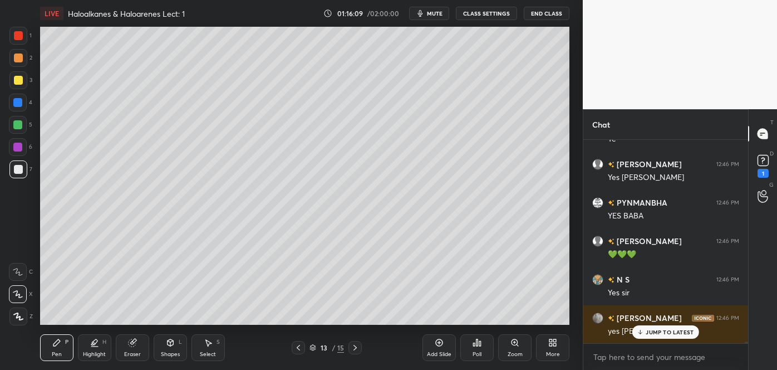
scroll to position [27201, 0]
click at [174, 353] on div "Shapes" at bounding box center [170, 354] width 19 height 6
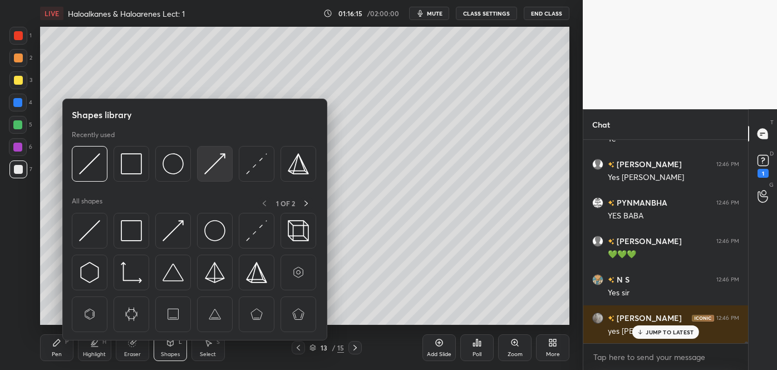
click at [215, 167] on img at bounding box center [214, 163] width 21 height 21
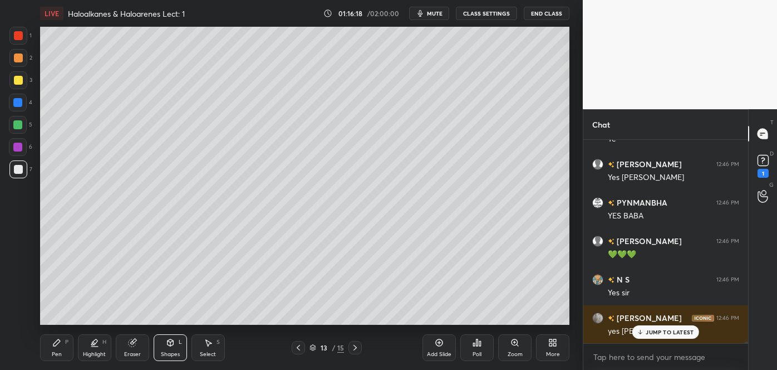
click at [16, 146] on div at bounding box center [17, 147] width 9 height 9
click at [177, 350] on div "Shapes L" at bounding box center [170, 347] width 33 height 27
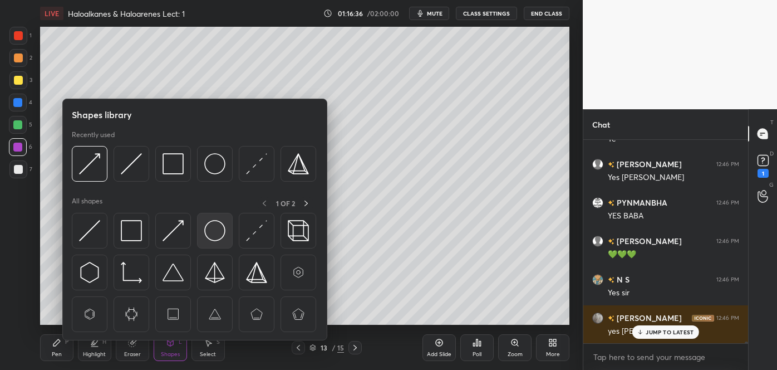
click at [214, 229] on img at bounding box center [214, 230] width 21 height 21
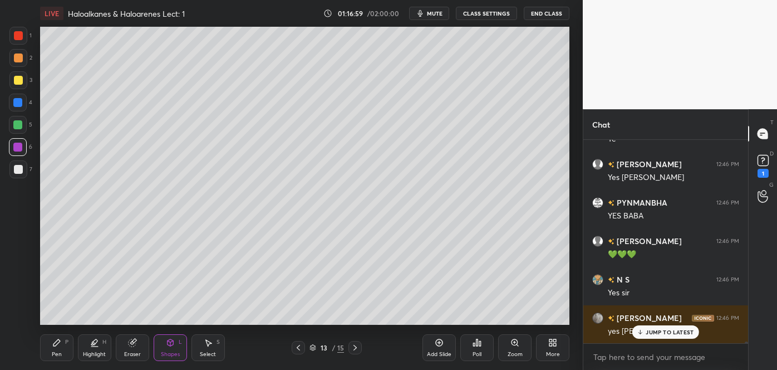
click at [21, 56] on div at bounding box center [18, 57] width 9 height 9
click at [63, 352] on div "Pen P" at bounding box center [56, 347] width 33 height 27
click at [19, 102] on div at bounding box center [17, 102] width 9 height 9
click at [171, 351] on div "Shapes" at bounding box center [170, 354] width 19 height 6
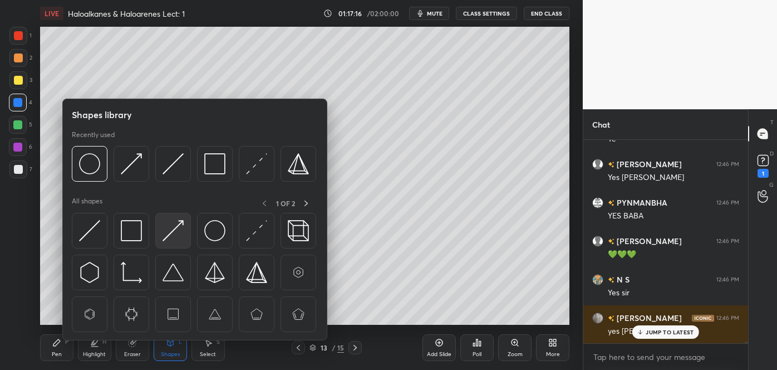
click at [171, 233] on img at bounding box center [173, 230] width 21 height 21
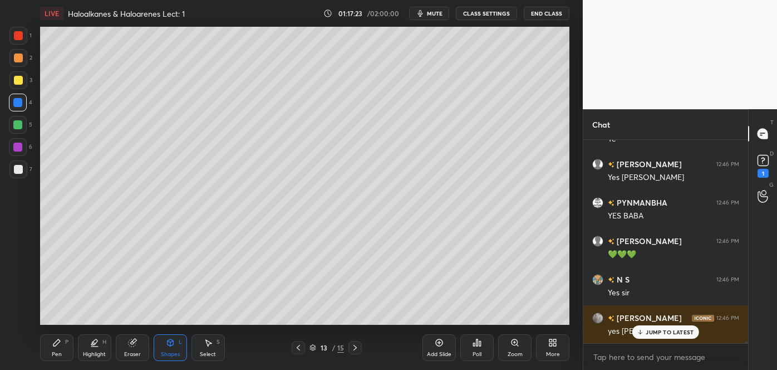
scroll to position [27227, 0]
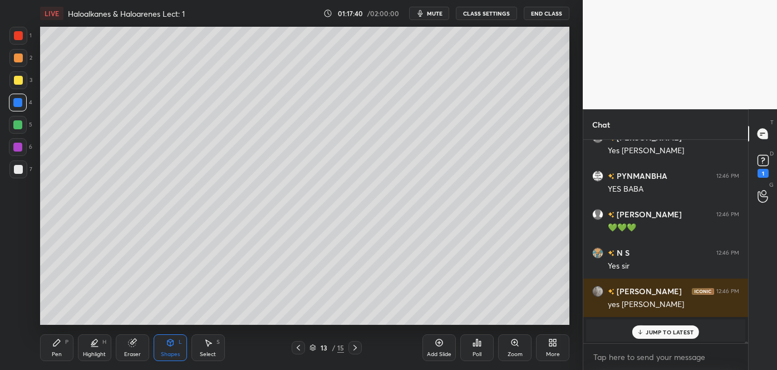
click at [16, 58] on div at bounding box center [18, 57] width 9 height 9
click at [172, 353] on div "Shapes" at bounding box center [170, 354] width 19 height 6
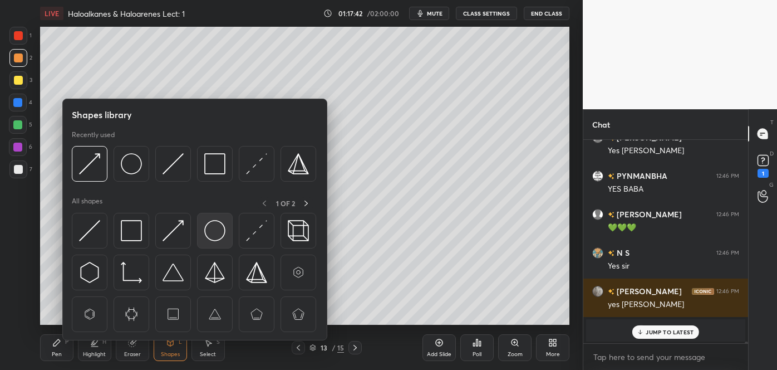
click at [217, 228] on img at bounding box center [214, 230] width 21 height 21
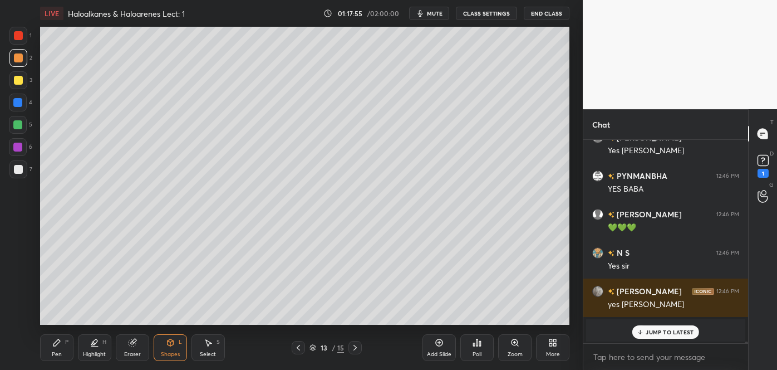
click at [18, 126] on div at bounding box center [17, 124] width 9 height 9
click at [161, 349] on div "Shapes L" at bounding box center [170, 347] width 33 height 27
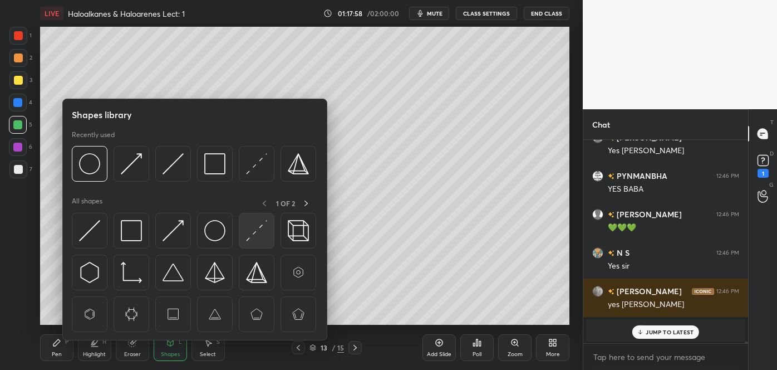
click at [256, 228] on img at bounding box center [256, 230] width 21 height 21
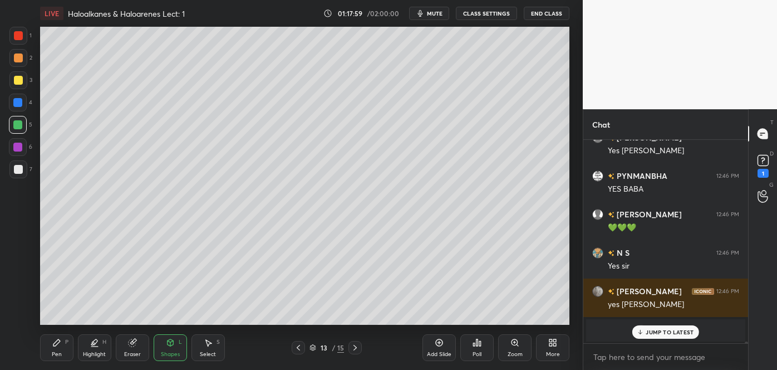
scroll to position [27266, 0]
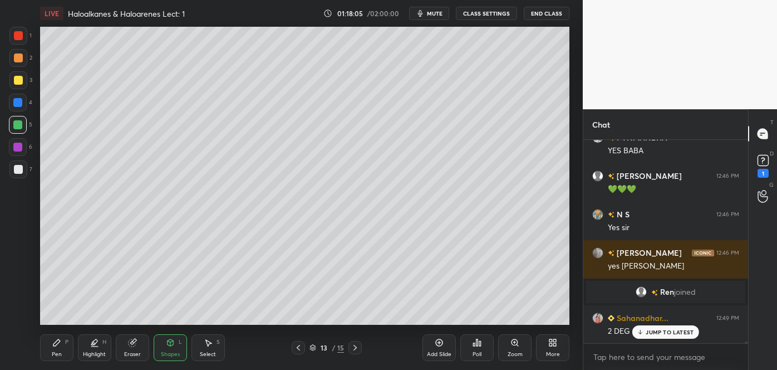
click at [53, 355] on div "Pen" at bounding box center [57, 354] width 10 height 6
click at [172, 348] on div "Shapes L" at bounding box center [170, 347] width 33 height 27
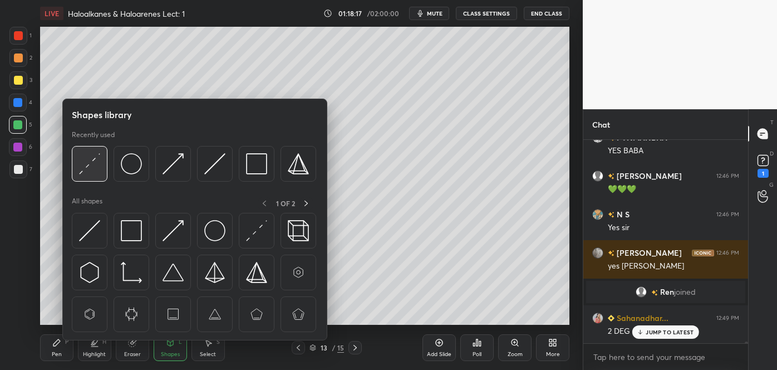
click at [107, 175] on div at bounding box center [90, 164] width 36 height 36
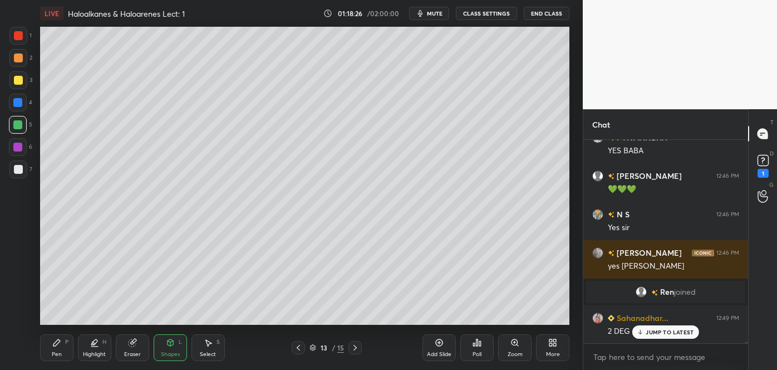
click at [61, 347] on div "Pen P" at bounding box center [56, 347] width 33 height 27
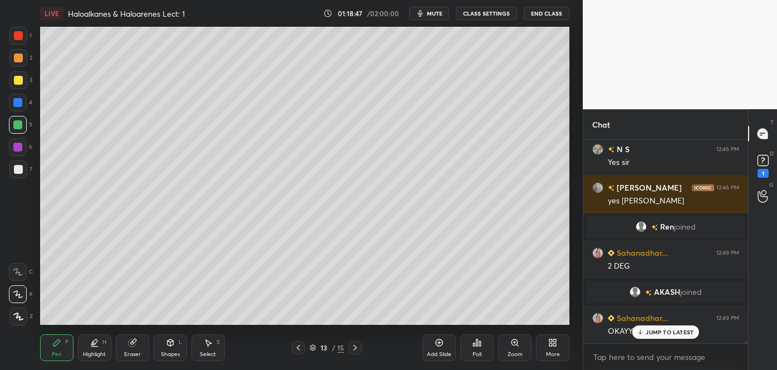
scroll to position [27370, 0]
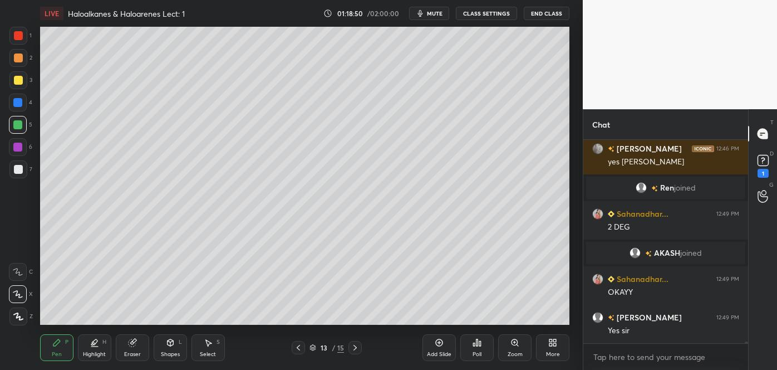
click at [15, 163] on div at bounding box center [18, 169] width 18 height 18
click at [169, 347] on div "Shapes L" at bounding box center [170, 347] width 33 height 27
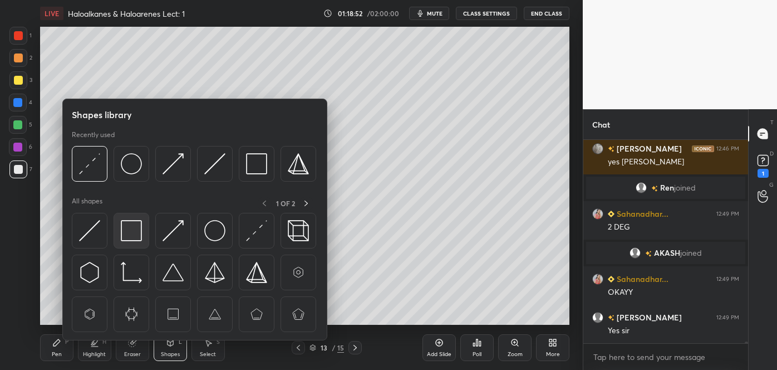
click at [129, 228] on img at bounding box center [131, 230] width 21 height 21
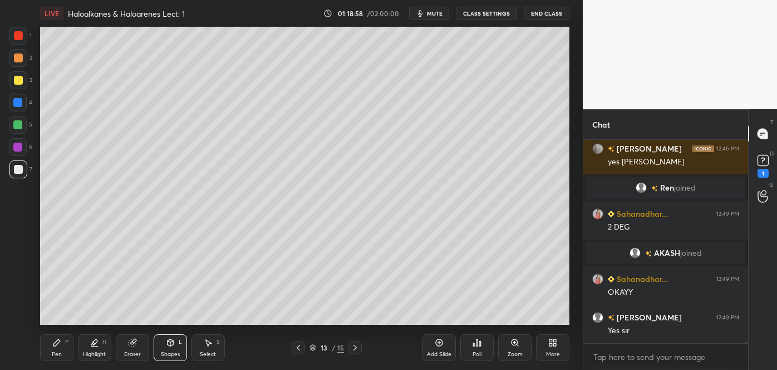
click at [61, 351] on div "Pen" at bounding box center [57, 354] width 10 height 6
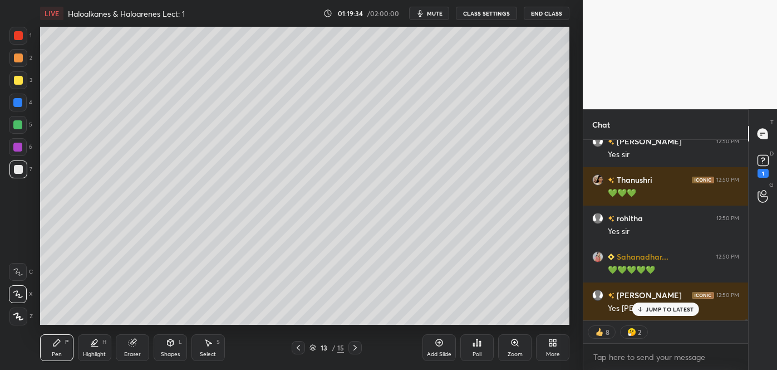
scroll to position [27968, 0]
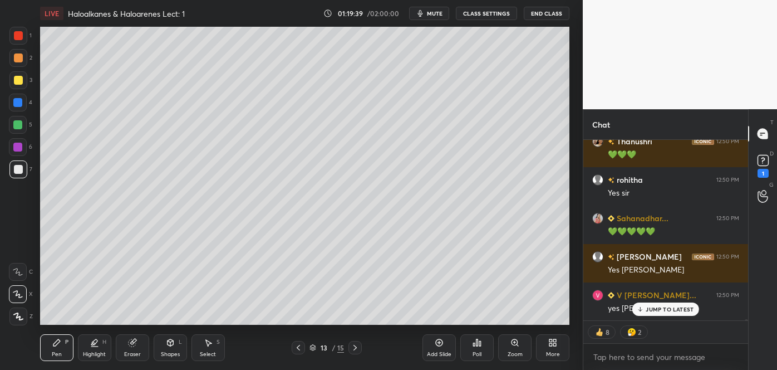
click at [18, 169] on div at bounding box center [18, 169] width 9 height 9
click at [169, 348] on div "Shapes L" at bounding box center [170, 347] width 33 height 27
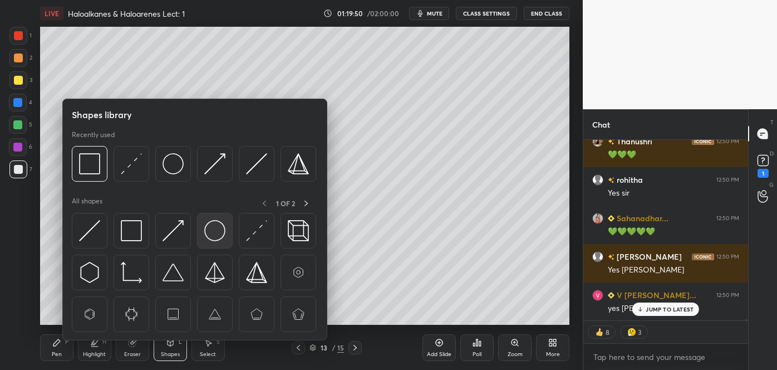
click at [227, 235] on div at bounding box center [215, 231] width 36 height 36
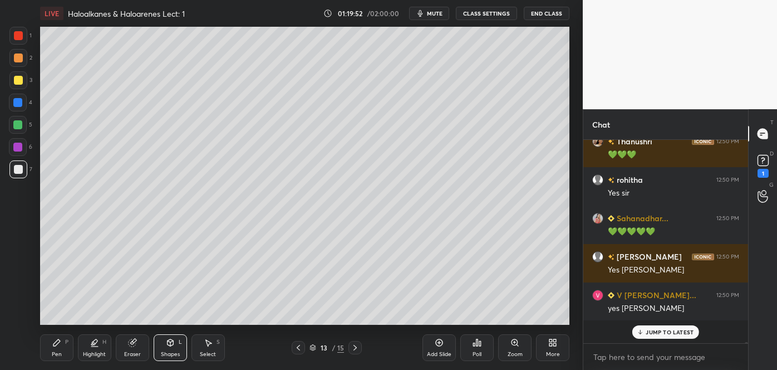
scroll to position [27945, 0]
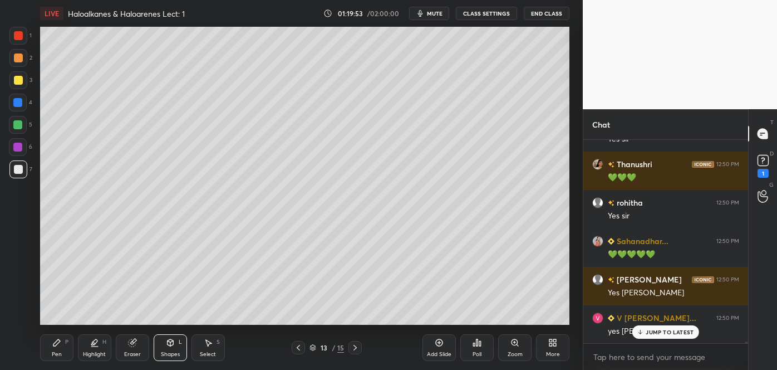
click at [169, 349] on div "Shapes L" at bounding box center [170, 347] width 33 height 27
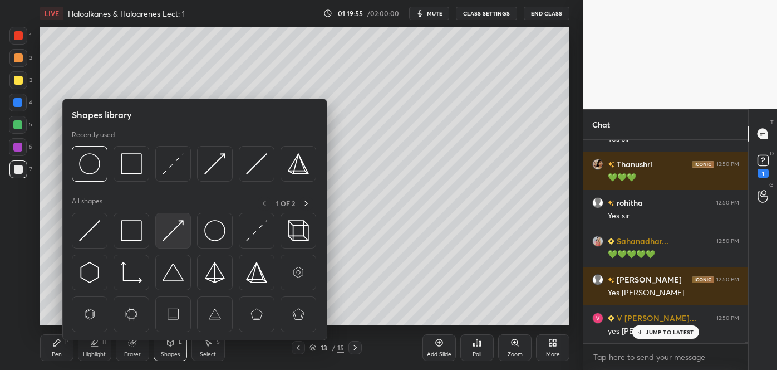
click at [175, 228] on img at bounding box center [173, 230] width 21 height 21
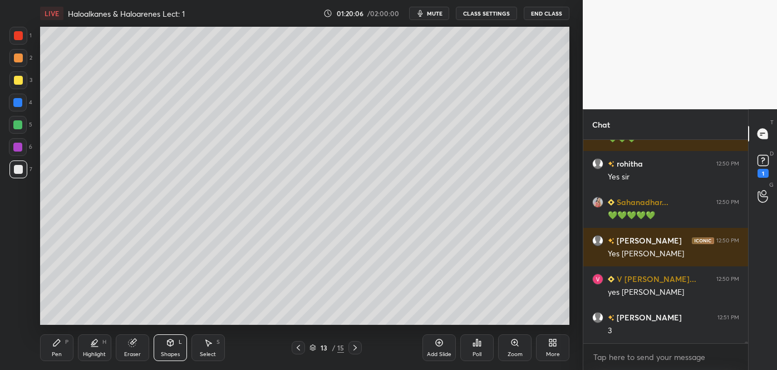
scroll to position [28023, 0]
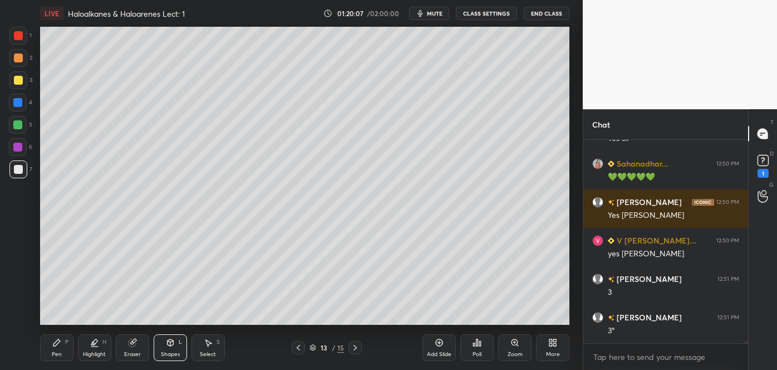
click at [16, 58] on div at bounding box center [18, 57] width 9 height 9
click at [61, 354] on div "Pen" at bounding box center [57, 354] width 10 height 6
click at [170, 351] on div "Shapes" at bounding box center [170, 354] width 19 height 6
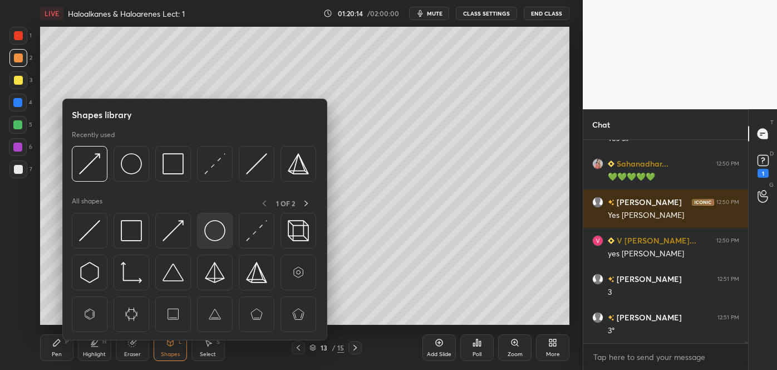
click at [211, 230] on img at bounding box center [214, 230] width 21 height 21
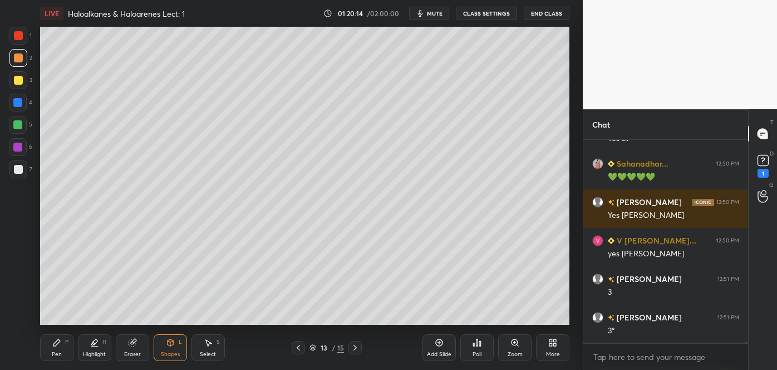
scroll to position [28071, 0]
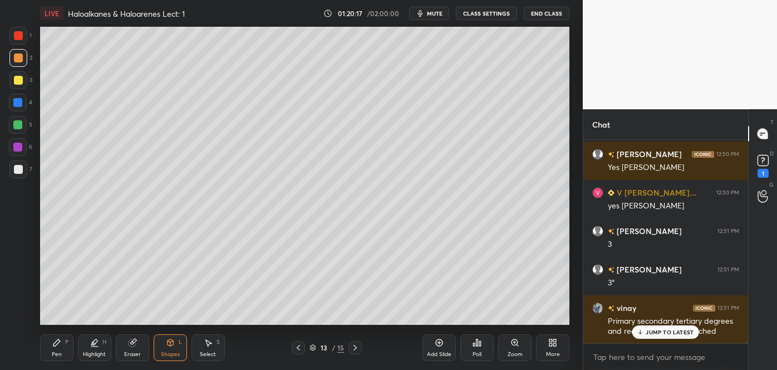
click at [179, 346] on div "Shapes L" at bounding box center [170, 347] width 33 height 27
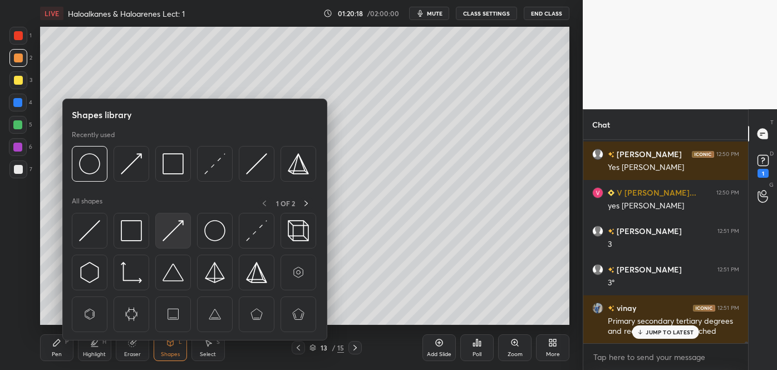
click at [176, 228] on img at bounding box center [173, 230] width 21 height 21
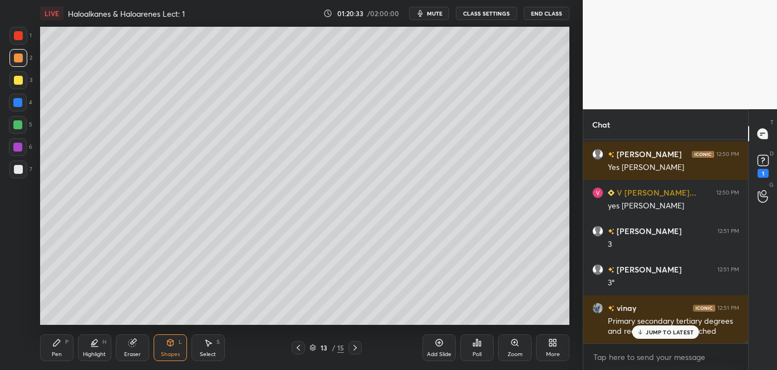
click at [16, 127] on div at bounding box center [17, 124] width 9 height 9
click at [168, 347] on div "Shapes L" at bounding box center [170, 347] width 33 height 27
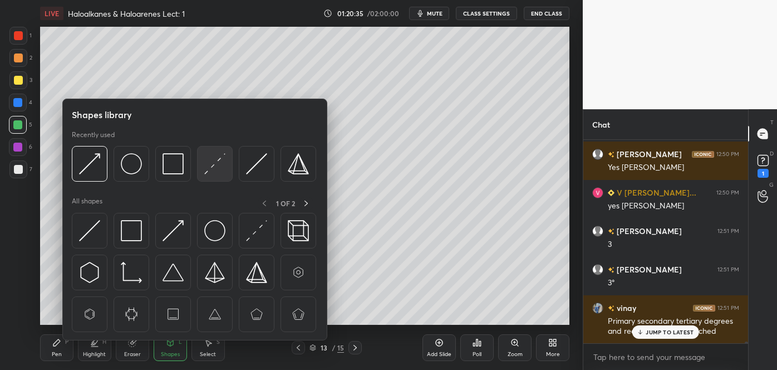
click at [205, 165] on img at bounding box center [214, 163] width 21 height 21
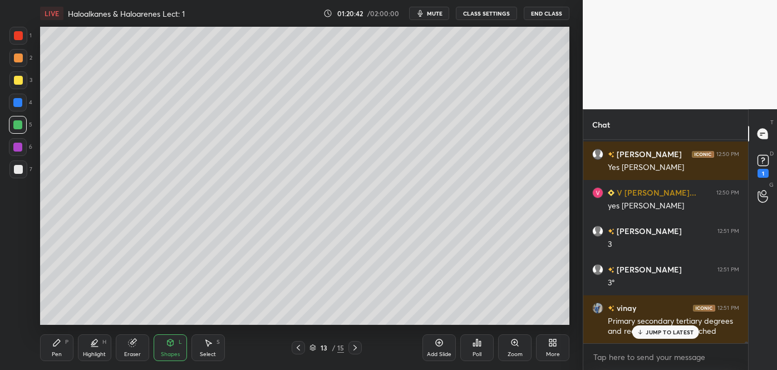
click at [71, 343] on div "Pen P" at bounding box center [56, 347] width 33 height 27
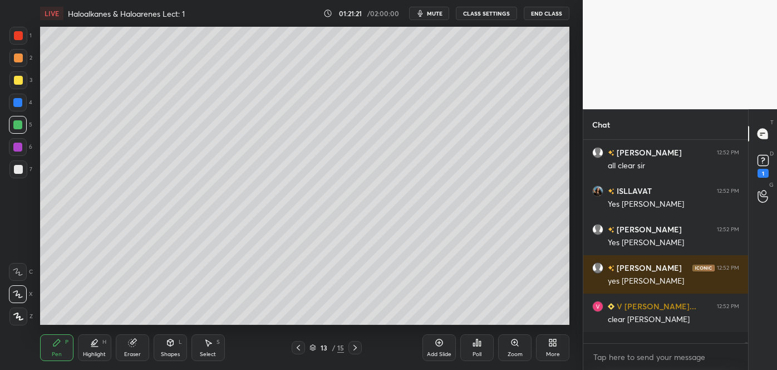
scroll to position [28570, 0]
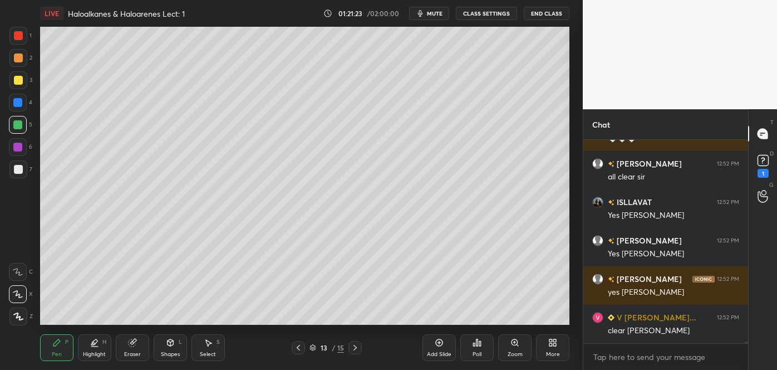
click at [19, 168] on div at bounding box center [18, 169] width 9 height 9
click at [171, 351] on div "Shapes" at bounding box center [170, 354] width 19 height 6
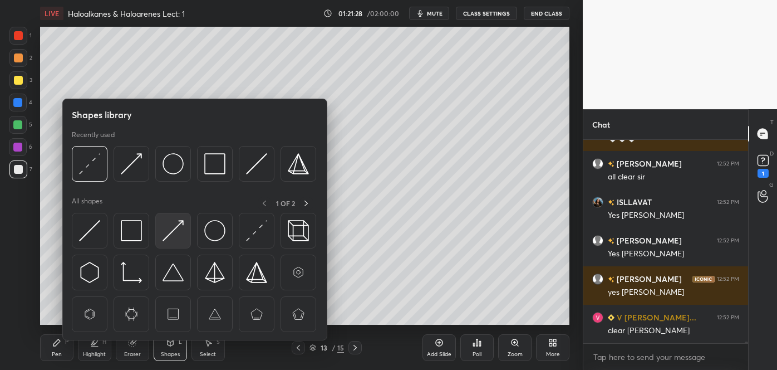
click at [168, 233] on img at bounding box center [173, 230] width 21 height 21
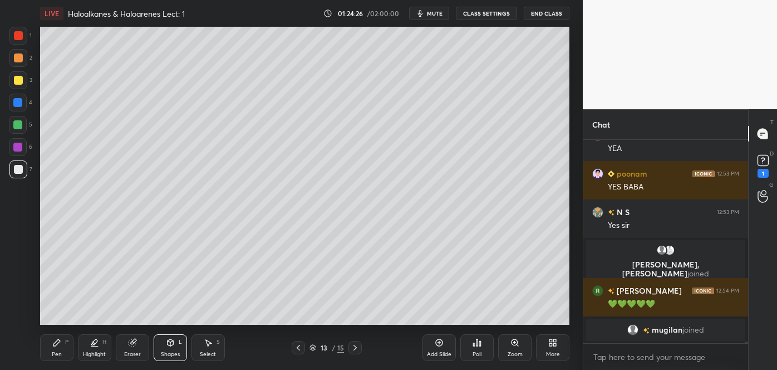
scroll to position [25538, 0]
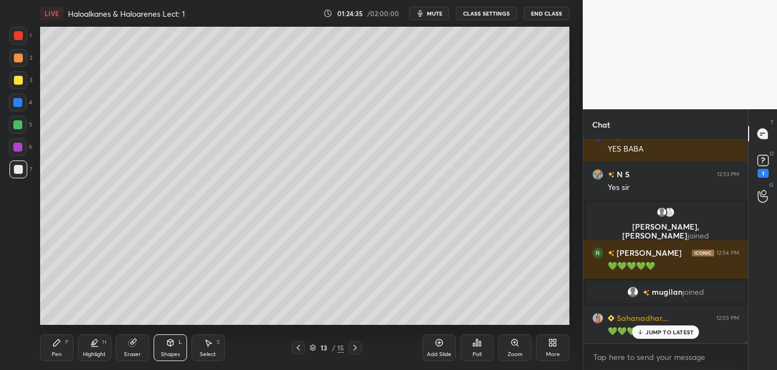
click at [443, 11] on span "mute" at bounding box center [435, 13] width 16 height 8
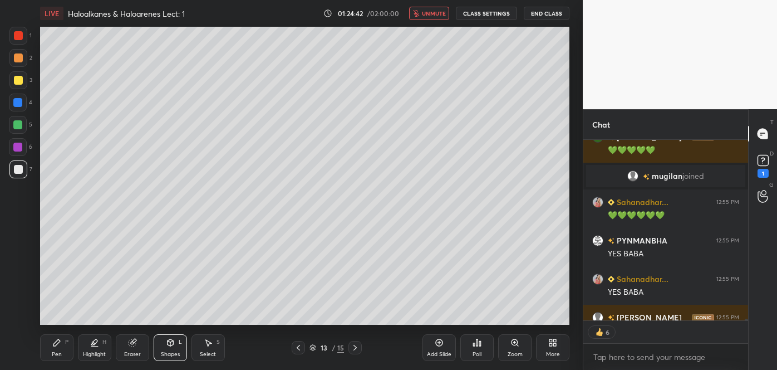
scroll to position [25714, 0]
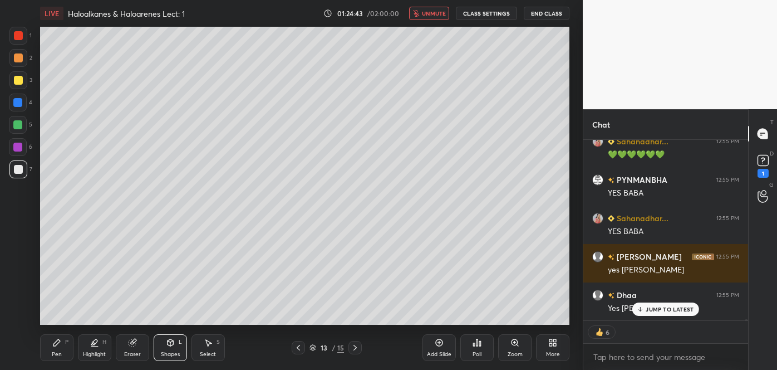
click at [441, 11] on span "unmute" at bounding box center [434, 13] width 24 height 8
click at [19, 36] on div at bounding box center [18, 35] width 9 height 9
click at [168, 351] on div "Shapes" at bounding box center [170, 354] width 19 height 6
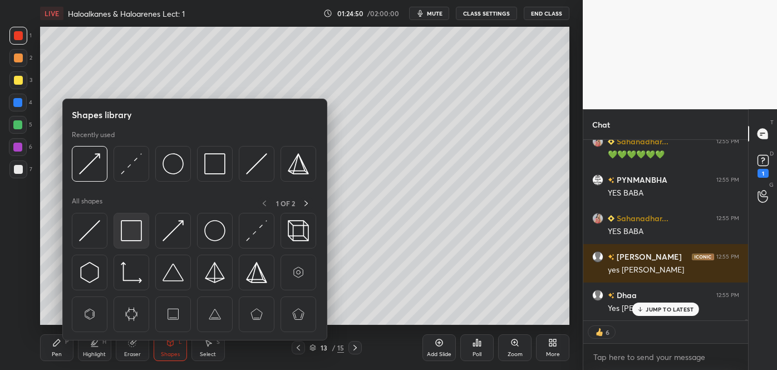
click at [134, 230] on img at bounding box center [131, 230] width 21 height 21
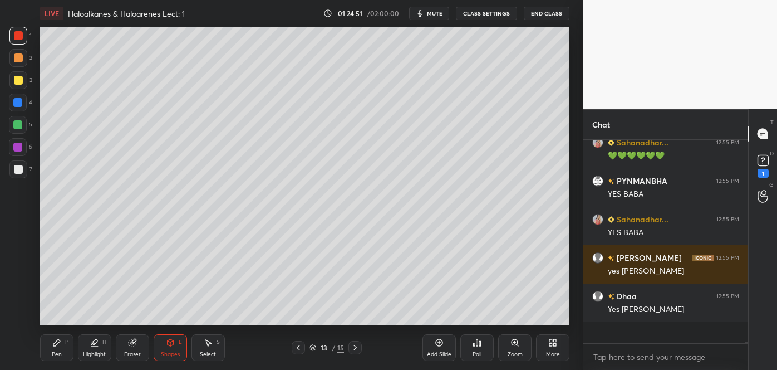
scroll to position [25692, 0]
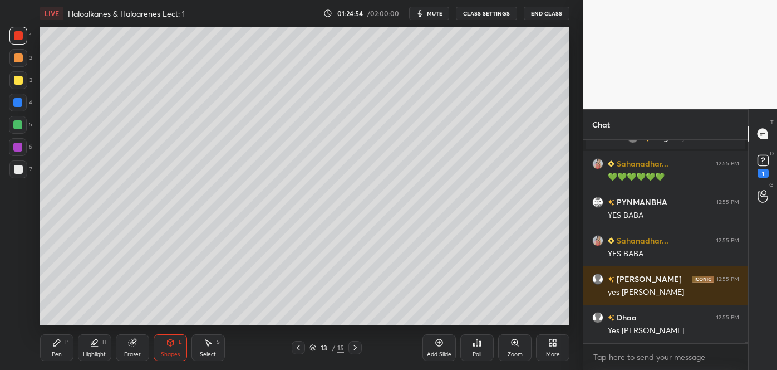
click at [62, 347] on div "Pen P" at bounding box center [56, 347] width 33 height 27
click at [17, 169] on div at bounding box center [18, 169] width 9 height 9
click at [172, 349] on div "Shapes L" at bounding box center [170, 347] width 33 height 27
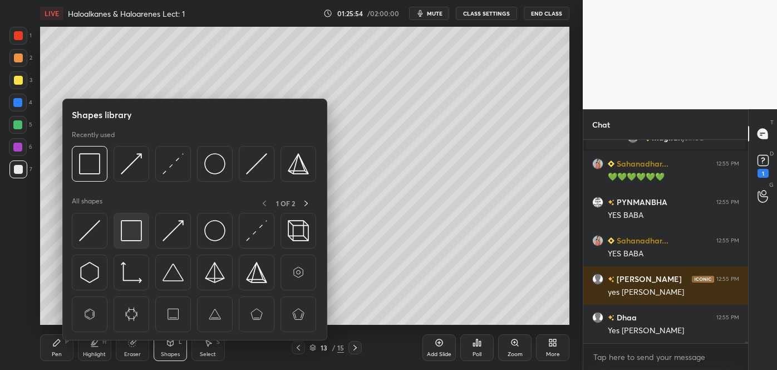
click at [127, 232] on img at bounding box center [131, 230] width 21 height 21
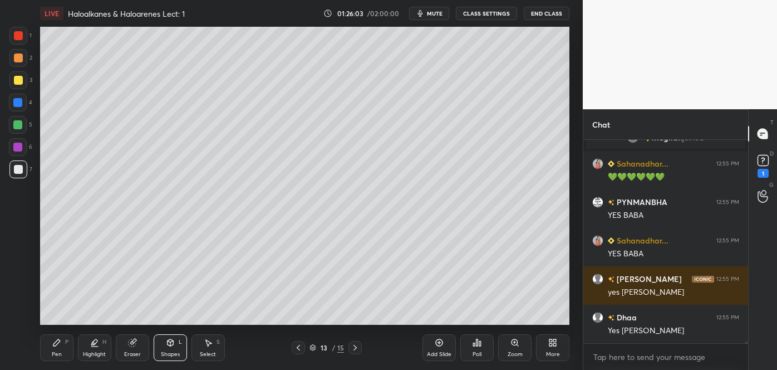
scroll to position [4, 3]
click at [62, 353] on div "Pen P" at bounding box center [56, 347] width 33 height 27
click at [18, 55] on div at bounding box center [18, 57] width 9 height 9
click at [95, 351] on div "Highlight" at bounding box center [94, 354] width 23 height 6
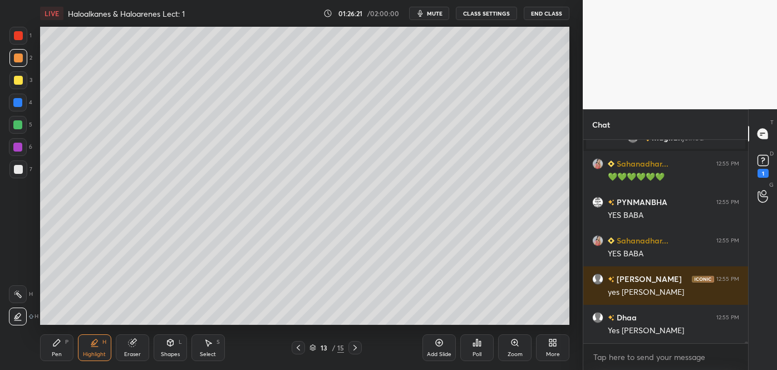
click at [21, 316] on icon at bounding box center [17, 316] width 9 height 9
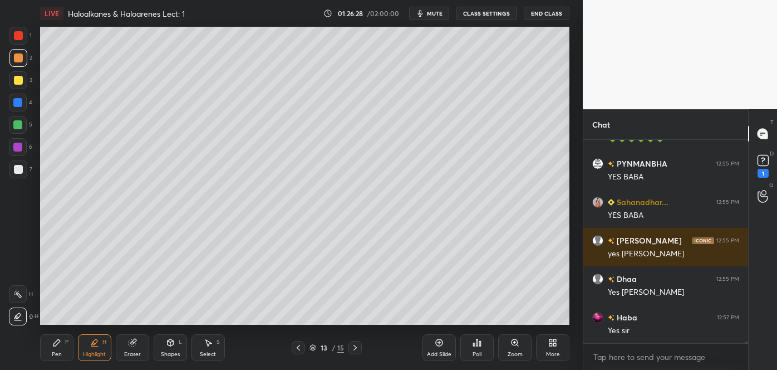
scroll to position [25768, 0]
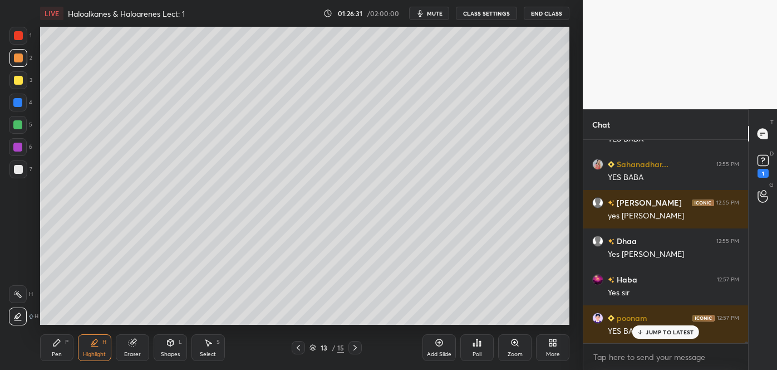
click at [58, 351] on div "Pen" at bounding box center [57, 354] width 10 height 6
click at [18, 37] on div at bounding box center [18, 35] width 9 height 9
click at [57, 345] on icon at bounding box center [56, 342] width 9 height 9
click at [174, 355] on div "Shapes" at bounding box center [170, 354] width 19 height 6
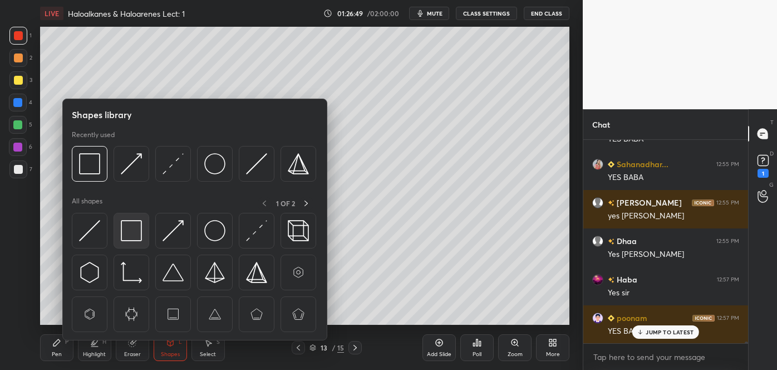
click at [134, 233] on img at bounding box center [131, 230] width 21 height 21
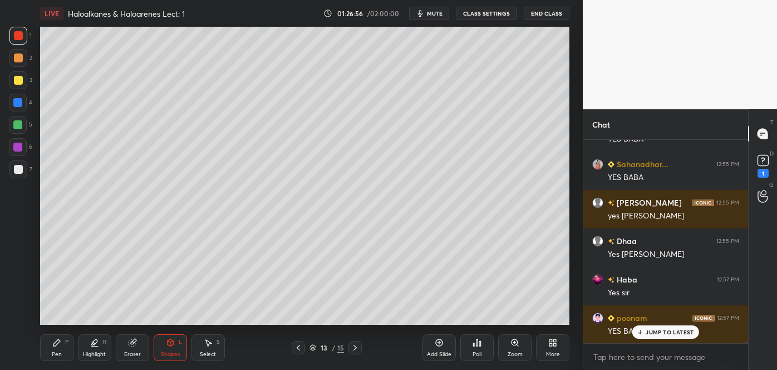
click at [16, 146] on div at bounding box center [17, 147] width 9 height 9
click at [56, 347] on div "Pen P" at bounding box center [56, 347] width 33 height 27
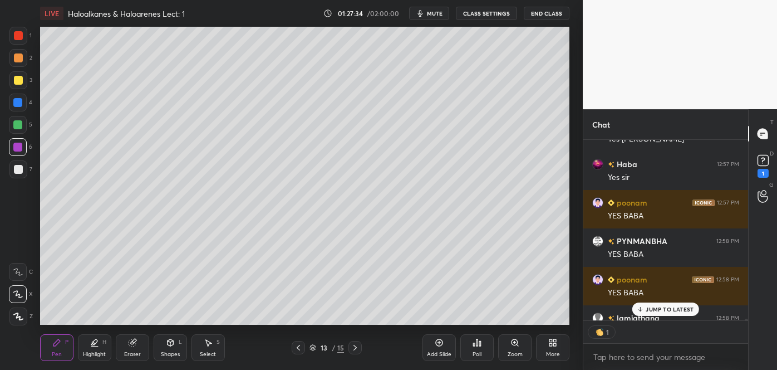
scroll to position [25945, 0]
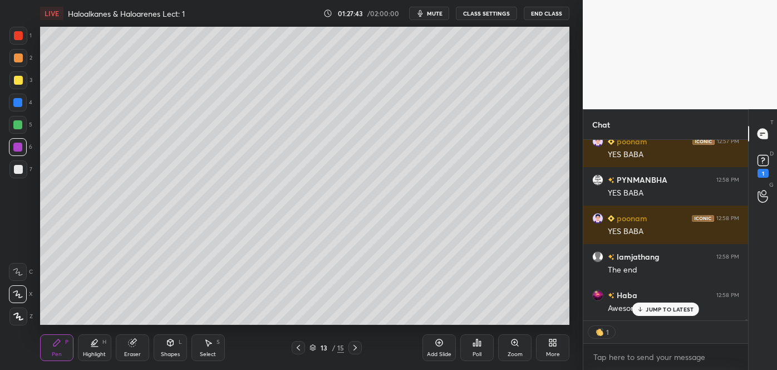
click at [440, 351] on div "Add Slide" at bounding box center [439, 354] width 24 height 6
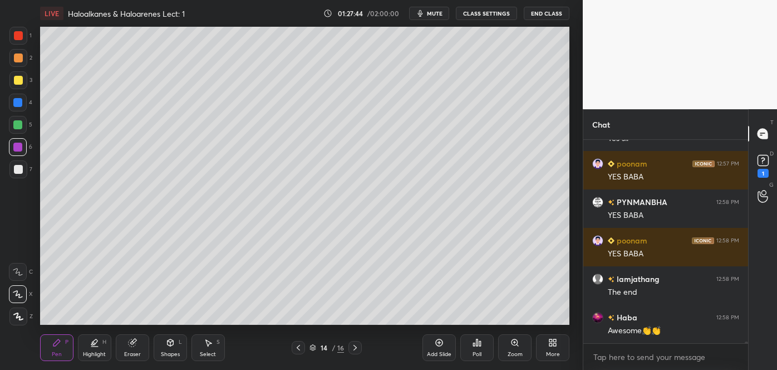
scroll to position [3, 3]
click at [19, 174] on div at bounding box center [18, 169] width 9 height 9
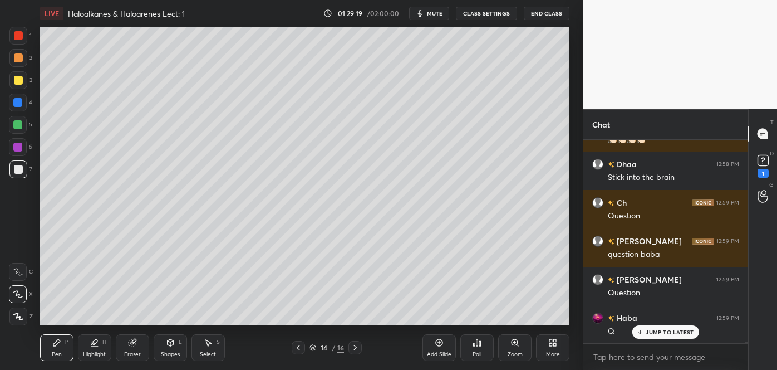
scroll to position [26230, 0]
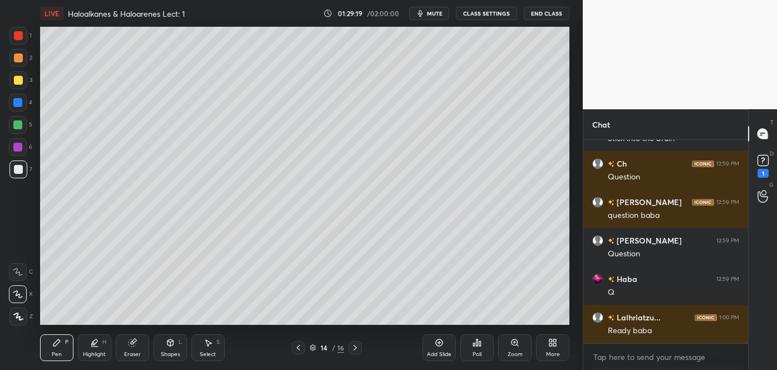
click at [299, 347] on icon at bounding box center [298, 347] width 9 height 9
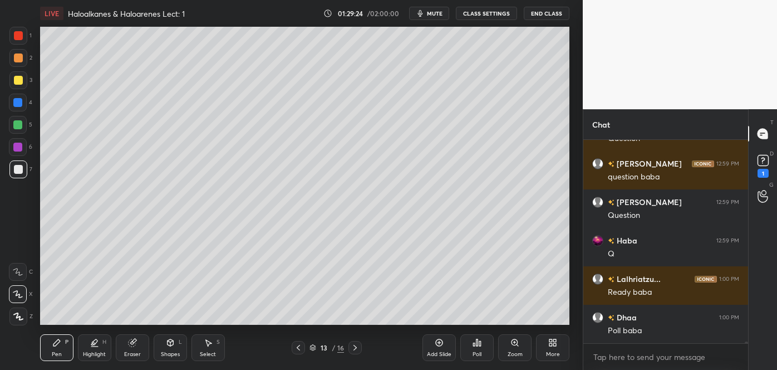
click at [19, 102] on div at bounding box center [17, 102] width 9 height 9
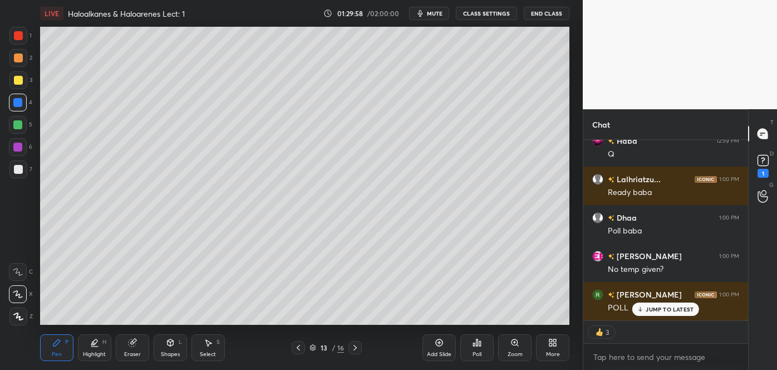
scroll to position [26406, 0]
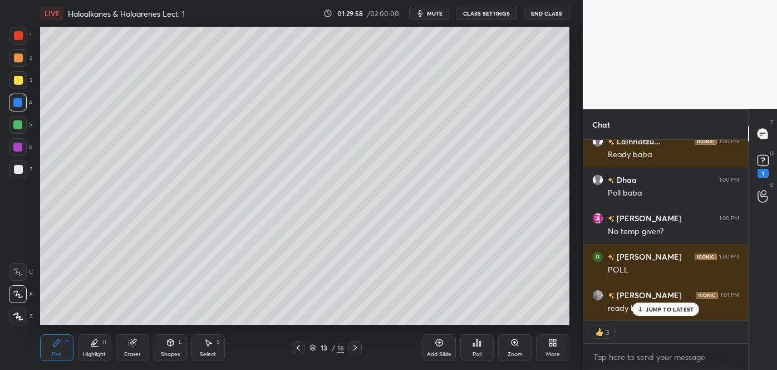
click at [355, 344] on icon at bounding box center [355, 347] width 9 height 9
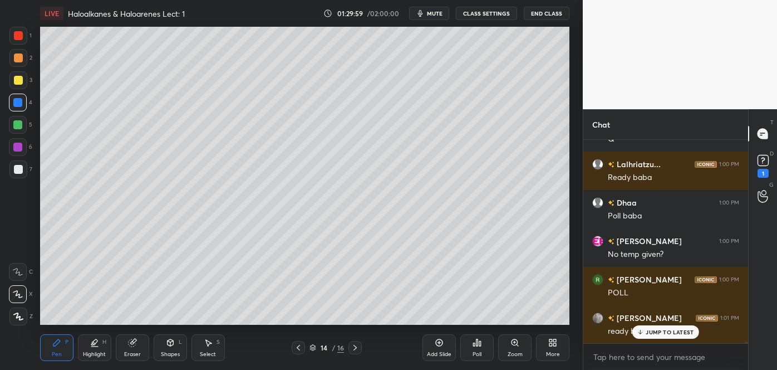
scroll to position [26383, 0]
click at [299, 345] on icon at bounding box center [298, 347] width 9 height 9
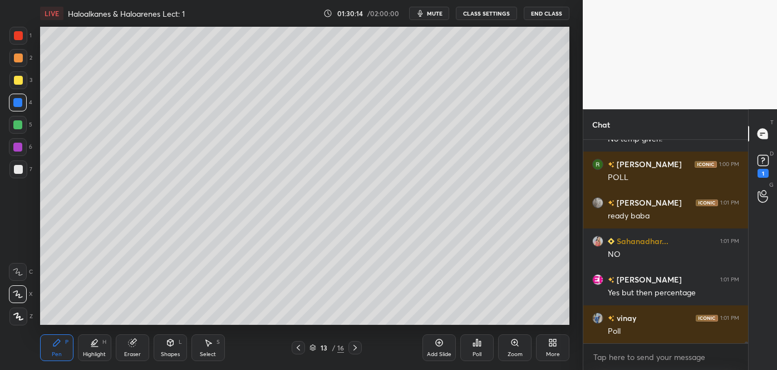
scroll to position [26537, 0]
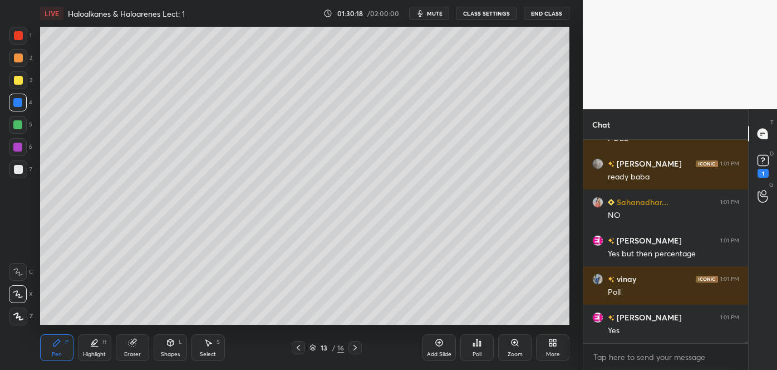
click at [356, 346] on icon at bounding box center [355, 347] width 9 height 9
click at [475, 347] on div "Poll" at bounding box center [476, 347] width 33 height 27
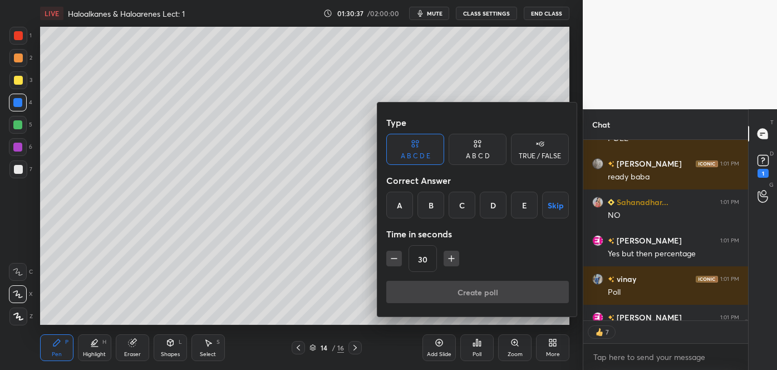
scroll to position [26607, 0]
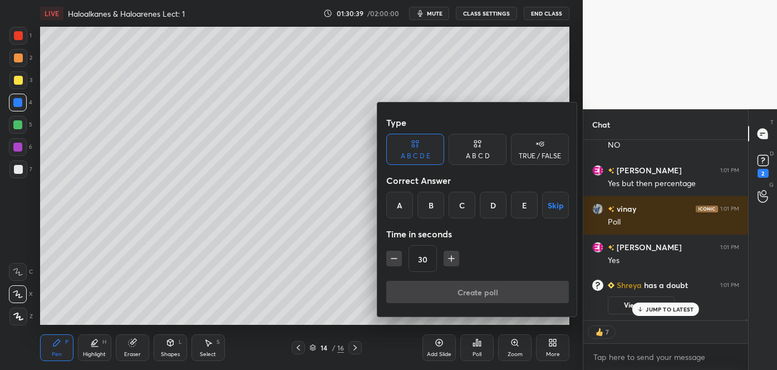
click at [480, 139] on icon at bounding box center [477, 143] width 9 height 11
click at [477, 209] on div "C" at bounding box center [477, 204] width 33 height 27
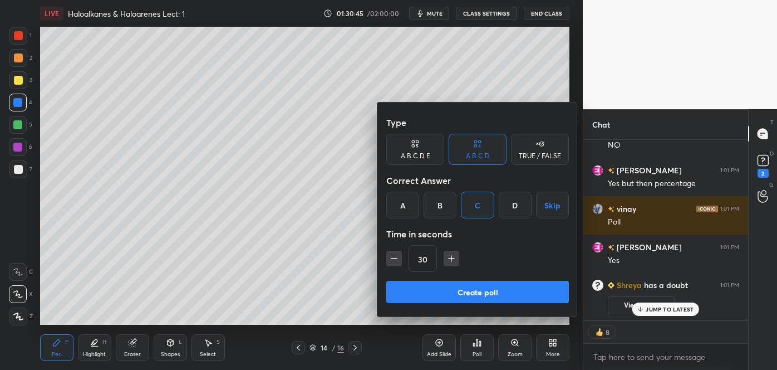
click at [479, 295] on button "Create poll" at bounding box center [477, 292] width 183 height 22
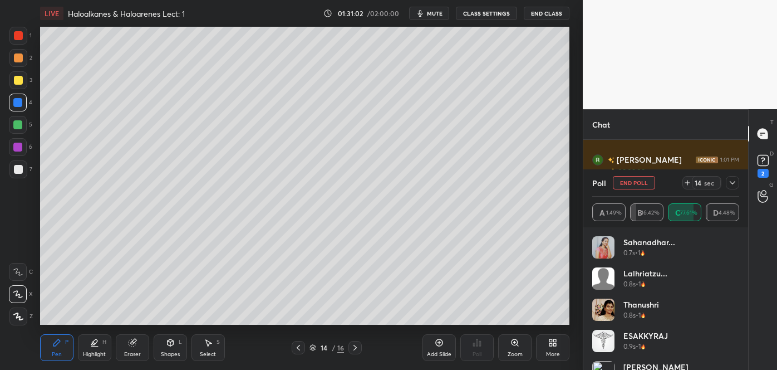
scroll to position [26479, 0]
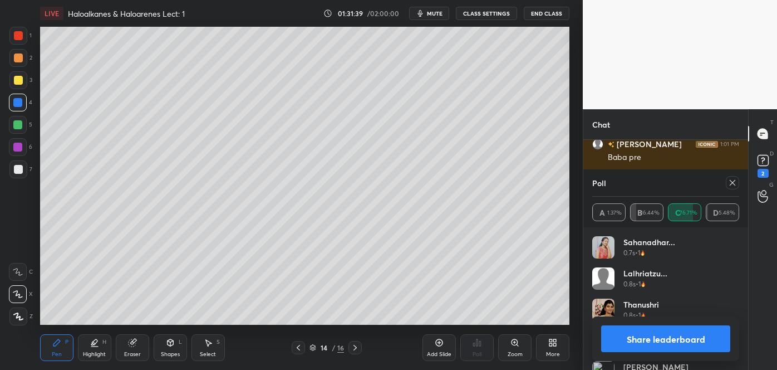
click at [628, 330] on button "Share leaderboard" at bounding box center [665, 338] width 129 height 27
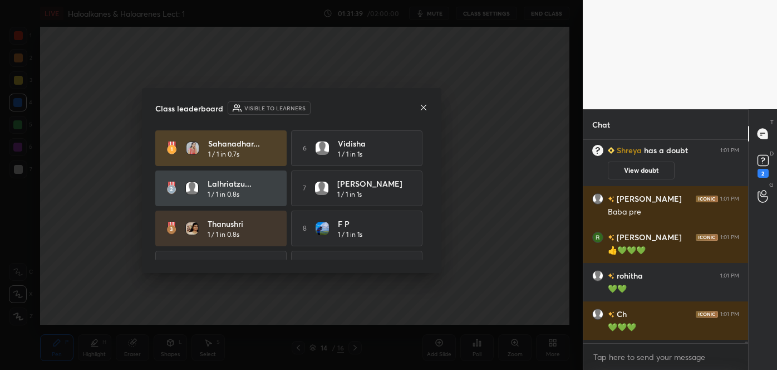
scroll to position [26421, 0]
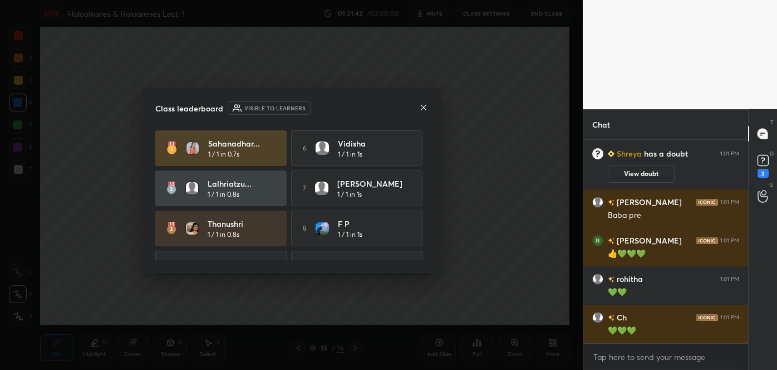
click at [424, 106] on icon at bounding box center [423, 107] width 9 height 9
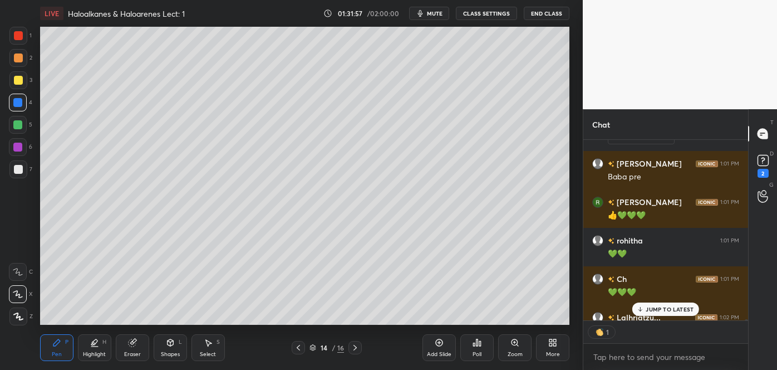
scroll to position [4, 3]
click at [19, 125] on div at bounding box center [17, 124] width 9 height 9
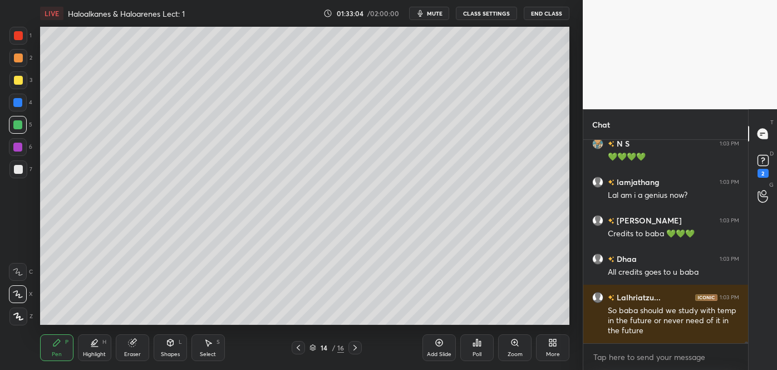
scroll to position [26995, 0]
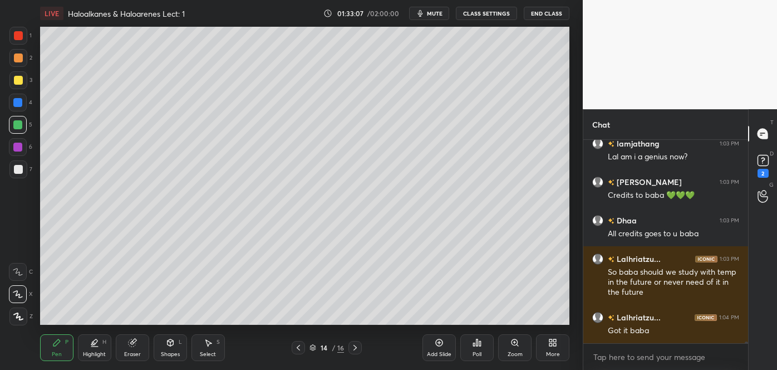
click at [21, 82] on div at bounding box center [18, 80] width 9 height 9
click at [168, 347] on div "Shapes L" at bounding box center [170, 347] width 33 height 27
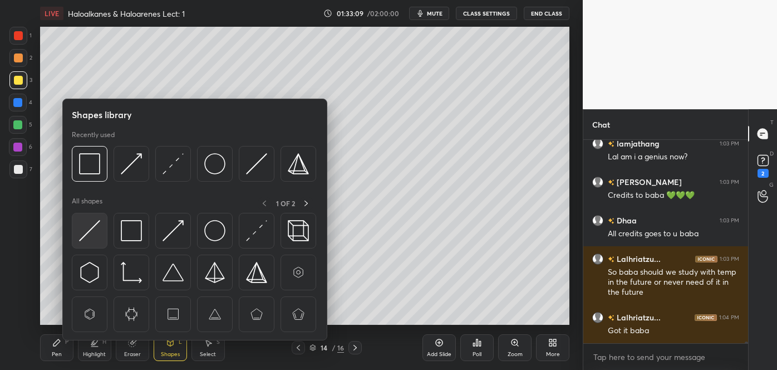
click at [92, 223] on img at bounding box center [89, 230] width 21 height 21
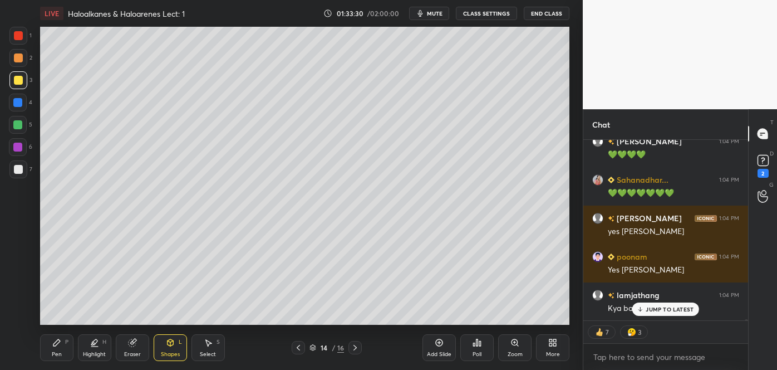
scroll to position [27286, 0]
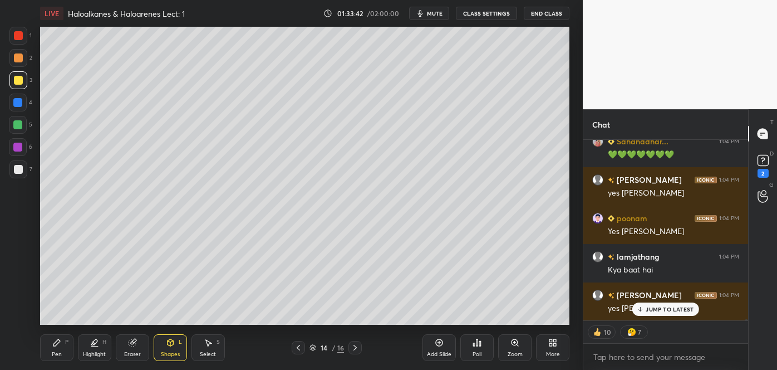
click at [442, 346] on icon at bounding box center [439, 342] width 9 height 9
click at [19, 169] on div at bounding box center [18, 169] width 9 height 9
click at [63, 345] on div "Pen P" at bounding box center [56, 347] width 33 height 27
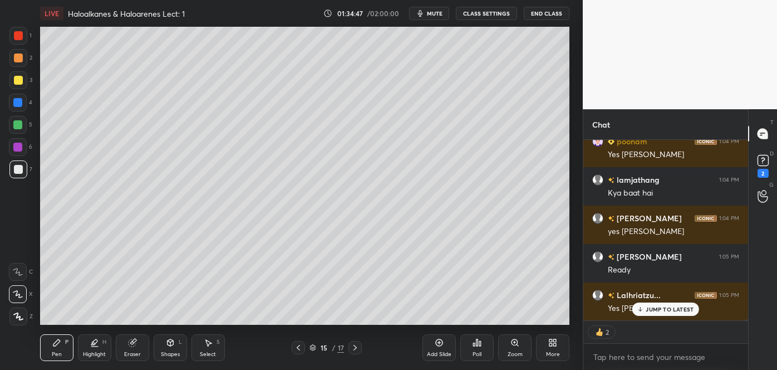
scroll to position [27402, 0]
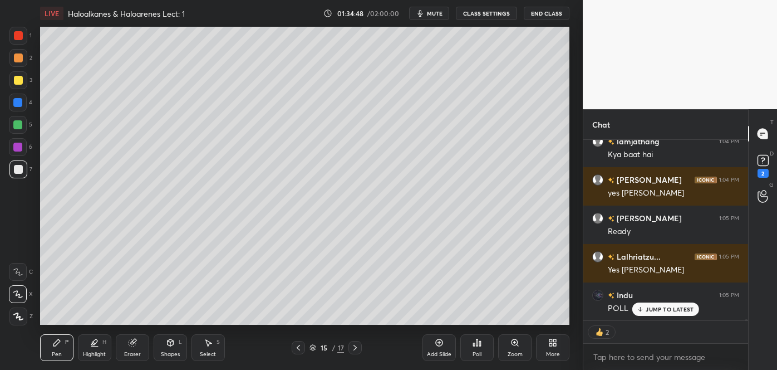
click at [482, 347] on div "Poll" at bounding box center [476, 347] width 33 height 27
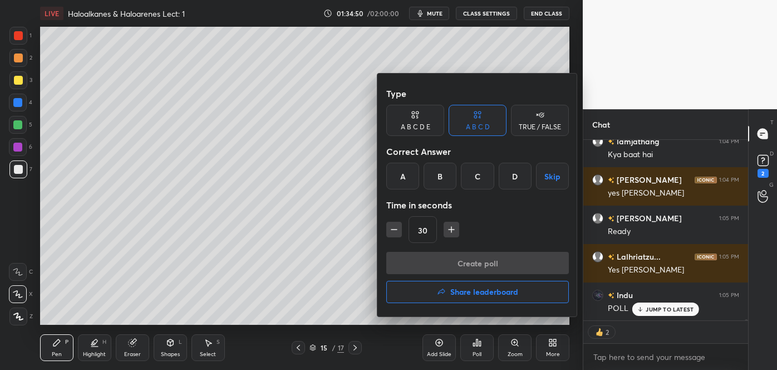
click at [446, 176] on div "B" at bounding box center [440, 176] width 33 height 27
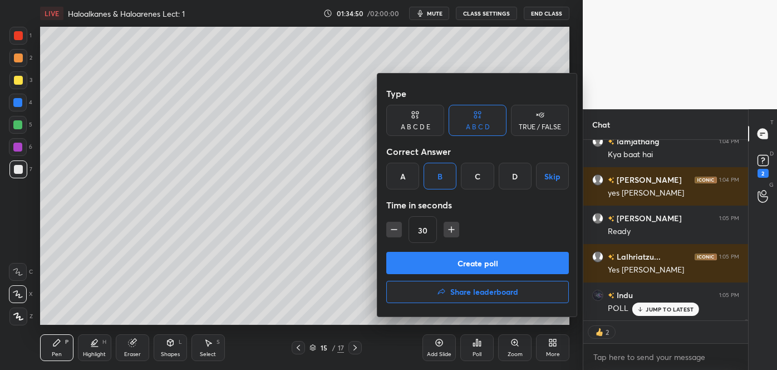
click at [453, 262] on button "Create poll" at bounding box center [477, 263] width 183 height 22
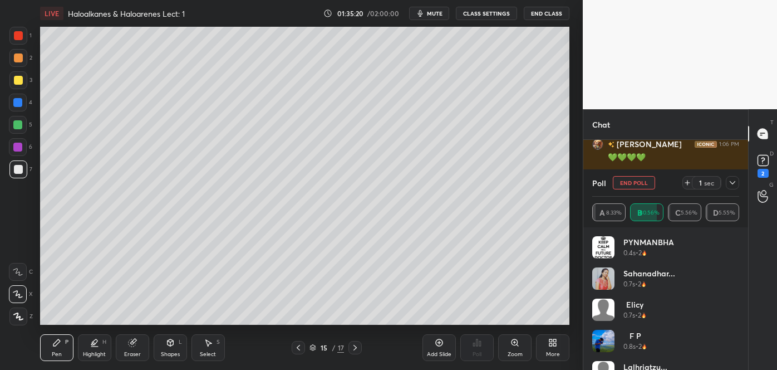
scroll to position [4, 3]
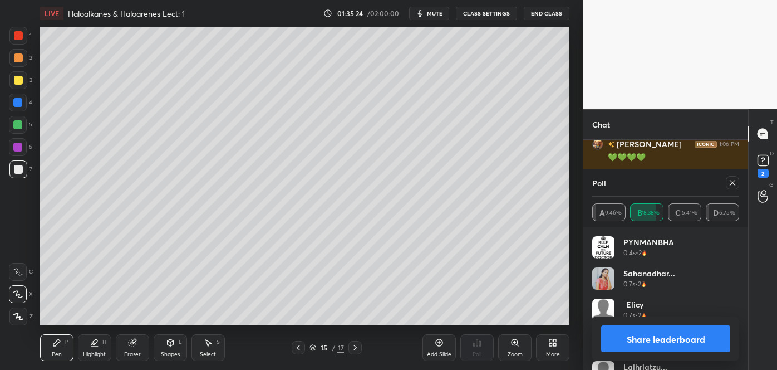
click at [629, 340] on button "Share leaderboard" at bounding box center [665, 338] width 129 height 27
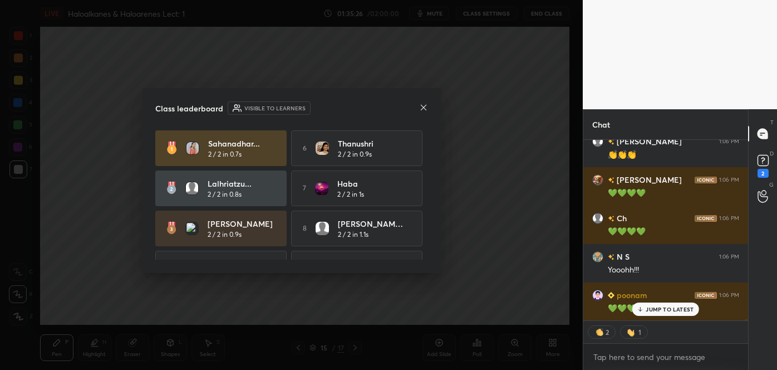
click at [424, 106] on icon at bounding box center [423, 107] width 6 height 6
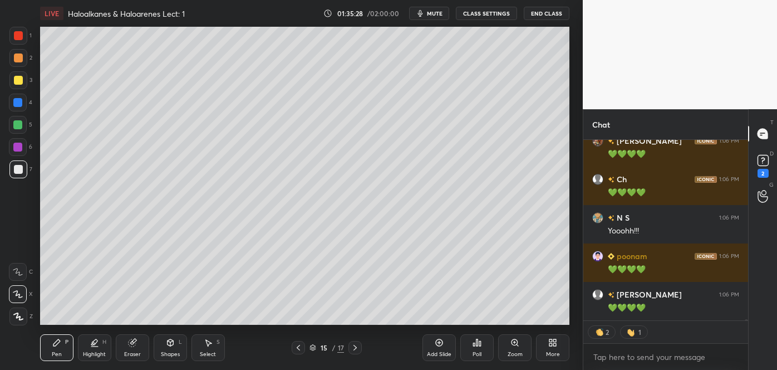
click at [20, 73] on div at bounding box center [18, 80] width 18 height 18
click at [437, 342] on icon at bounding box center [439, 342] width 9 height 9
click at [19, 173] on div at bounding box center [18, 169] width 9 height 9
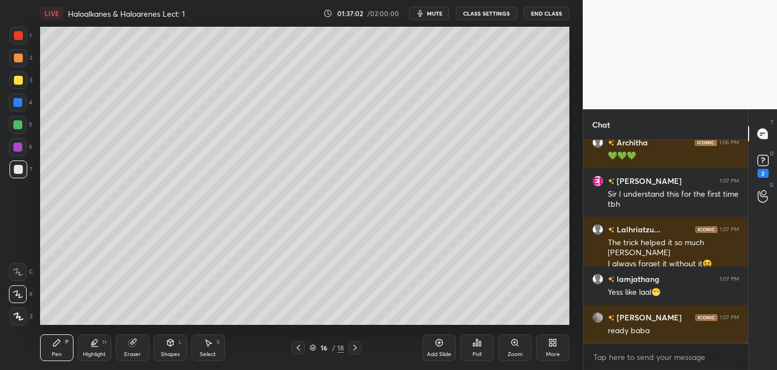
scroll to position [27702, 0]
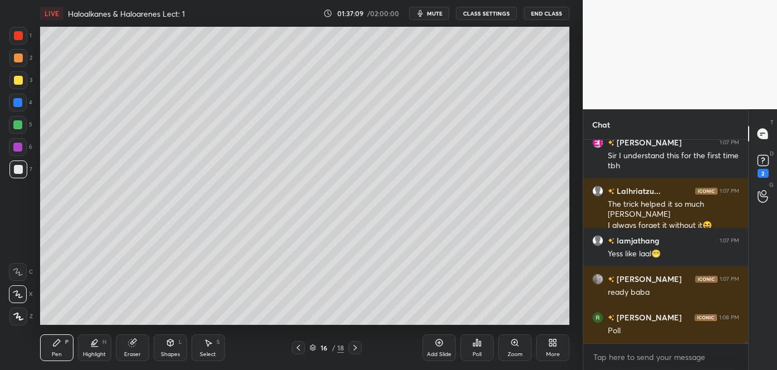
click at [481, 348] on div "Poll" at bounding box center [476, 347] width 33 height 27
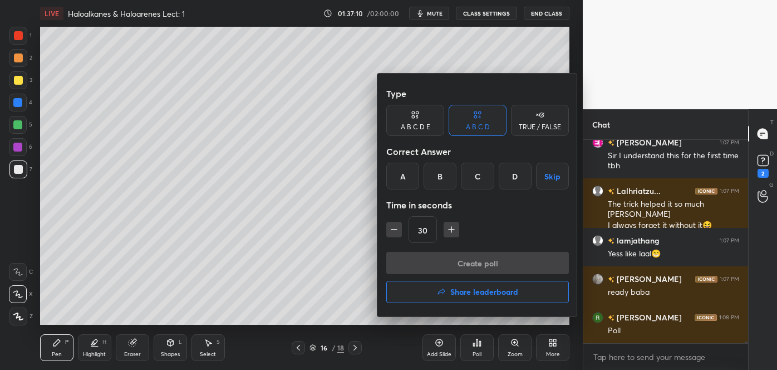
click at [444, 174] on div "B" at bounding box center [440, 176] width 33 height 27
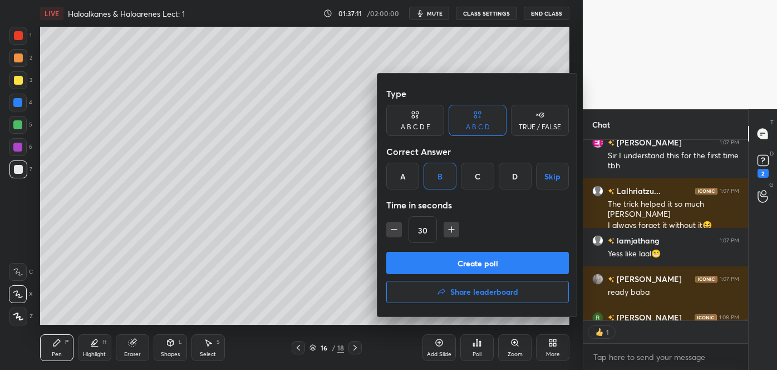
scroll to position [4, 3]
click at [446, 262] on button "Create poll" at bounding box center [477, 263] width 183 height 22
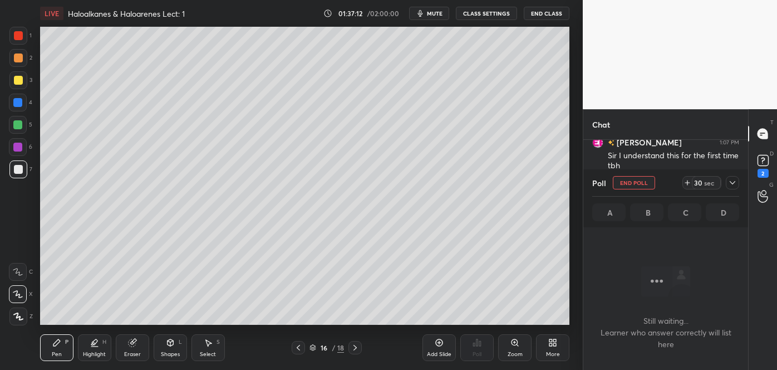
scroll to position [169, 161]
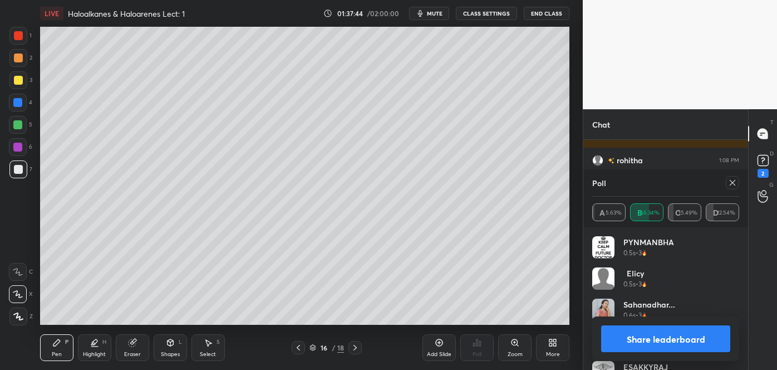
click at [631, 337] on button "Share leaderboard" at bounding box center [665, 338] width 129 height 27
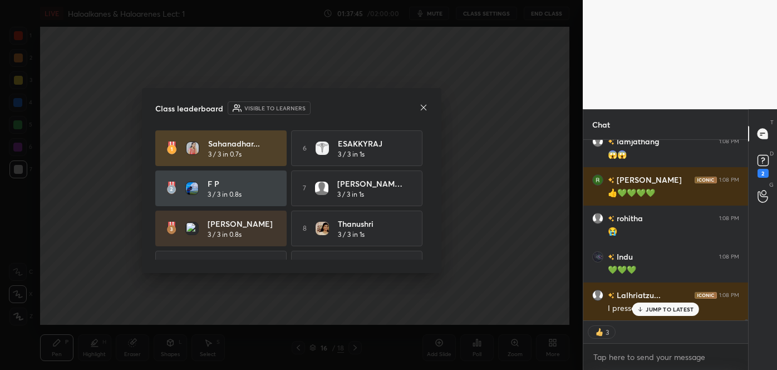
click at [423, 102] on div at bounding box center [423, 108] width 9 height 12
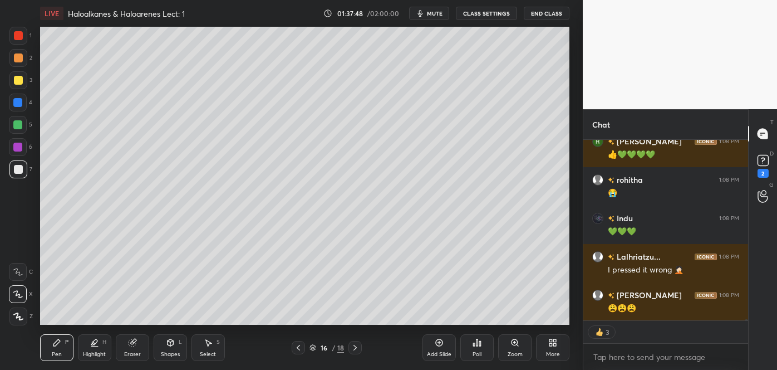
click at [299, 346] on icon at bounding box center [298, 347] width 9 height 9
click at [301, 348] on icon at bounding box center [298, 347] width 9 height 9
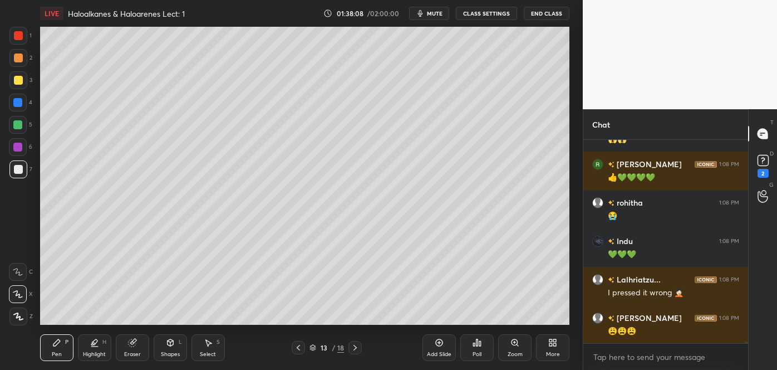
click at [357, 348] on icon at bounding box center [355, 347] width 9 height 9
click at [356, 346] on icon at bounding box center [355, 347] width 9 height 9
click at [355, 343] on icon at bounding box center [355, 347] width 9 height 9
click at [20, 77] on div at bounding box center [18, 80] width 9 height 9
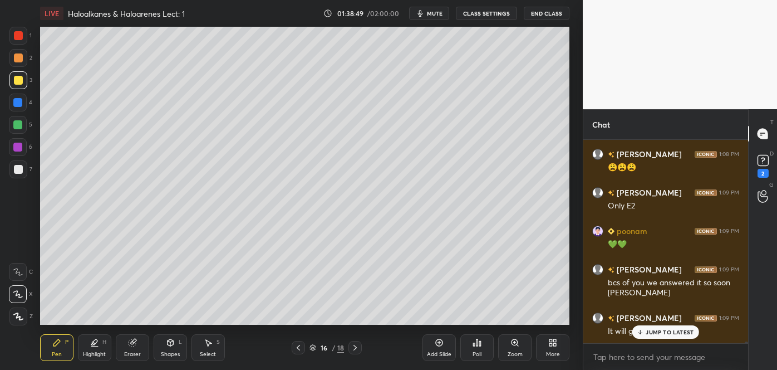
scroll to position [28145, 0]
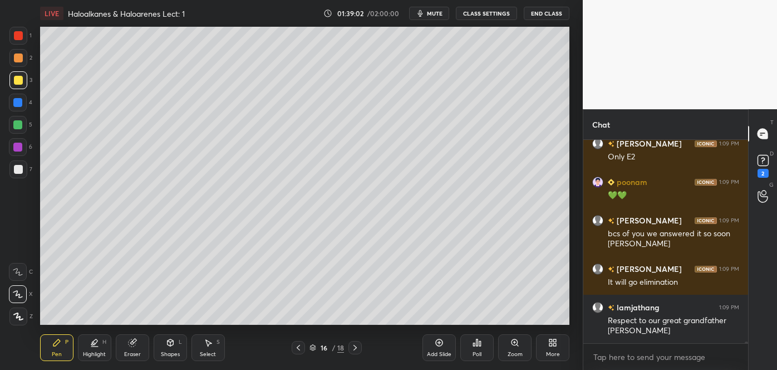
click at [443, 349] on div "Add Slide" at bounding box center [439, 347] width 33 height 27
click at [21, 169] on div at bounding box center [18, 169] width 9 height 9
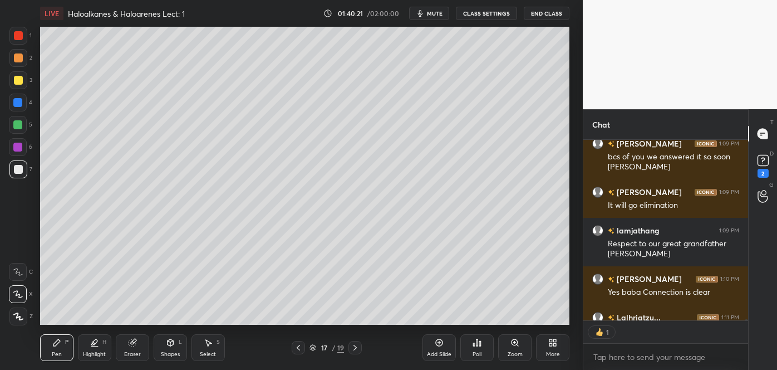
scroll to position [177, 161]
click at [480, 347] on div "Poll" at bounding box center [476, 347] width 33 height 27
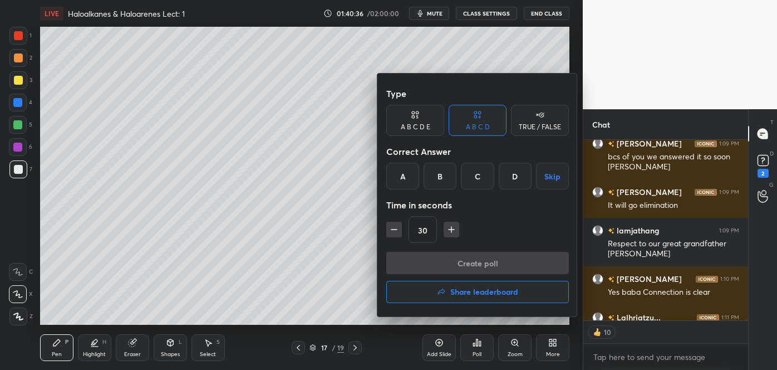
click at [444, 175] on div "B" at bounding box center [440, 176] width 33 height 27
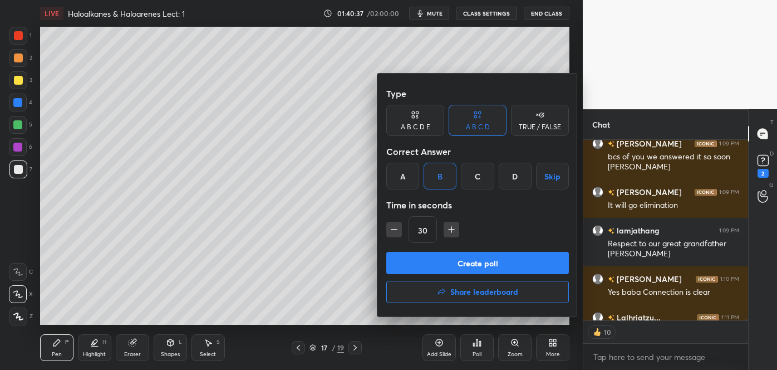
click at [453, 260] on button "Create poll" at bounding box center [477, 263] width 183 height 22
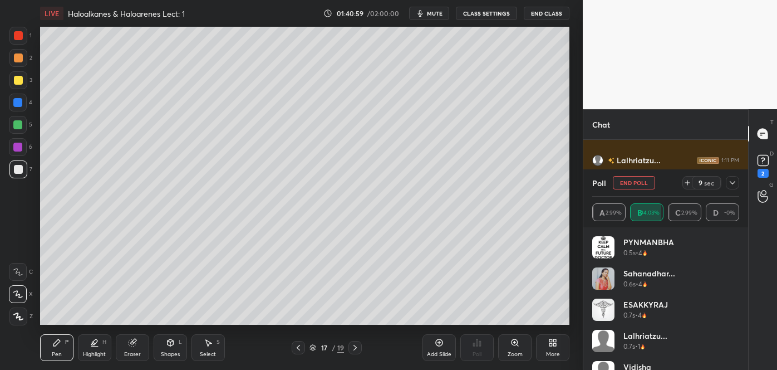
scroll to position [28417, 0]
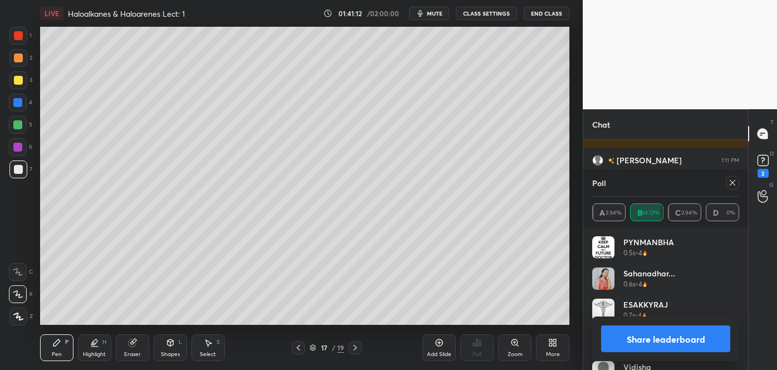
click at [654, 338] on button "Share leaderboard" at bounding box center [665, 338] width 129 height 27
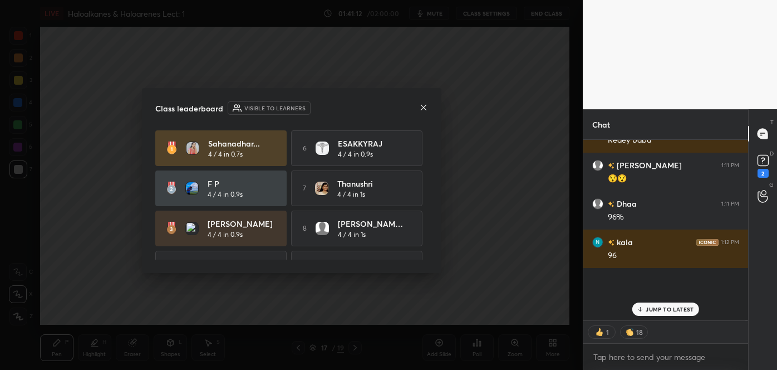
scroll to position [28363, 0]
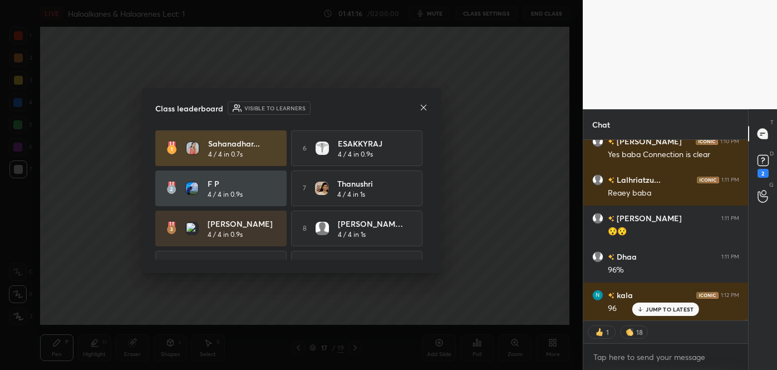
click at [422, 104] on icon at bounding box center [423, 107] width 9 height 9
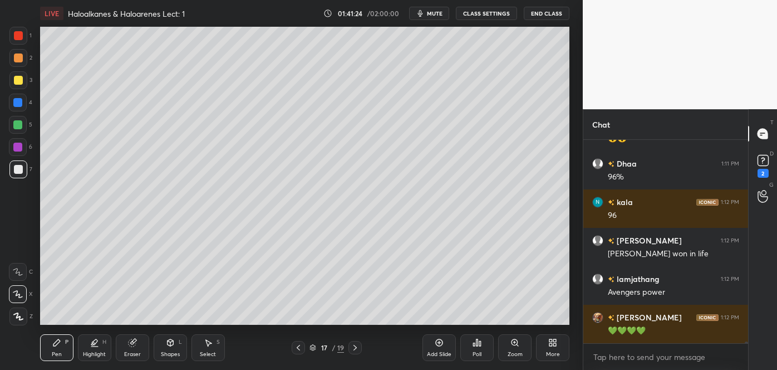
click at [18, 122] on div at bounding box center [17, 124] width 9 height 9
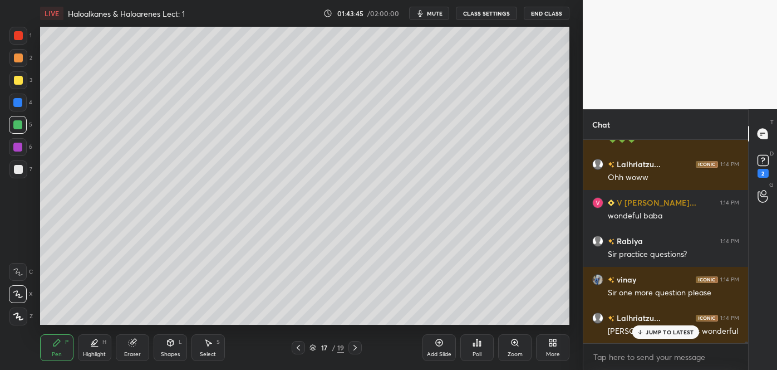
scroll to position [29330, 0]
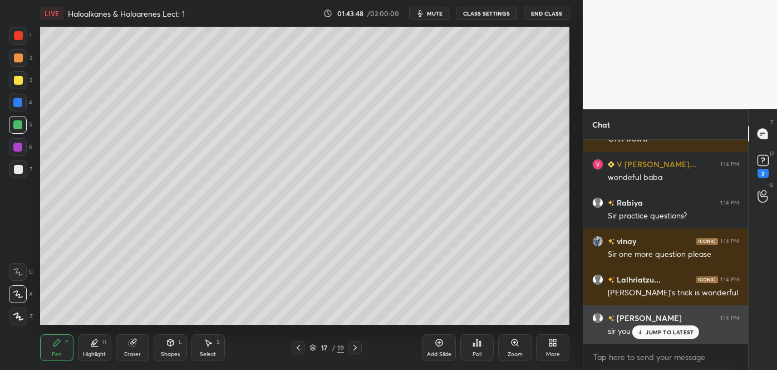
click at [640, 330] on icon at bounding box center [640, 332] width 0 height 4
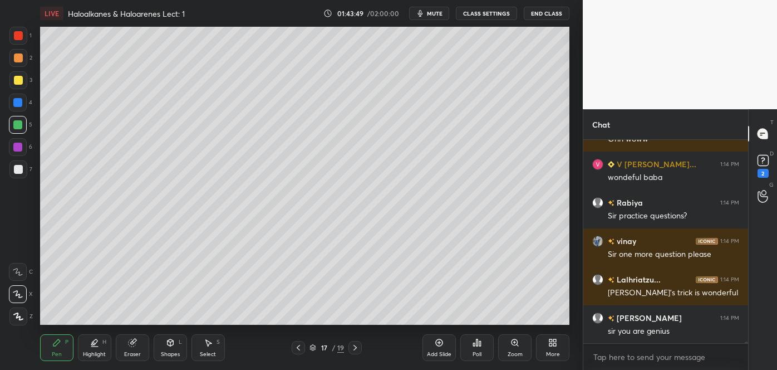
scroll to position [4, 3]
click at [440, 341] on icon at bounding box center [439, 342] width 9 height 9
click at [19, 171] on div at bounding box center [18, 169] width 9 height 9
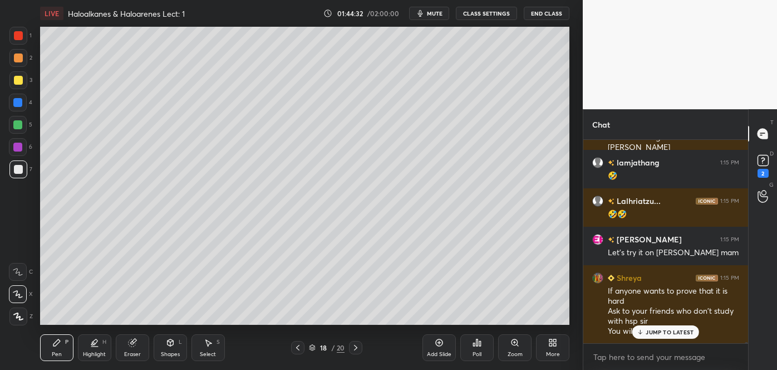
scroll to position [29601, 0]
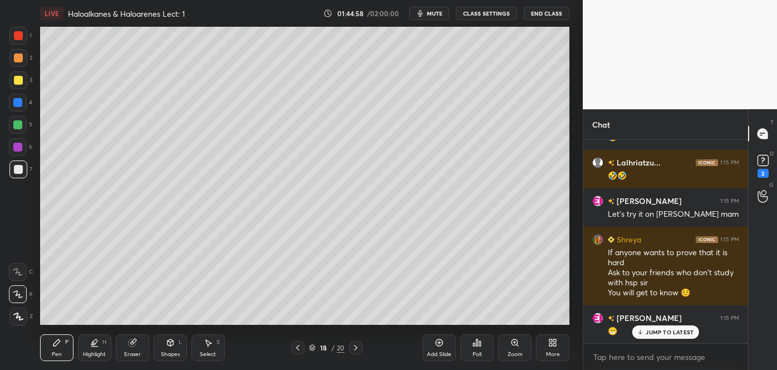
click at [22, 82] on div at bounding box center [18, 80] width 9 height 9
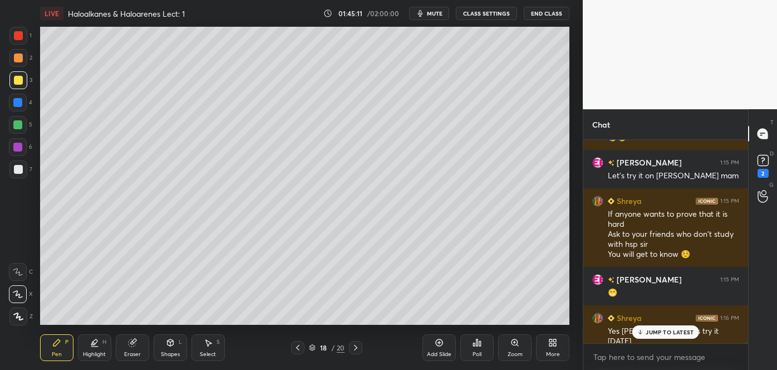
click at [16, 171] on div at bounding box center [18, 169] width 9 height 9
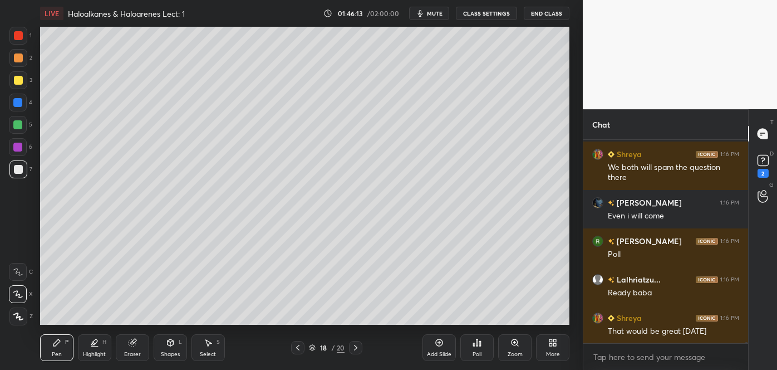
scroll to position [29918, 0]
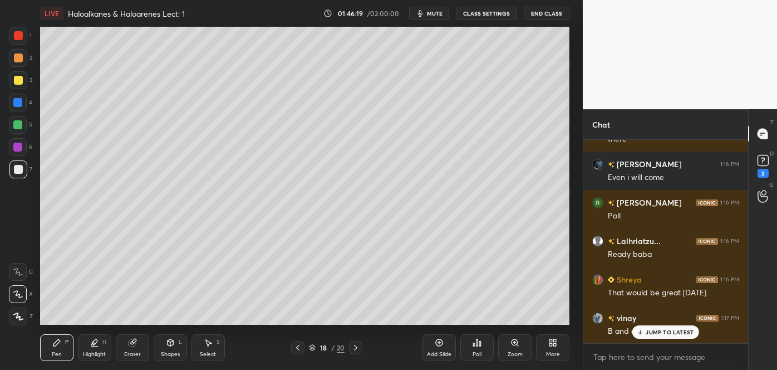
click at [647, 334] on p "JUMP TO LATEST" at bounding box center [670, 331] width 48 height 7
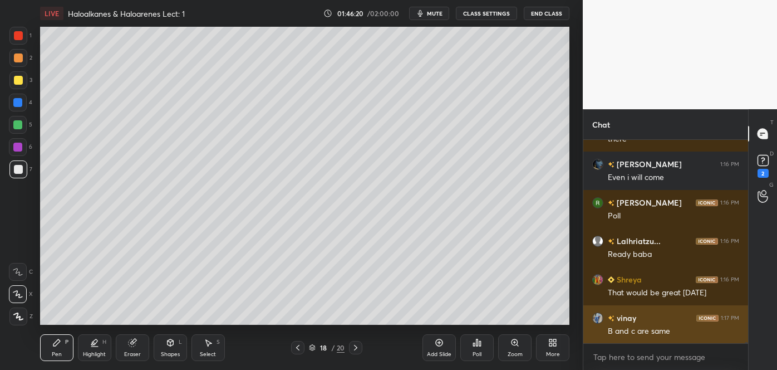
scroll to position [29957, 0]
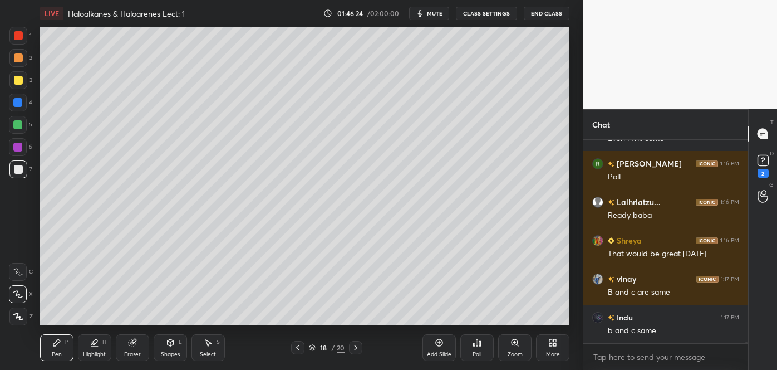
click at [145, 345] on div "Eraser" at bounding box center [132, 347] width 33 height 27
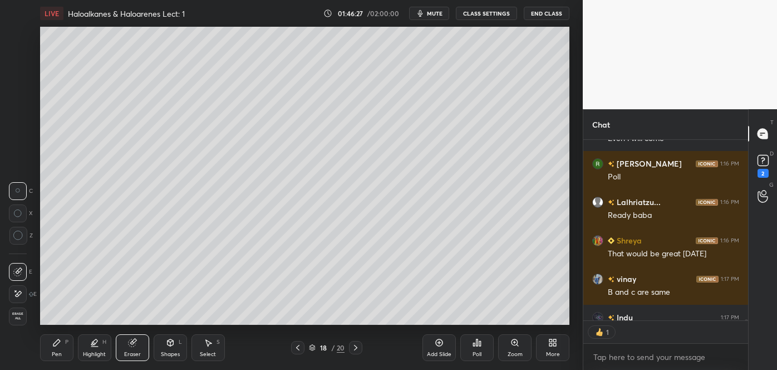
scroll to position [177, 161]
click at [56, 347] on div "Pen P" at bounding box center [56, 347] width 33 height 27
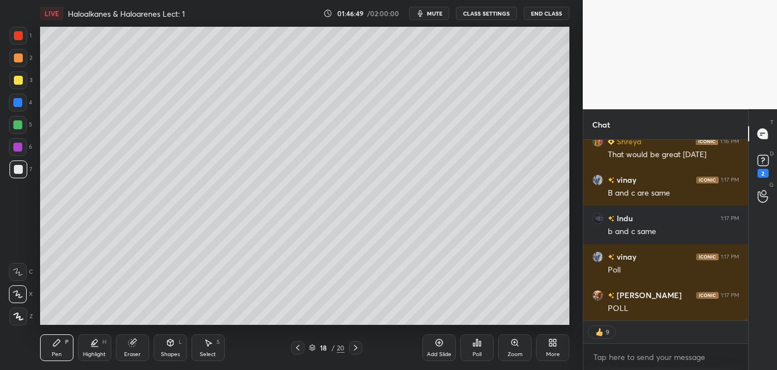
scroll to position [30095, 0]
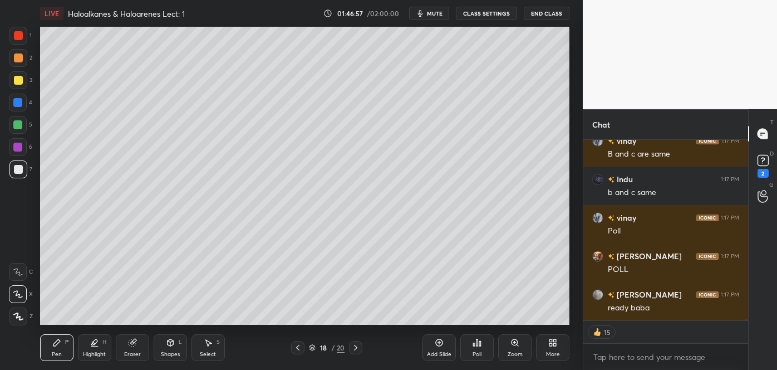
click at [482, 346] on div "Poll" at bounding box center [476, 347] width 33 height 27
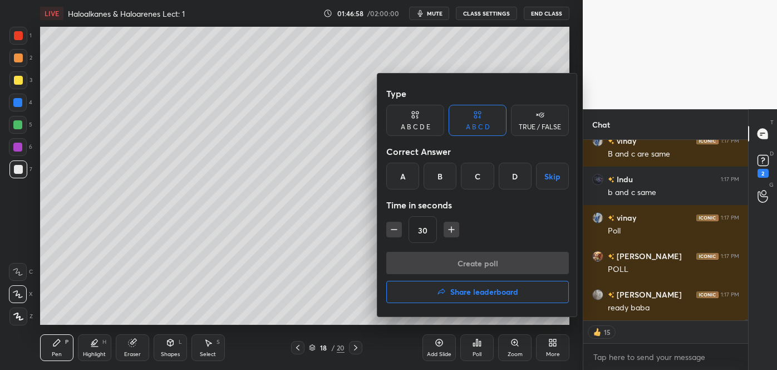
scroll to position [30133, 0]
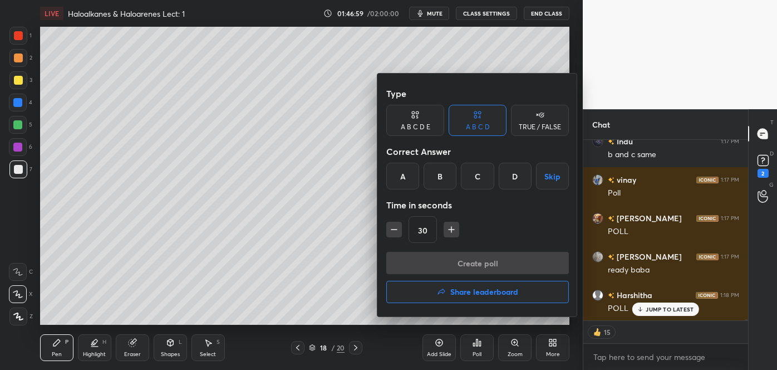
click at [513, 171] on div "D" at bounding box center [515, 176] width 33 height 27
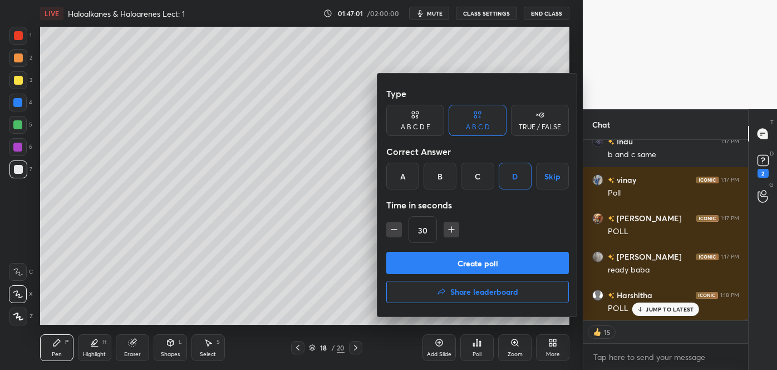
click at [484, 258] on button "Create poll" at bounding box center [477, 263] width 183 height 22
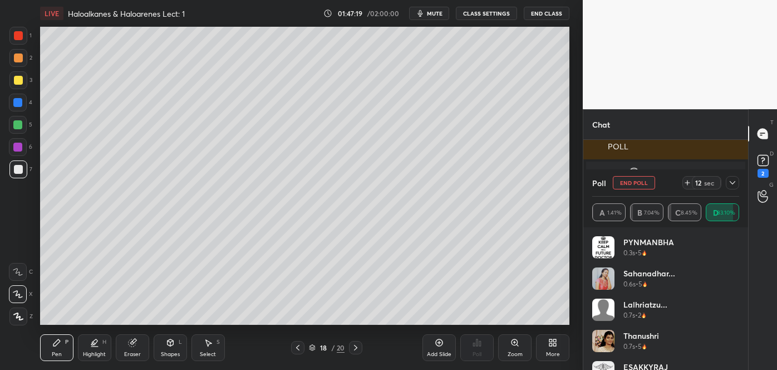
scroll to position [30333, 0]
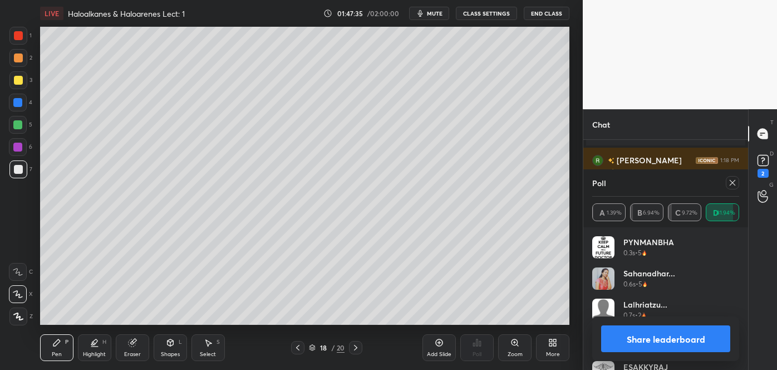
click at [629, 346] on button "Share leaderboard" at bounding box center [665, 338] width 129 height 27
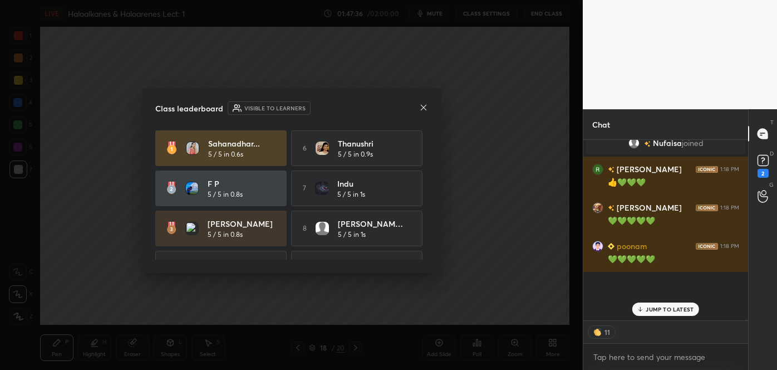
scroll to position [3, 3]
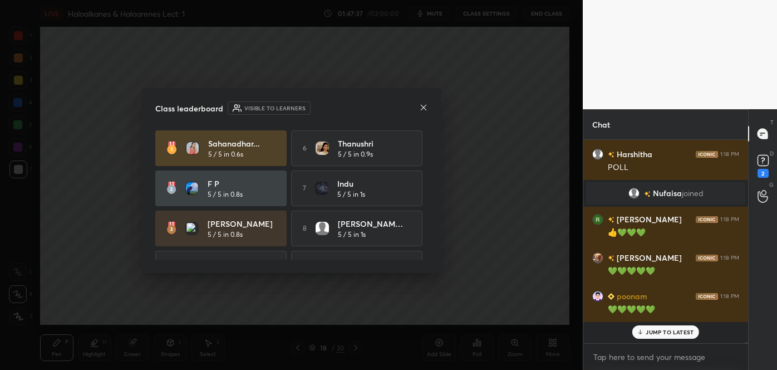
click at [424, 107] on icon at bounding box center [423, 107] width 6 height 6
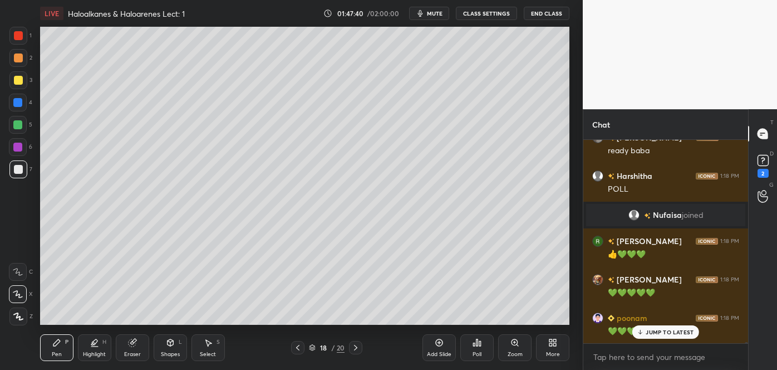
click at [16, 122] on div at bounding box center [17, 124] width 9 height 9
click at [438, 351] on div "Add Slide" at bounding box center [439, 354] width 24 height 6
click at [21, 165] on div at bounding box center [18, 169] width 9 height 9
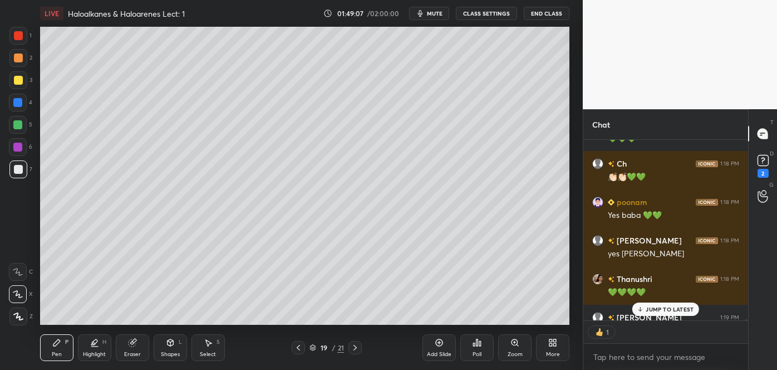
scroll to position [30659, 0]
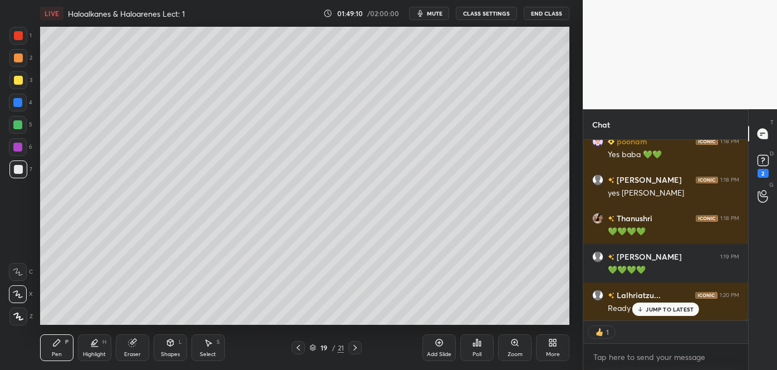
click at [18, 80] on div at bounding box center [18, 80] width 9 height 9
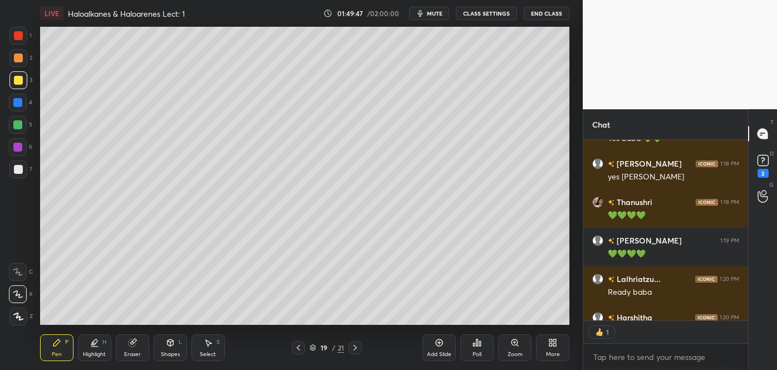
scroll to position [4, 3]
click at [482, 349] on div "Poll" at bounding box center [476, 347] width 33 height 27
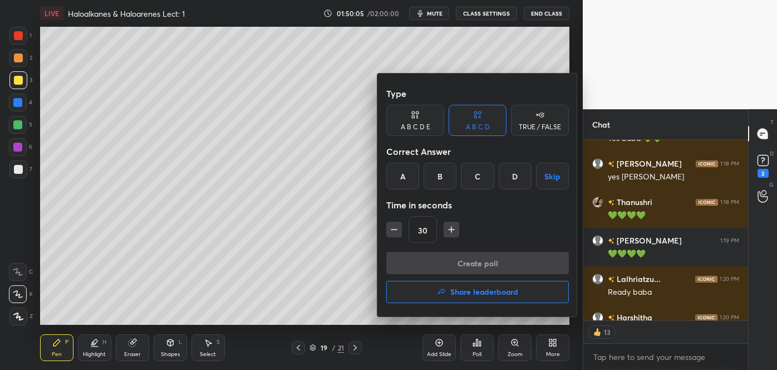
click at [474, 175] on div "C" at bounding box center [477, 176] width 33 height 27
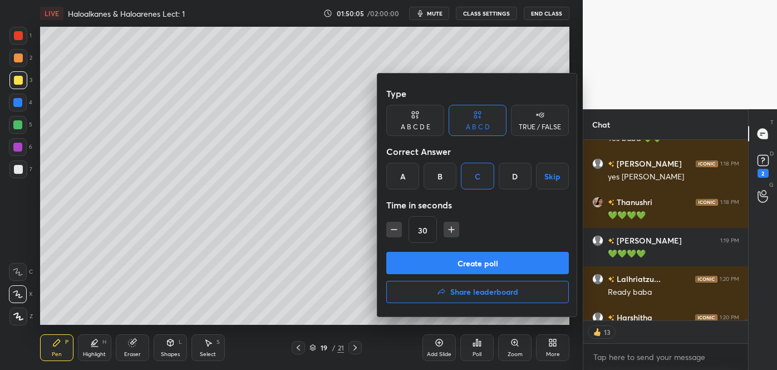
click at [458, 260] on button "Create poll" at bounding box center [477, 263] width 183 height 22
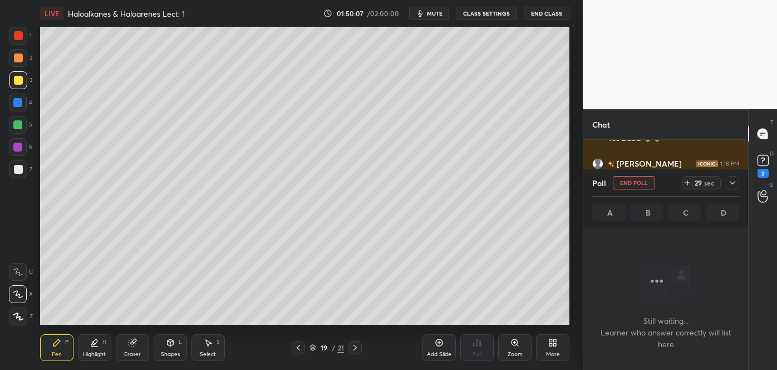
scroll to position [30733, 0]
click at [435, 13] on span "mute" at bounding box center [435, 13] width 16 height 8
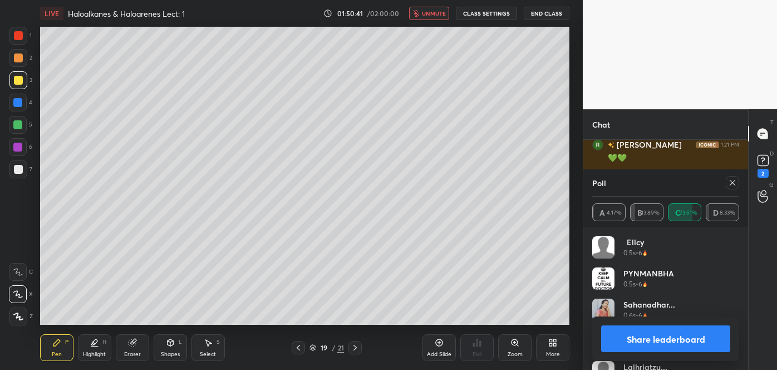
scroll to position [30925, 0]
click at [646, 336] on button "Share leaderboard" at bounding box center [665, 338] width 129 height 27
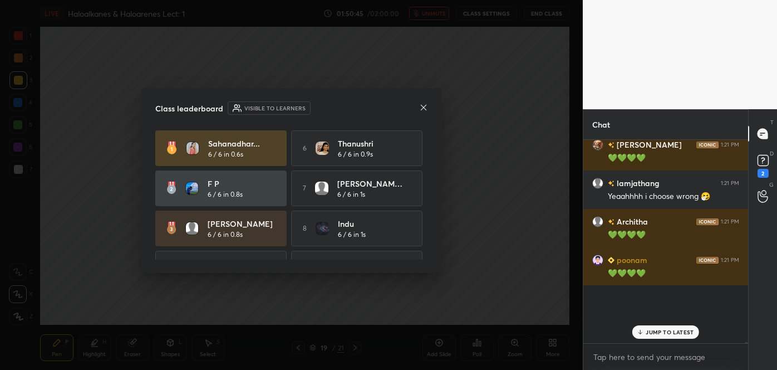
scroll to position [30870, 0]
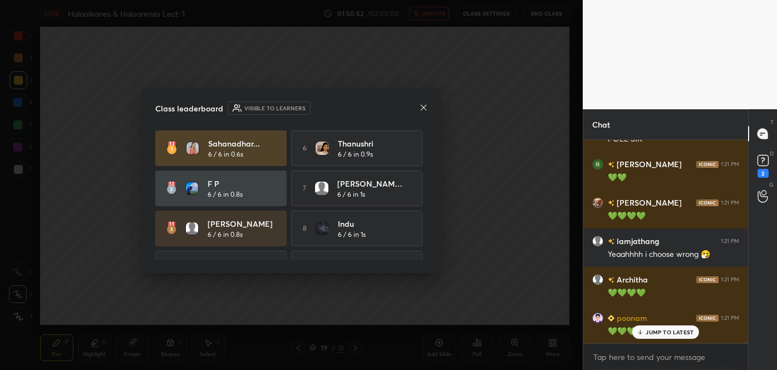
click at [422, 106] on icon at bounding box center [423, 107] width 6 height 6
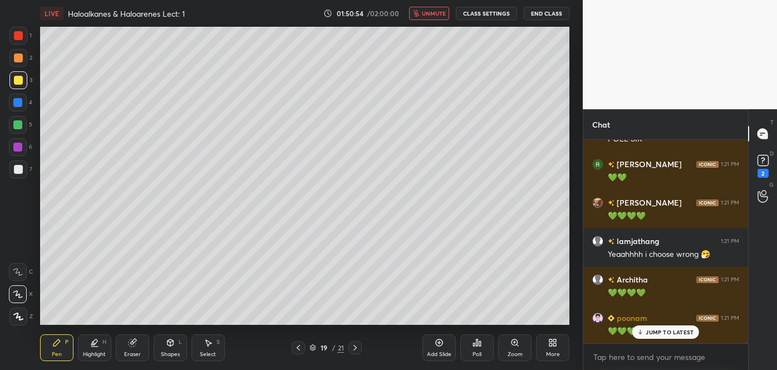
click at [426, 11] on span "unmute" at bounding box center [434, 13] width 24 height 8
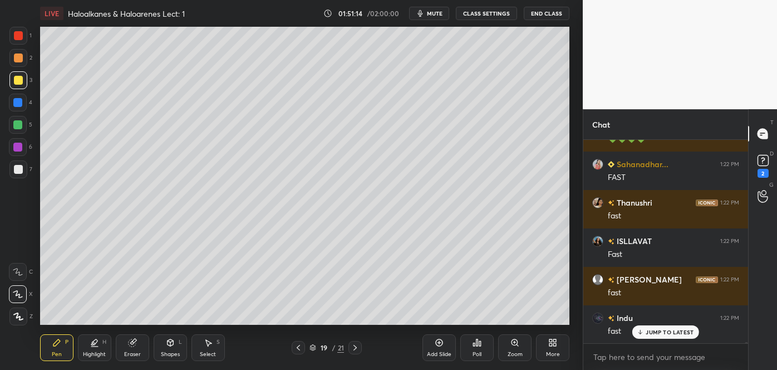
scroll to position [31097, 0]
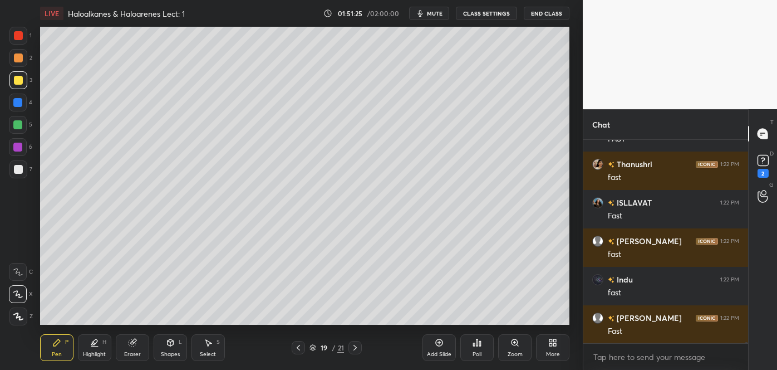
click at [439, 342] on icon at bounding box center [439, 342] width 3 height 3
click at [434, 11] on span "mute" at bounding box center [435, 13] width 16 height 8
click at [18, 168] on div at bounding box center [18, 169] width 9 height 9
click at [170, 342] on icon at bounding box center [171, 342] width 6 height 2
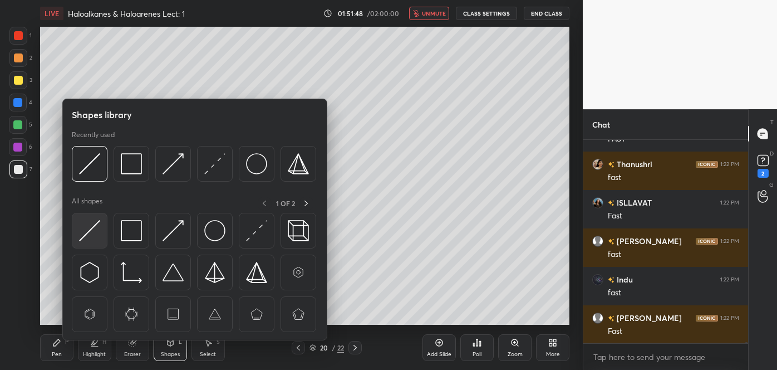
click at [99, 229] on img at bounding box center [89, 230] width 21 height 21
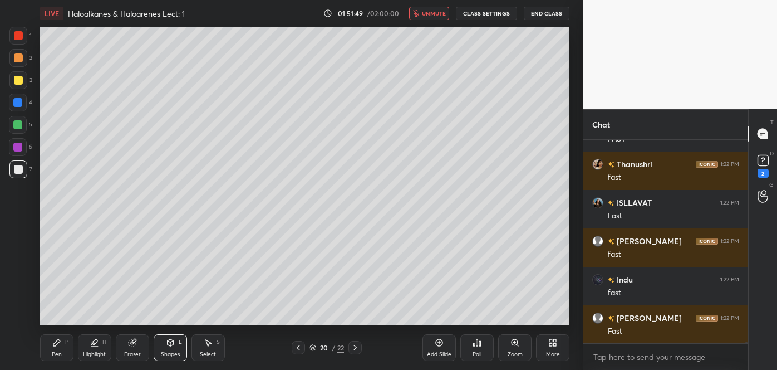
click at [14, 79] on div at bounding box center [18, 80] width 9 height 9
click at [65, 350] on div "Pen P" at bounding box center [56, 347] width 33 height 27
click at [19, 56] on div at bounding box center [18, 57] width 9 height 9
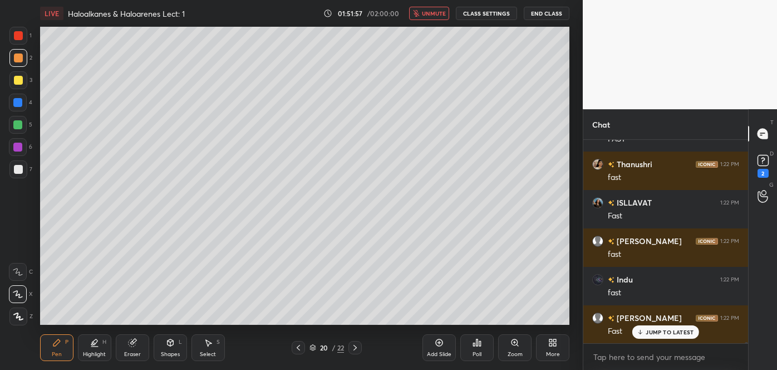
scroll to position [31136, 0]
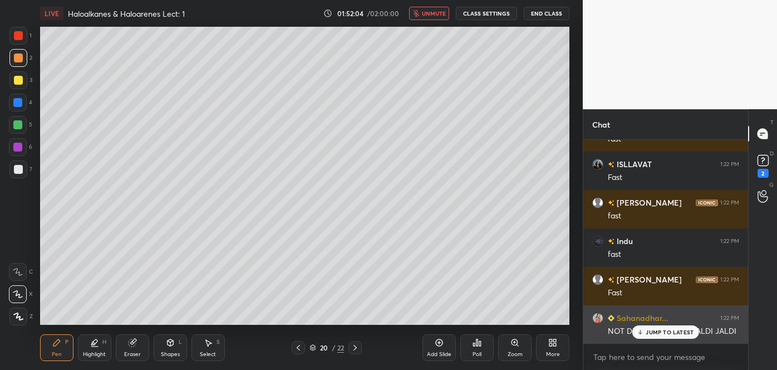
click at [646, 332] on p "JUMP TO LATEST" at bounding box center [670, 331] width 48 height 7
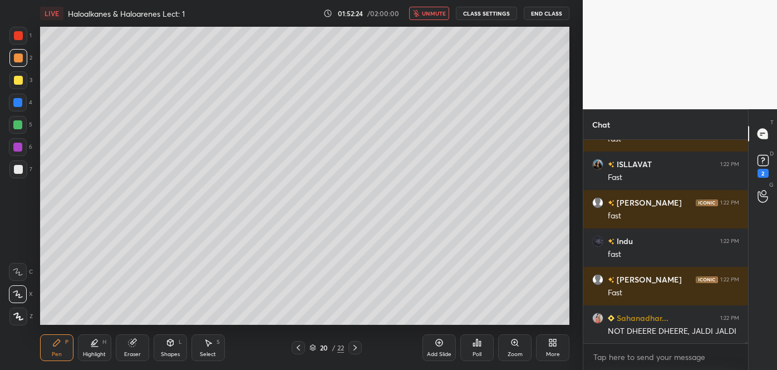
click at [21, 170] on div at bounding box center [18, 169] width 9 height 9
click at [20, 80] on div at bounding box center [18, 80] width 9 height 9
click at [17, 57] on div at bounding box center [18, 57] width 9 height 9
click at [446, 349] on div "Add Slide" at bounding box center [439, 347] width 33 height 27
click at [17, 173] on div at bounding box center [18, 169] width 9 height 9
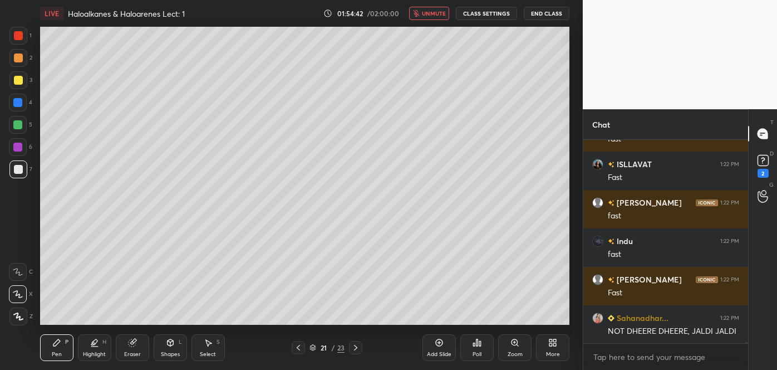
click at [18, 80] on div at bounding box center [18, 80] width 9 height 9
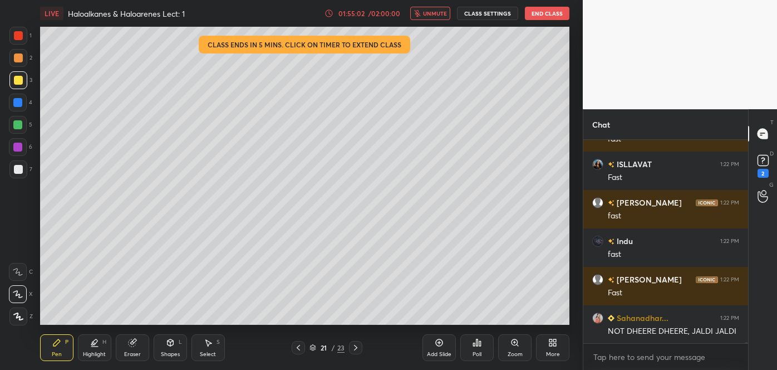
click at [18, 167] on div at bounding box center [18, 169] width 9 height 9
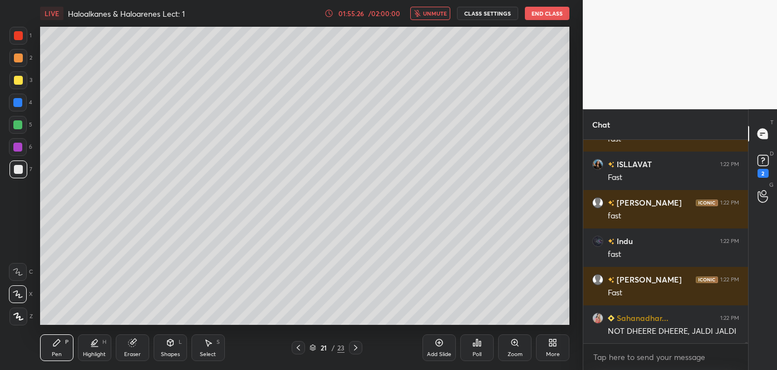
click at [19, 58] on div at bounding box center [18, 57] width 9 height 9
click at [16, 169] on div at bounding box center [18, 169] width 9 height 9
click at [174, 347] on div "Shapes L" at bounding box center [170, 347] width 33 height 27
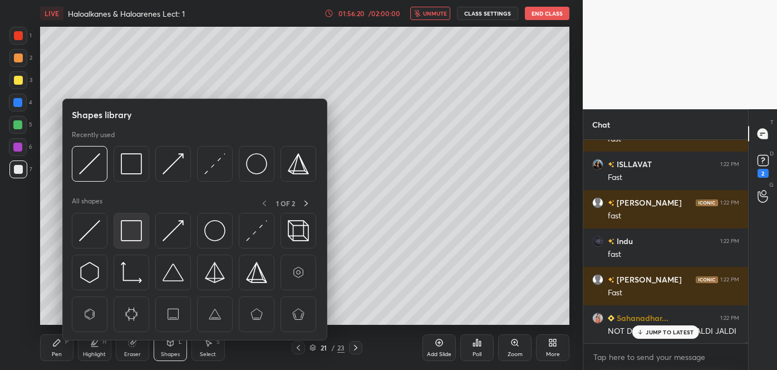
click at [129, 229] on img at bounding box center [131, 230] width 21 height 21
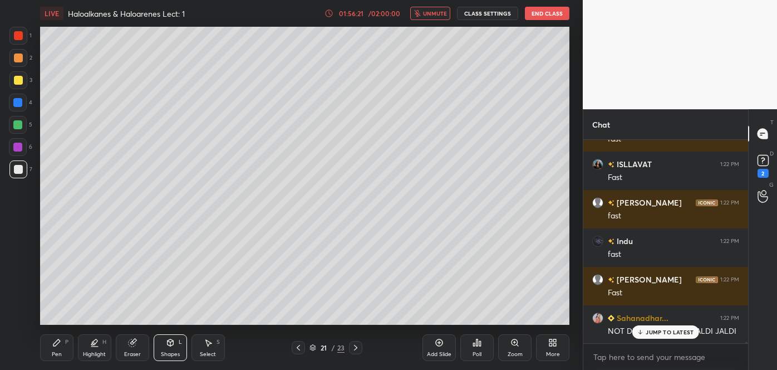
click at [15, 122] on div at bounding box center [17, 124] width 9 height 9
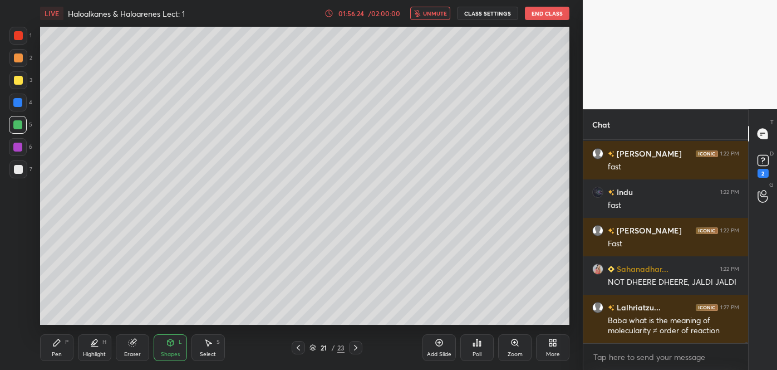
click at [17, 57] on div at bounding box center [18, 57] width 9 height 9
click at [433, 18] on button "unmute" at bounding box center [430, 13] width 40 height 13
click at [65, 347] on div "Pen P" at bounding box center [56, 347] width 33 height 27
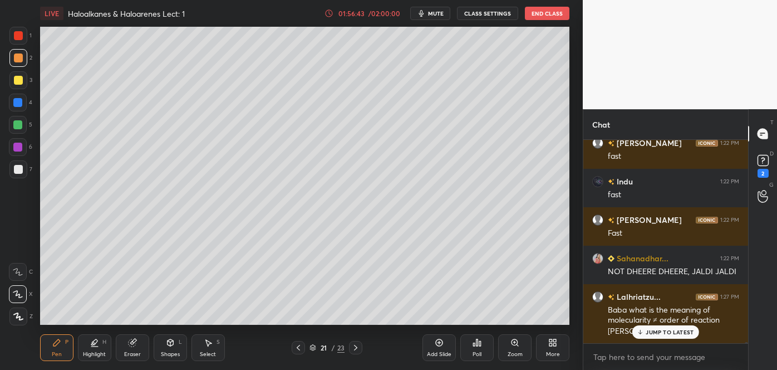
scroll to position [31234, 0]
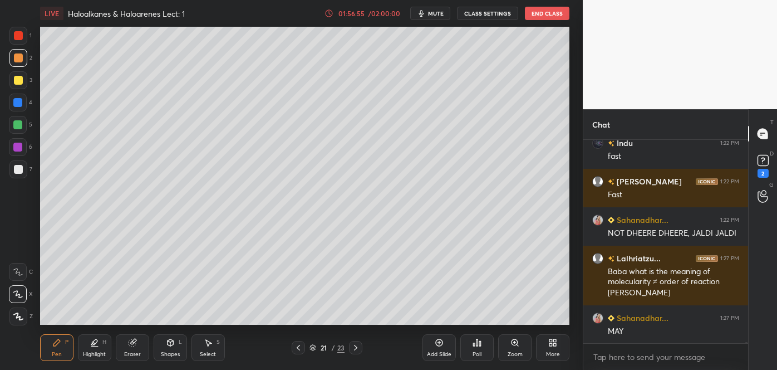
click at [166, 348] on div "Shapes L" at bounding box center [170, 347] width 33 height 27
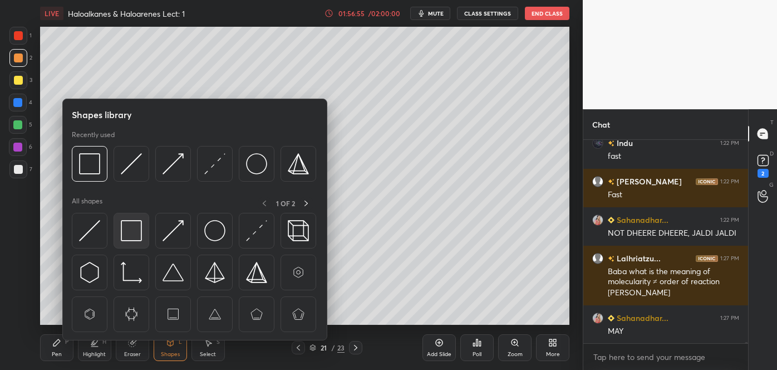
click at [133, 233] on img at bounding box center [131, 230] width 21 height 21
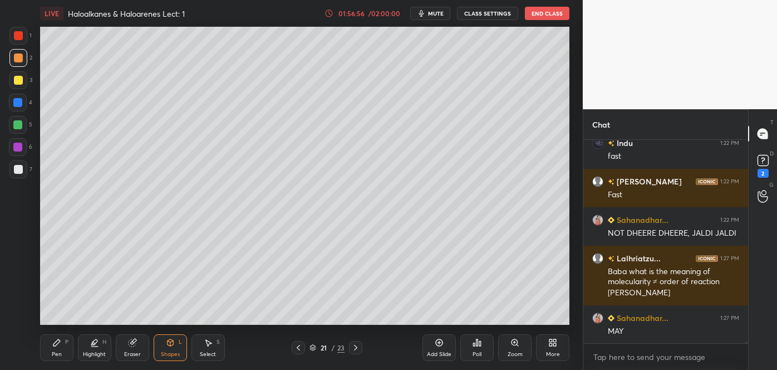
click at [17, 101] on div at bounding box center [17, 102] width 9 height 9
click at [296, 345] on icon at bounding box center [298, 347] width 9 height 9
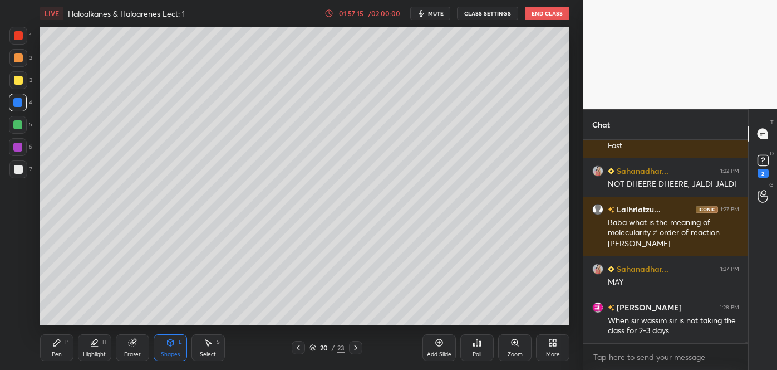
click at [298, 346] on icon at bounding box center [298, 347] width 9 height 9
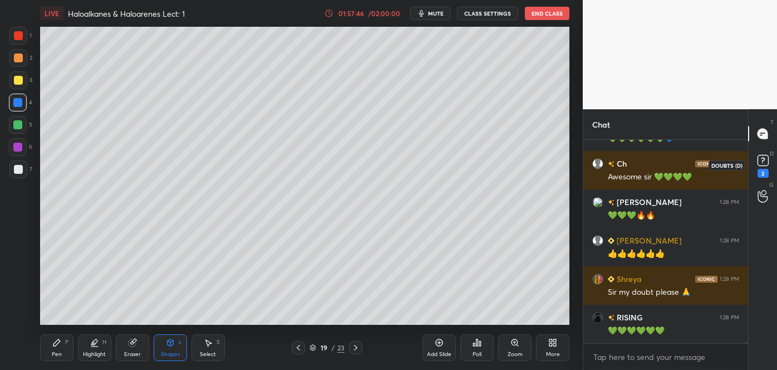
scroll to position [32138, 0]
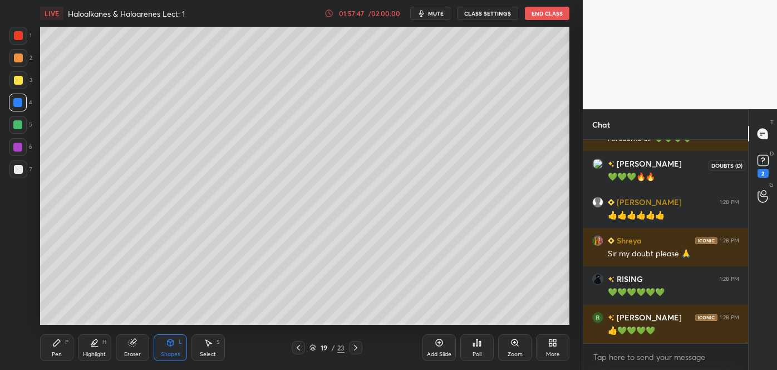
click at [762, 162] on rect at bounding box center [763, 160] width 11 height 11
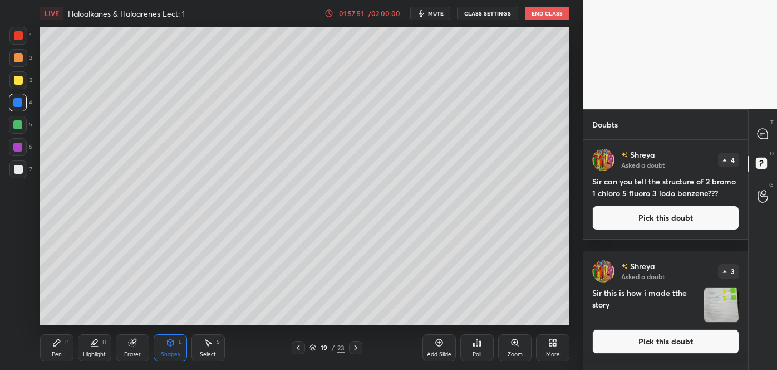
click at [666, 228] on button "Pick this doubt" at bounding box center [665, 217] width 147 height 24
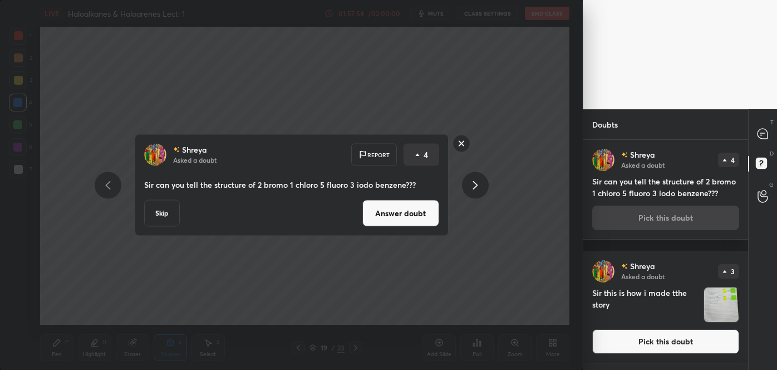
click at [613, 349] on button "Pick this doubt" at bounding box center [665, 341] width 147 height 24
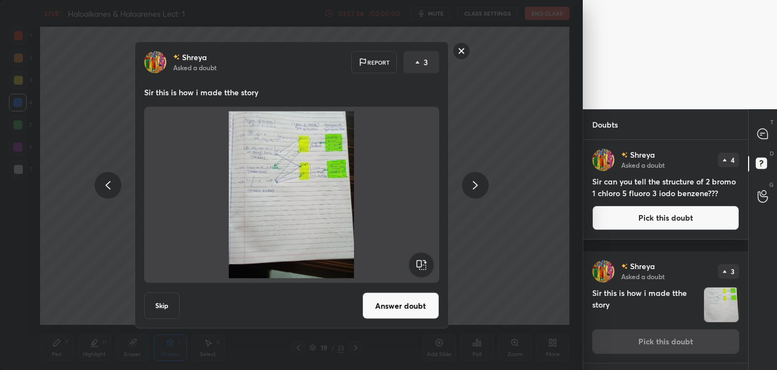
click at [406, 307] on button "Answer doubt" at bounding box center [400, 305] width 77 height 27
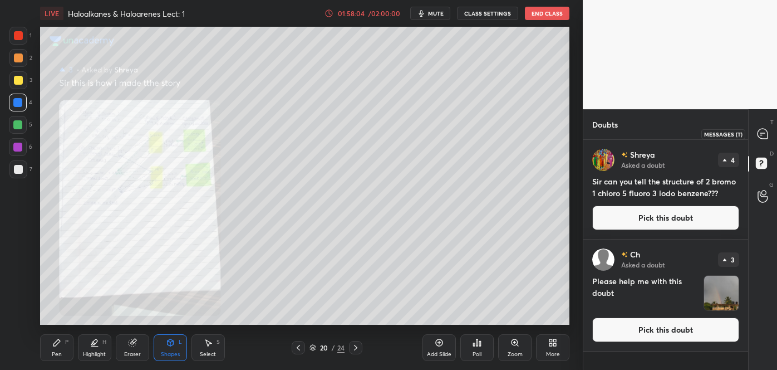
click at [762, 130] on icon at bounding box center [763, 134] width 10 height 10
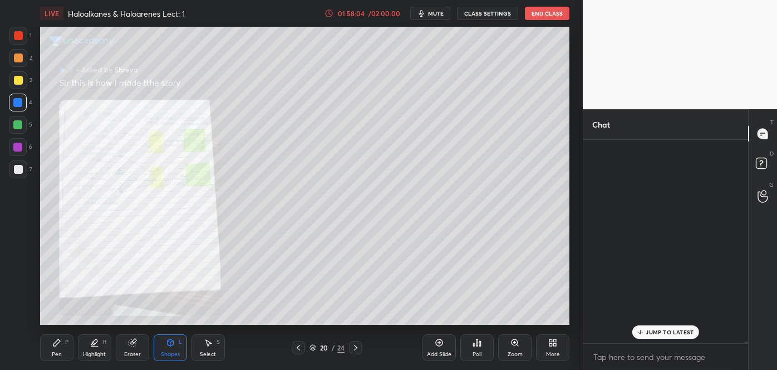
scroll to position [200, 161]
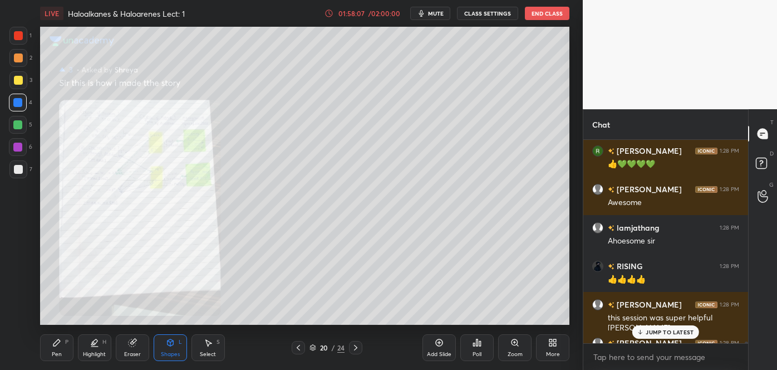
click at [510, 345] on icon at bounding box center [514, 342] width 9 height 9
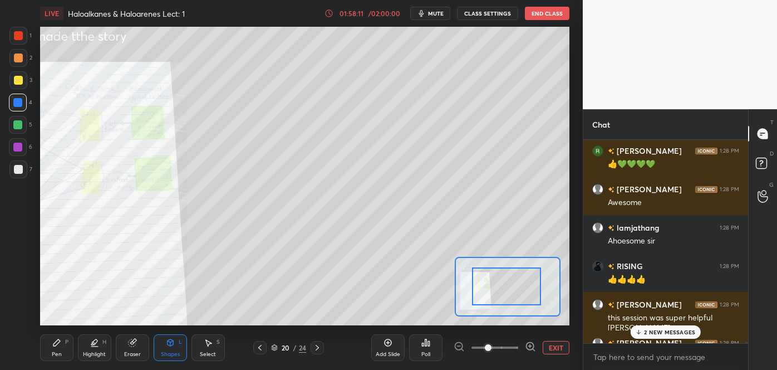
drag, startPoint x: 518, startPoint y: 297, endPoint x: 512, endPoint y: 295, distance: 6.5
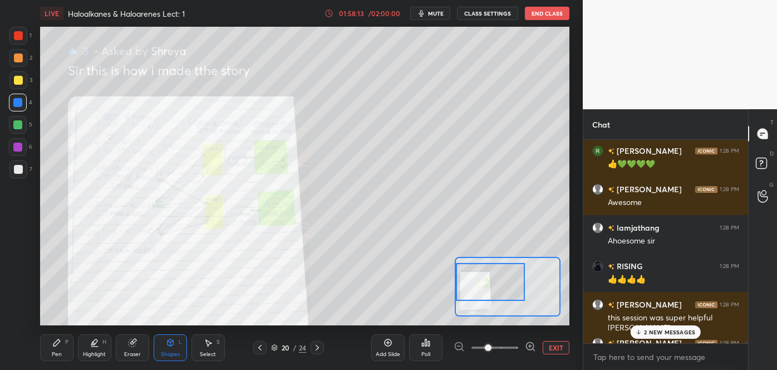
click at [444, 293] on div "Setting up your live class Poll for secs No correct answer Start poll" at bounding box center [304, 176] width 529 height 298
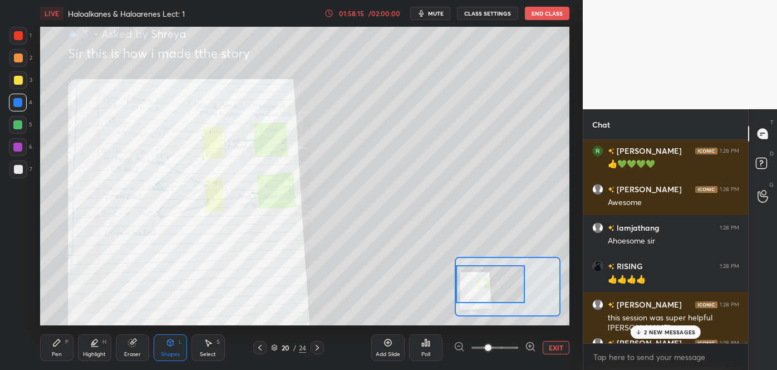
click at [527, 343] on icon at bounding box center [530, 345] width 7 height 7
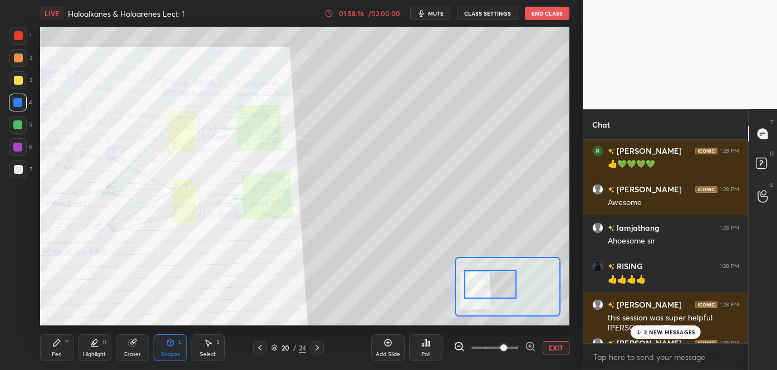
click at [527, 343] on icon at bounding box center [530, 345] width 7 height 7
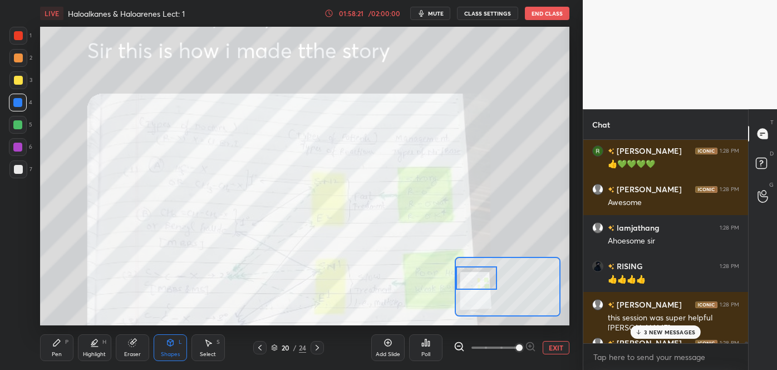
drag, startPoint x: 491, startPoint y: 288, endPoint x: 471, endPoint y: 283, distance: 20.7
click at [471, 283] on div at bounding box center [477, 277] width 42 height 23
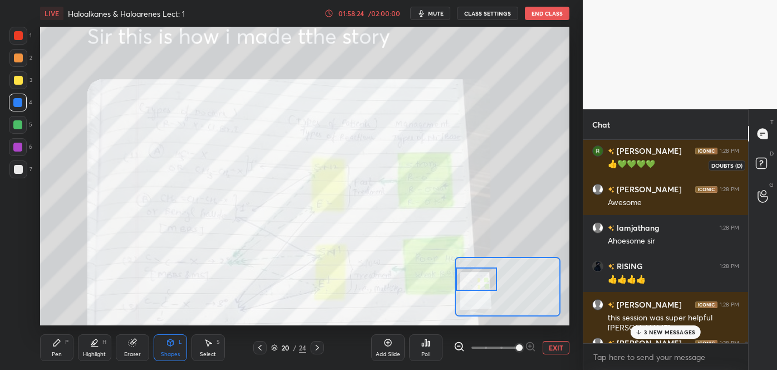
click at [762, 159] on rect at bounding box center [761, 163] width 11 height 11
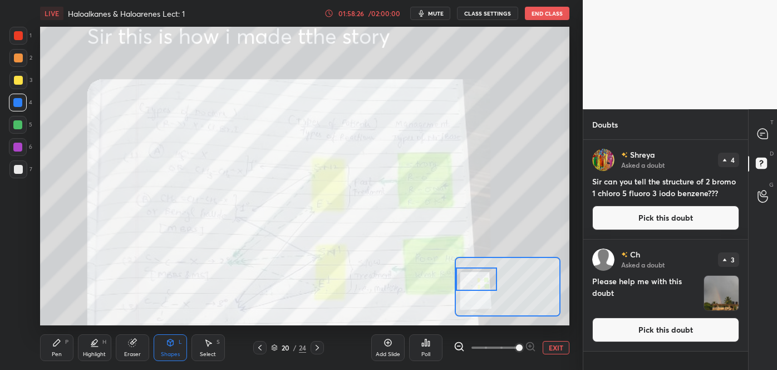
click at [676, 212] on button "Pick this doubt" at bounding box center [665, 217] width 147 height 24
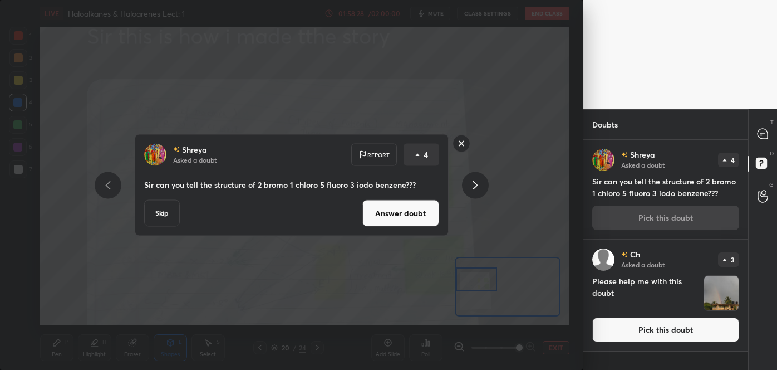
click at [420, 215] on button "Answer doubt" at bounding box center [400, 213] width 77 height 27
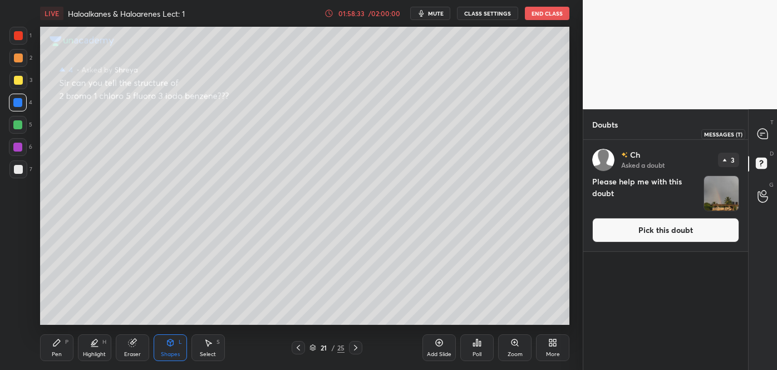
click at [758, 129] on icon at bounding box center [763, 134] width 12 height 12
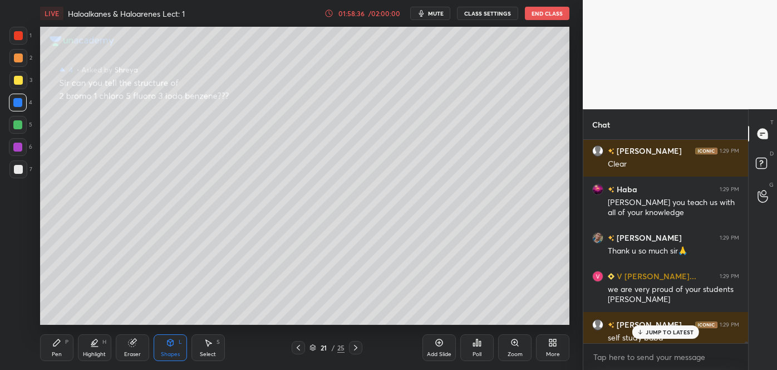
click at [655, 334] on p "JUMP TO LATEST" at bounding box center [670, 331] width 48 height 7
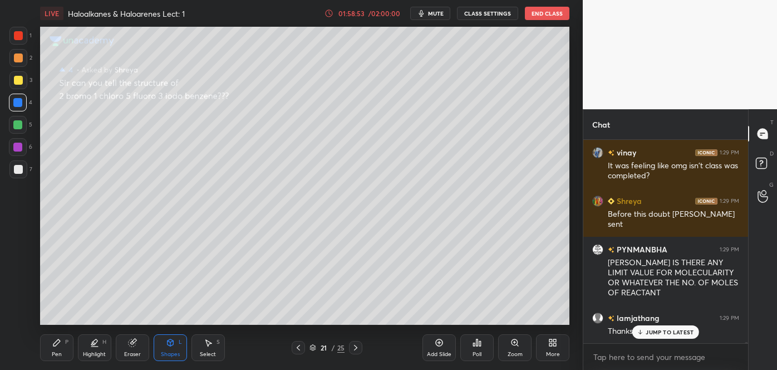
scroll to position [31612, 0]
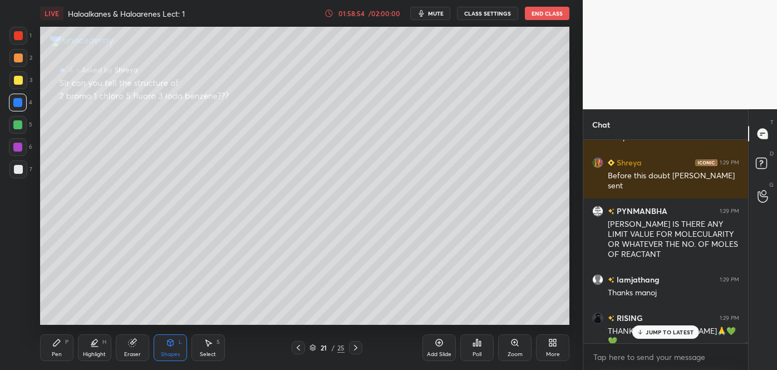
click at [513, 339] on icon at bounding box center [515, 342] width 6 height 6
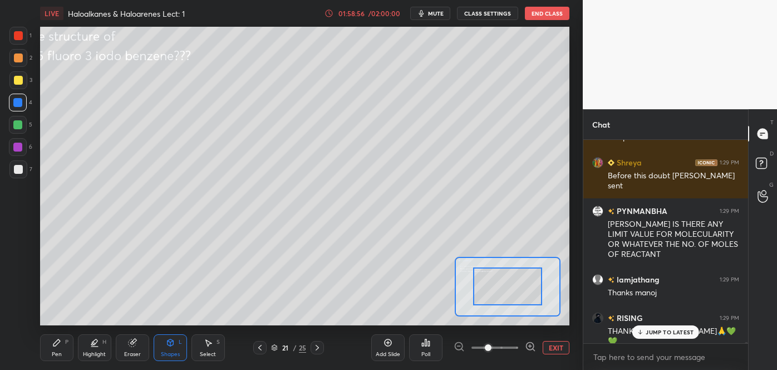
click at [528, 342] on icon at bounding box center [530, 346] width 11 height 11
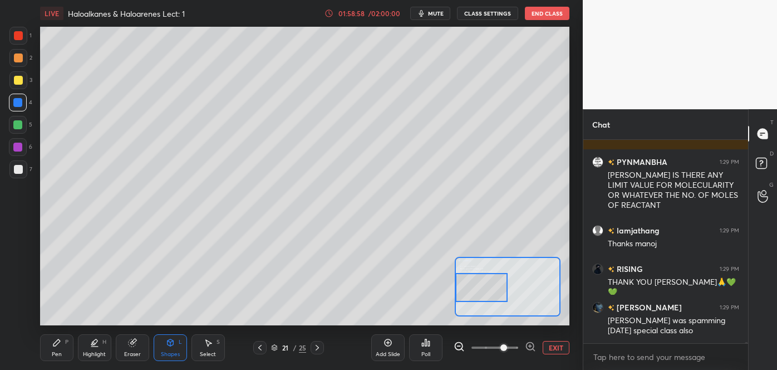
scroll to position [31699, 0]
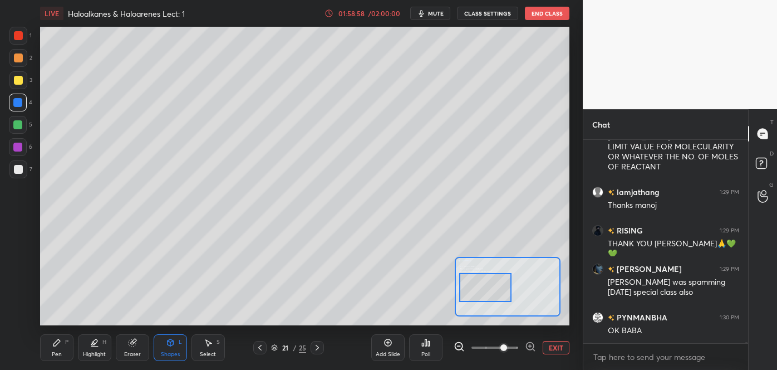
drag, startPoint x: 519, startPoint y: 292, endPoint x: 497, endPoint y: 294, distance: 22.4
click at [497, 294] on div at bounding box center [485, 287] width 52 height 29
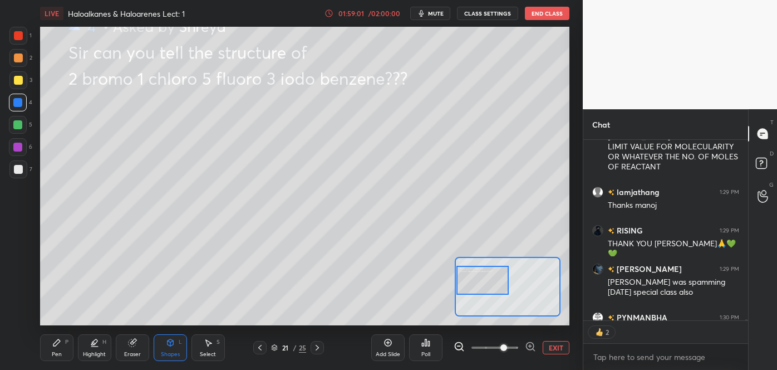
drag, startPoint x: 497, startPoint y: 294, endPoint x: 493, endPoint y: 286, distance: 8.7
click at [493, 286] on div at bounding box center [482, 280] width 52 height 29
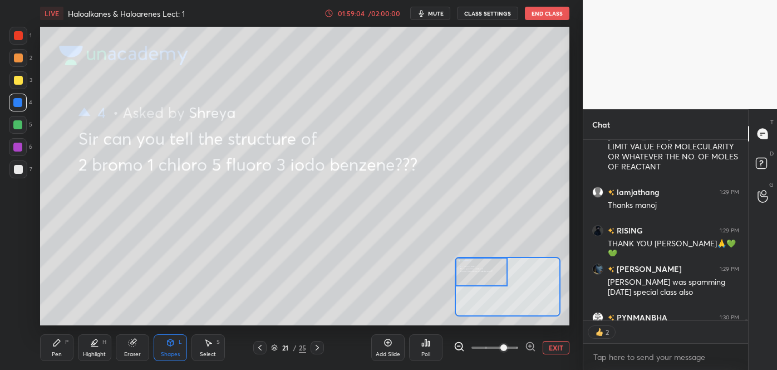
drag, startPoint x: 487, startPoint y: 279, endPoint x: 482, endPoint y: 260, distance: 19.6
click at [482, 260] on div at bounding box center [481, 271] width 52 height 29
click at [21, 59] on div at bounding box center [18, 57] width 9 height 9
click at [63, 349] on div "Pen P" at bounding box center [56, 347] width 33 height 27
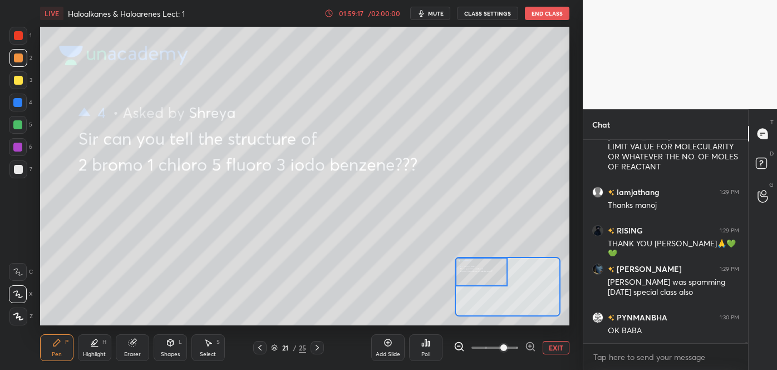
click at [18, 82] on div at bounding box center [18, 80] width 9 height 9
click at [21, 269] on icon at bounding box center [18, 272] width 10 height 8
click at [17, 124] on div at bounding box center [17, 124] width 9 height 9
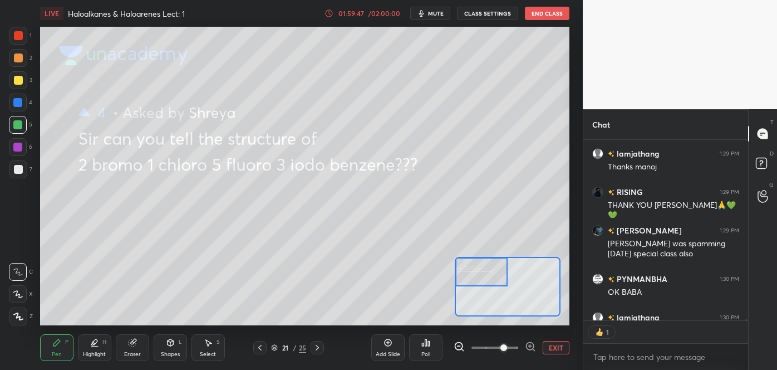
scroll to position [4, 3]
click at [758, 164] on rect at bounding box center [761, 163] width 11 height 11
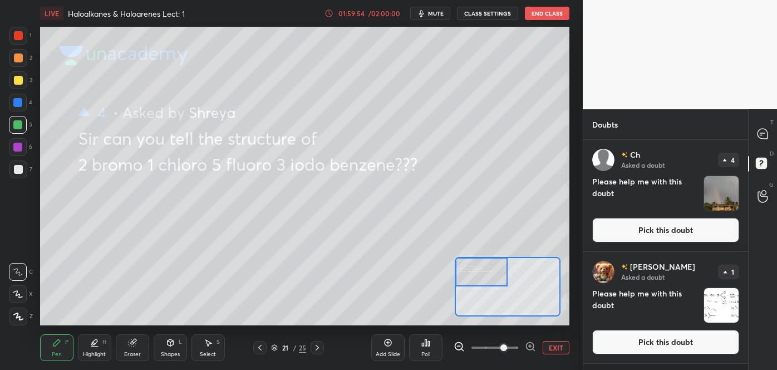
click at [680, 235] on button "Pick this doubt" at bounding box center [665, 230] width 147 height 24
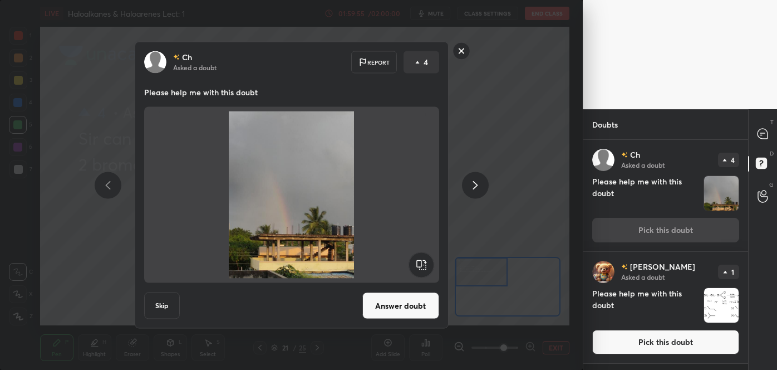
click at [406, 308] on button "Answer doubt" at bounding box center [400, 305] width 77 height 27
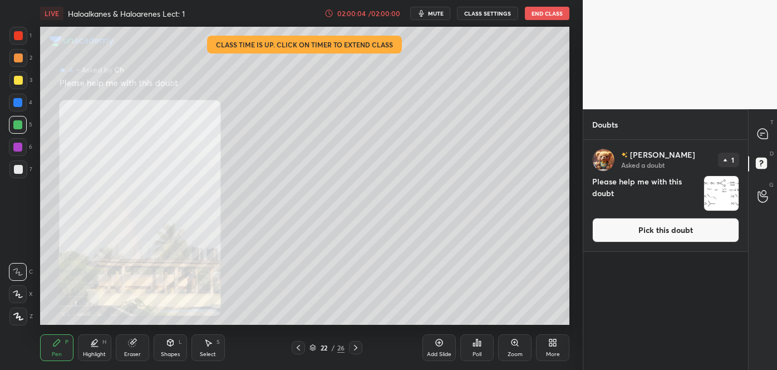
click at [635, 235] on button "Pick this doubt" at bounding box center [665, 230] width 147 height 24
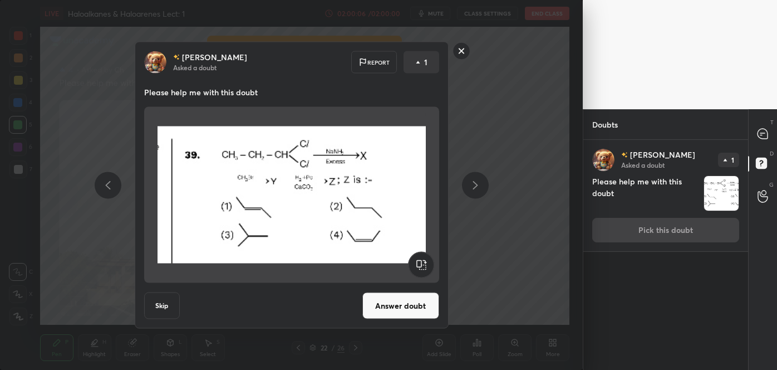
click at [409, 309] on button "Answer doubt" at bounding box center [400, 305] width 77 height 27
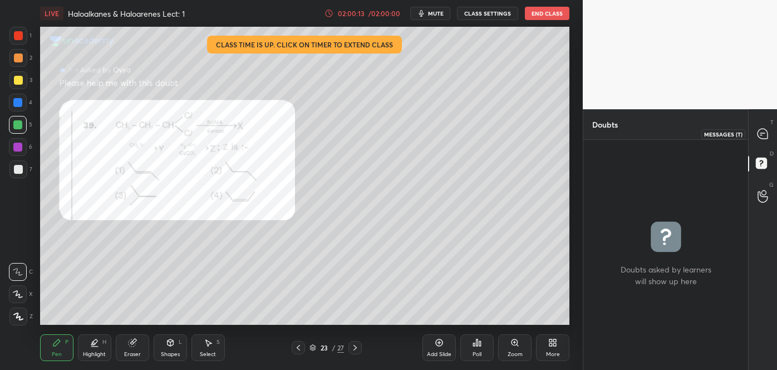
click at [762, 134] on icon at bounding box center [763, 134] width 10 height 10
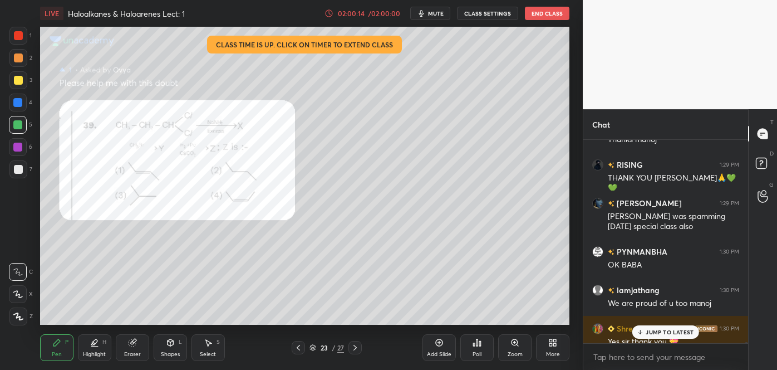
scroll to position [31986, 0]
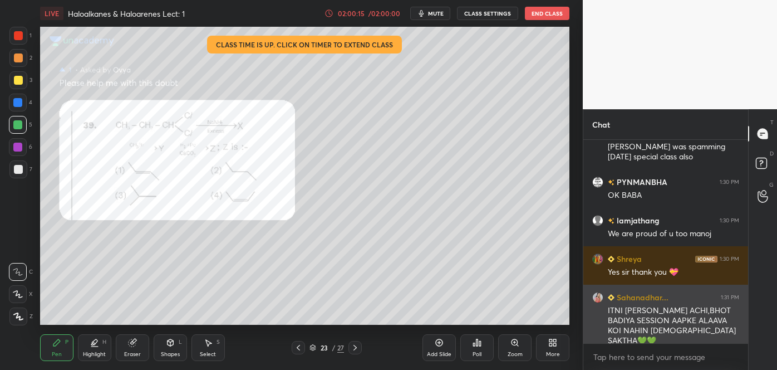
click at [656, 331] on div "ITNI [PERSON_NAME] ACHI,BHOT BADIYA SESSION AAPKE ALAAVA KOI NAHIN [DEMOGRAPHIC…" at bounding box center [673, 325] width 131 height 41
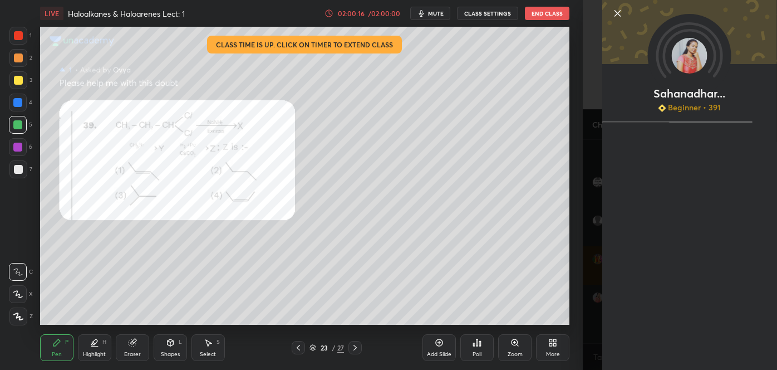
click at [587, 309] on div "Sahanadhar... Beginner • 391" at bounding box center [680, 185] width 194 height 370
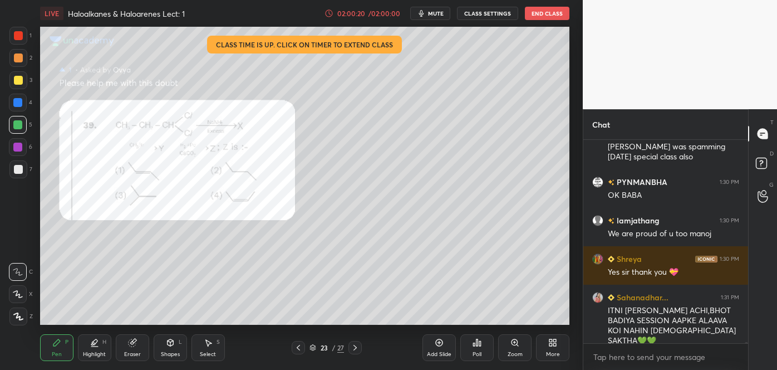
scroll to position [32025, 0]
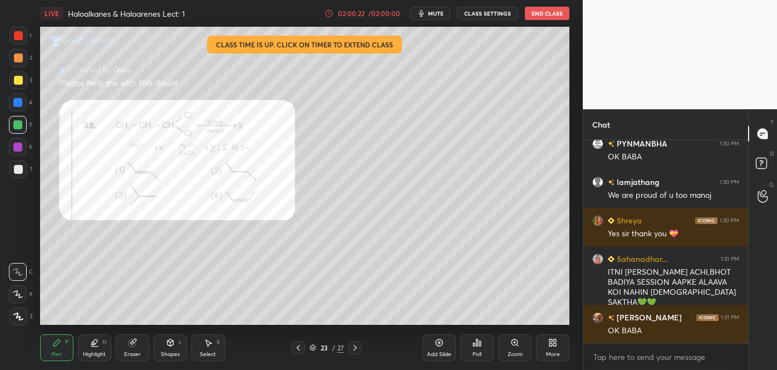
click at [297, 349] on icon at bounding box center [298, 347] width 9 height 9
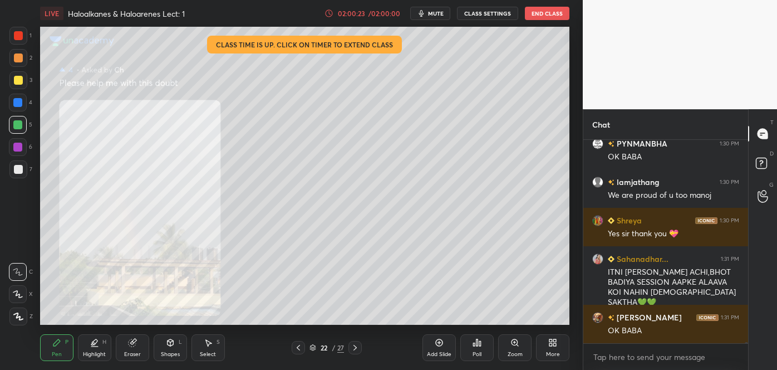
click at [302, 347] on icon at bounding box center [298, 347] width 9 height 9
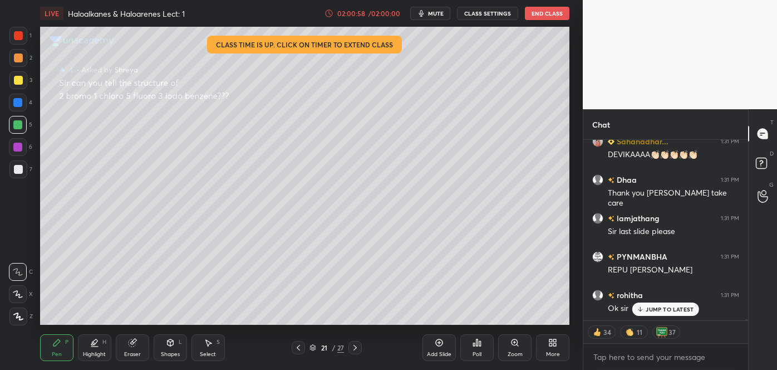
scroll to position [32277, 0]
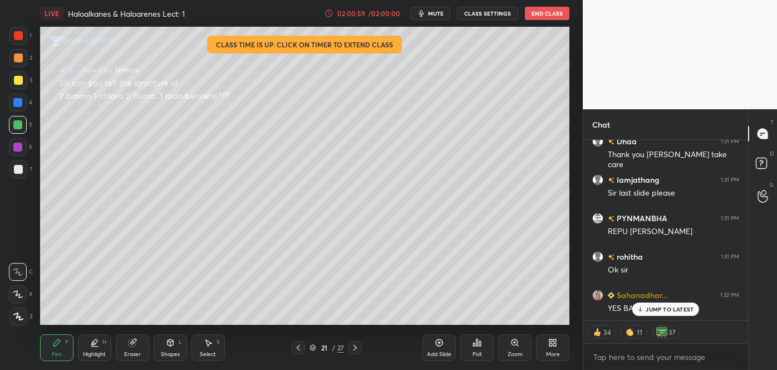
click at [296, 346] on icon at bounding box center [298, 347] width 9 height 9
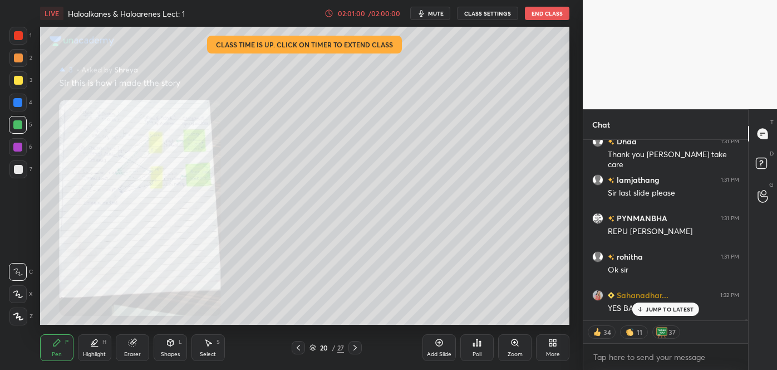
click at [298, 349] on icon at bounding box center [298, 348] width 3 height 6
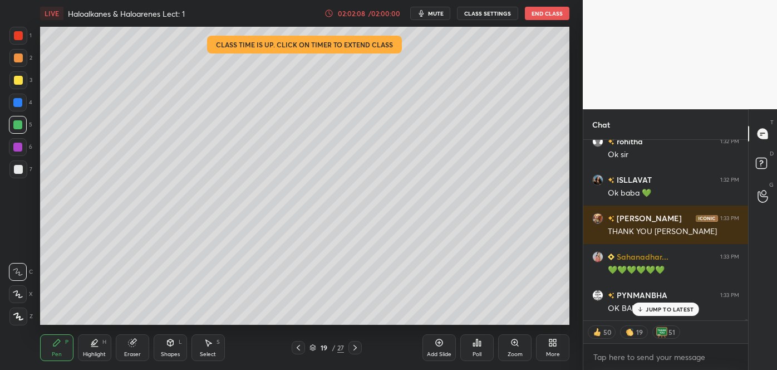
scroll to position [33603, 0]
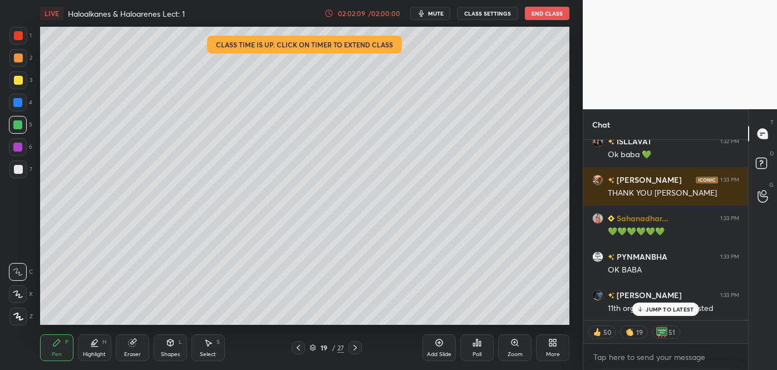
click at [548, 13] on button "End Class" at bounding box center [547, 13] width 45 height 13
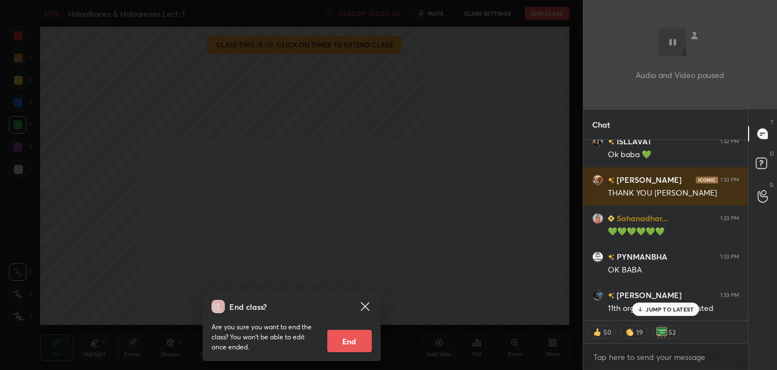
scroll to position [33642, 0]
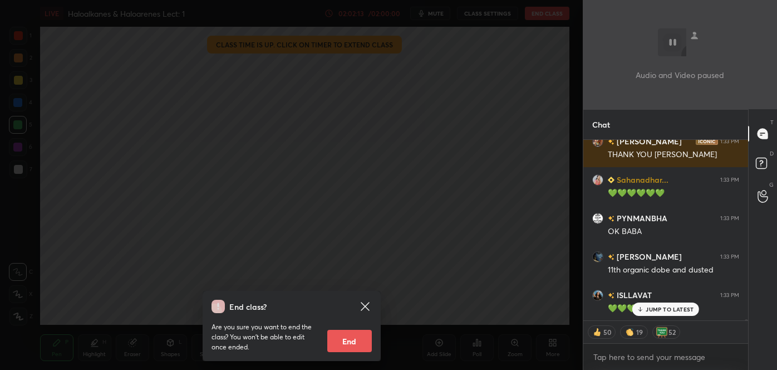
click at [345, 340] on button "End" at bounding box center [349, 341] width 45 height 22
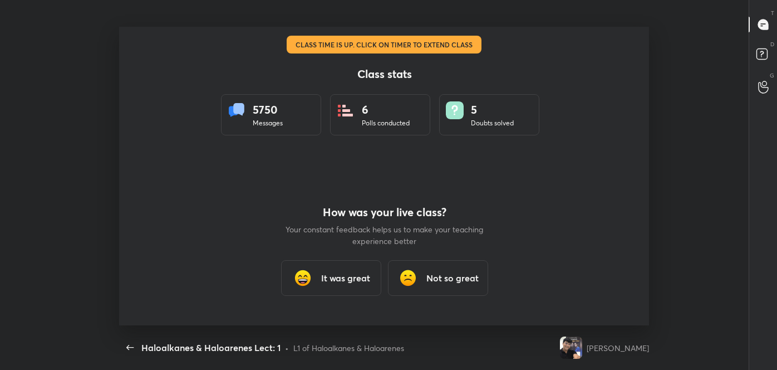
scroll to position [0, 0]
click at [363, 281] on h3 "It was great" at bounding box center [345, 277] width 49 height 13
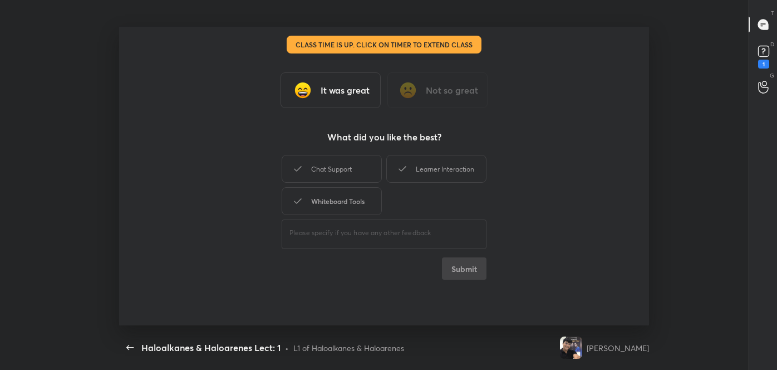
type textarea "x"
click at [429, 169] on div "Learner Interaction" at bounding box center [436, 169] width 100 height 28
click at [461, 269] on button "Submit" at bounding box center [464, 268] width 45 height 22
